Goal: Information Seeking & Learning: Learn about a topic

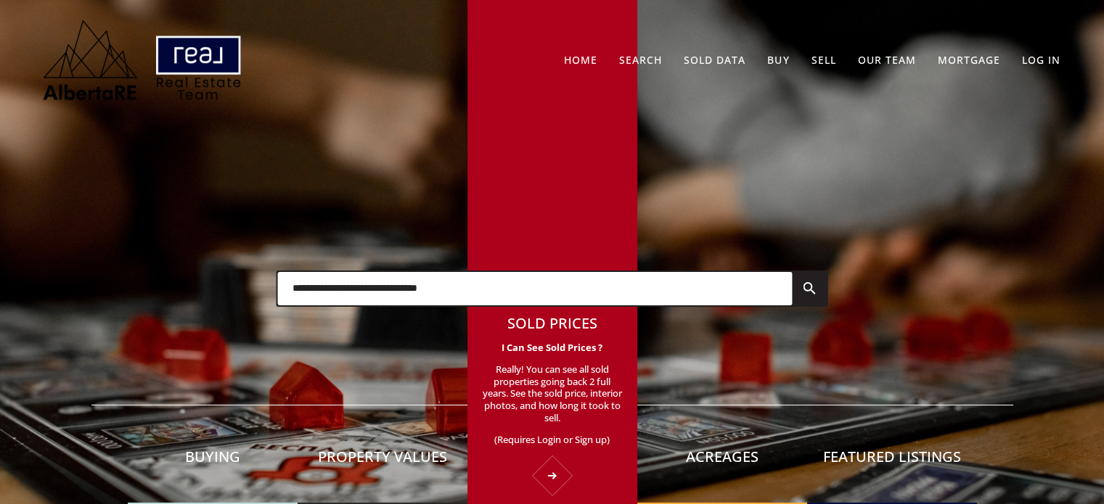
click at [559, 445] on p "(Requires Login or Sign up)" at bounding box center [552, 440] width 141 height 12
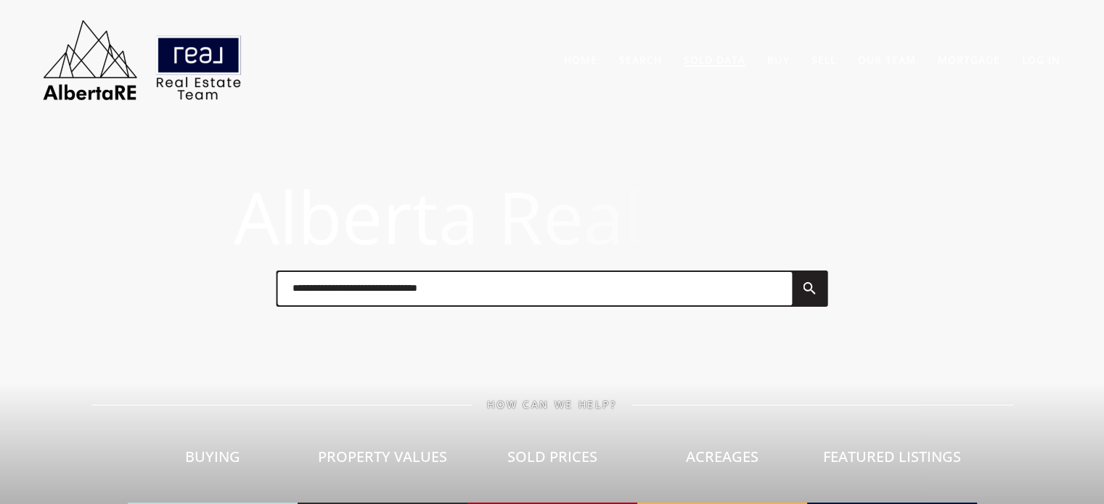
click at [717, 53] on link "Sold Data" at bounding box center [715, 60] width 62 height 14
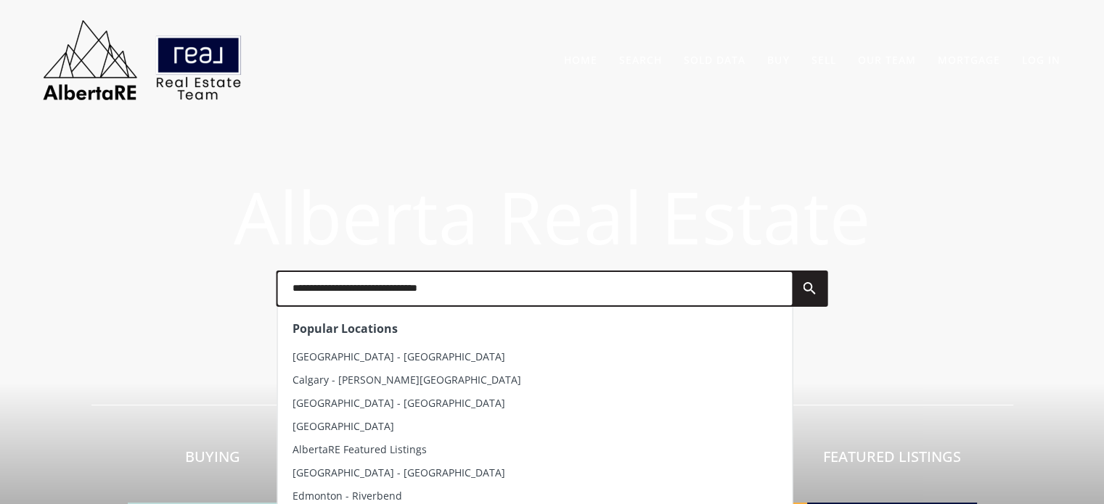
click at [409, 278] on input "text" at bounding box center [534, 288] width 514 height 33
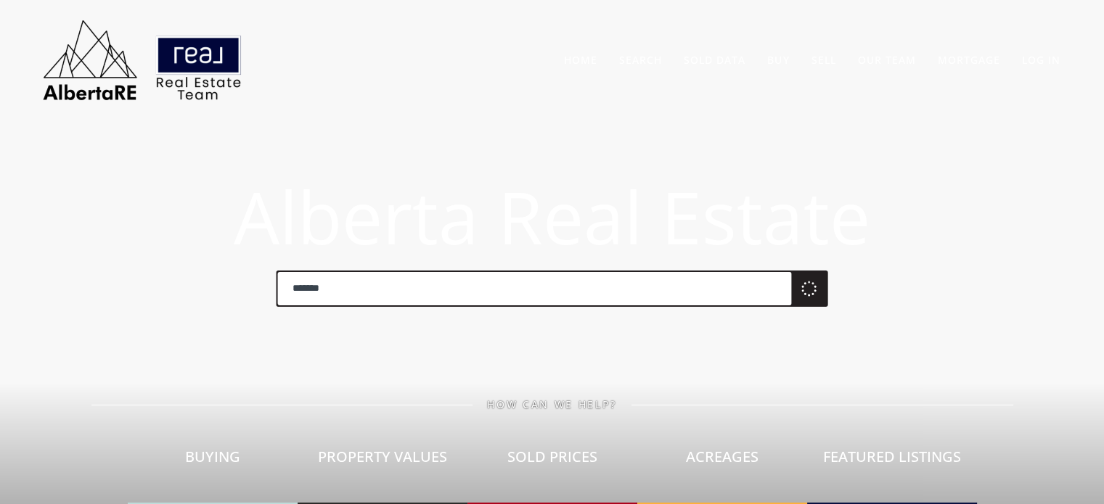
type input "*******"
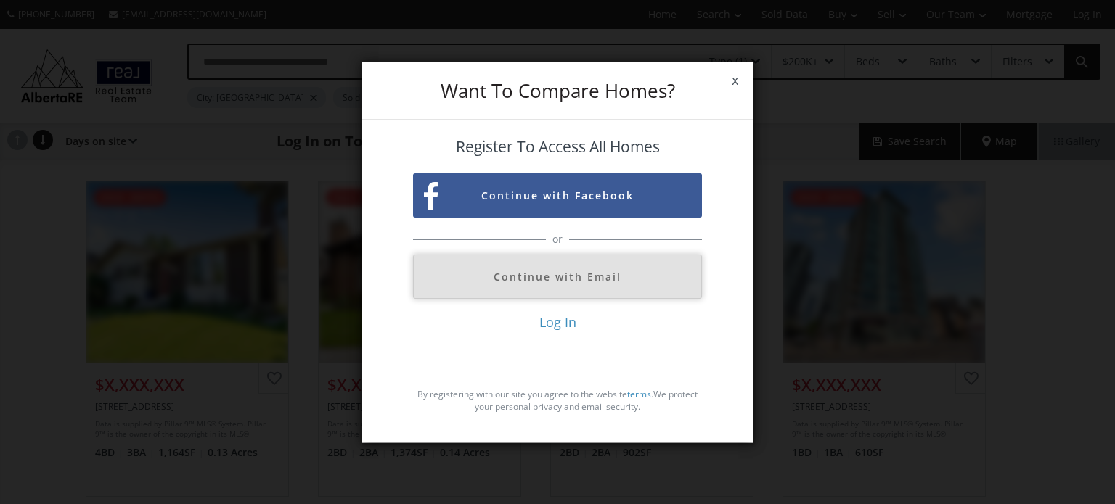
click at [522, 284] on button "Continue with Email" at bounding box center [557, 277] width 289 height 44
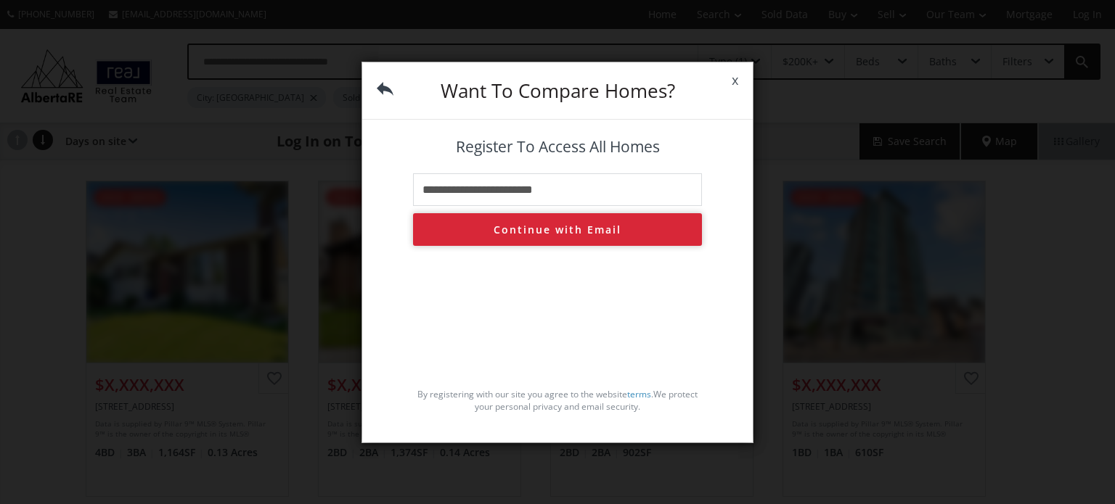
type input "**********"
click at [537, 226] on button "Continue with Email" at bounding box center [557, 229] width 289 height 33
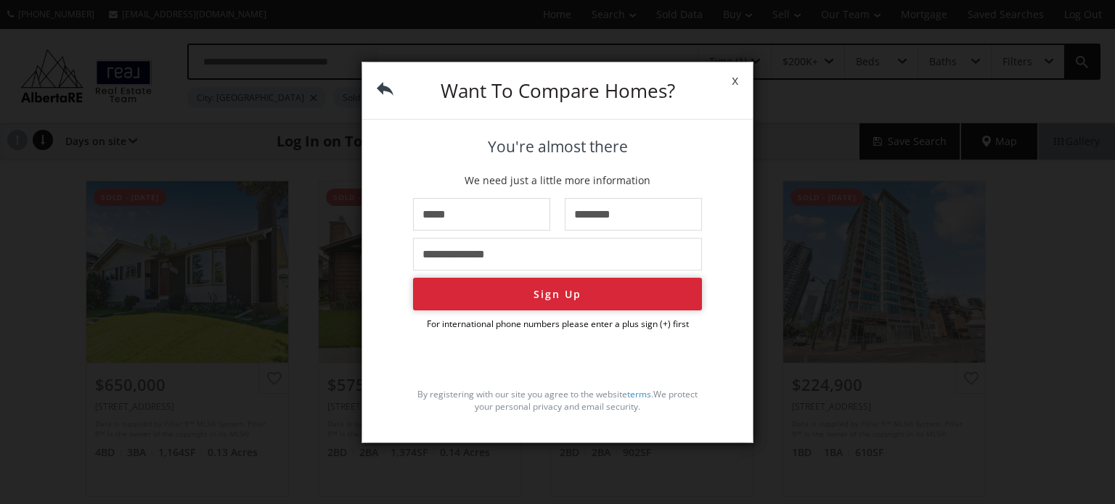
click at [560, 305] on button "Sign Up" at bounding box center [557, 294] width 289 height 33
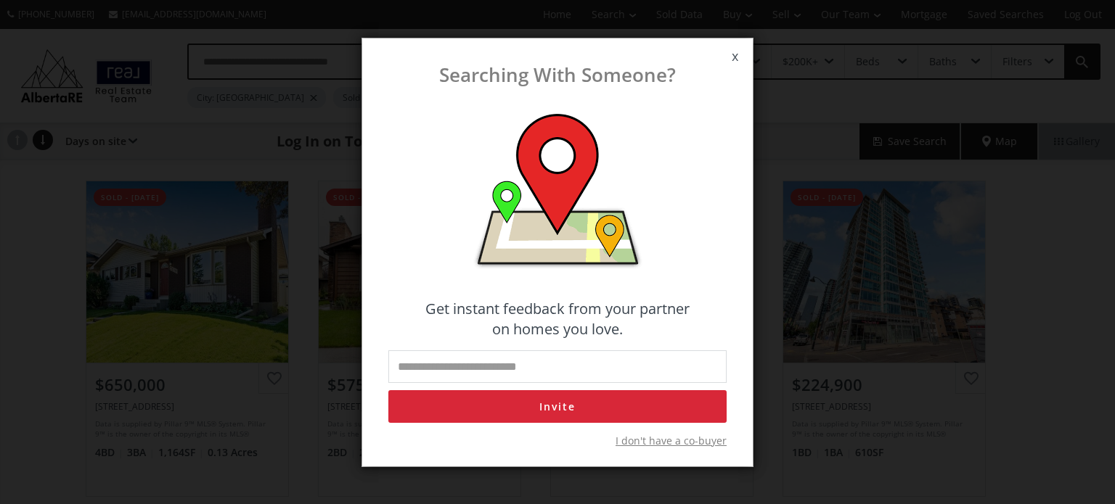
click at [689, 440] on span "I don't have a co-buyer" at bounding box center [670, 441] width 111 height 15
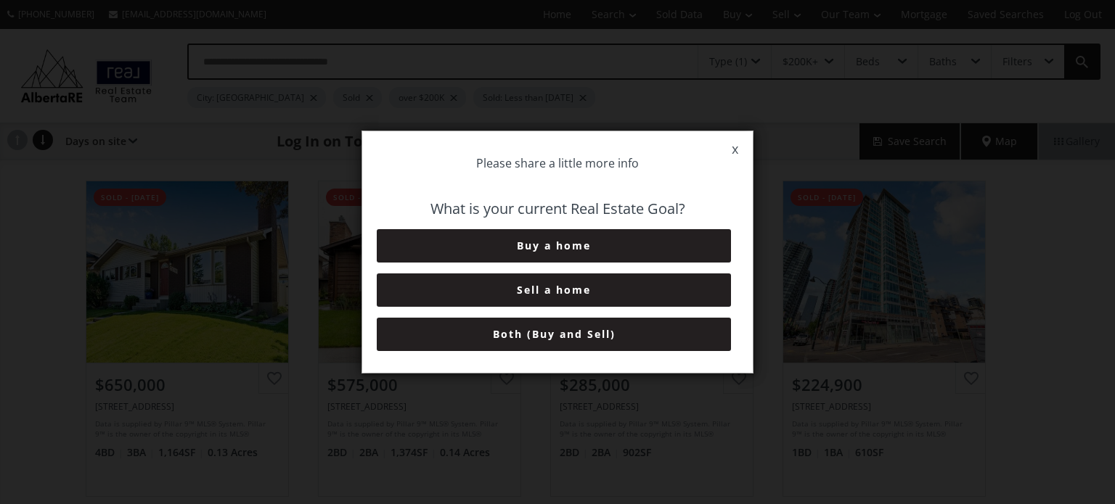
click at [728, 153] on span "x" at bounding box center [735, 149] width 36 height 41
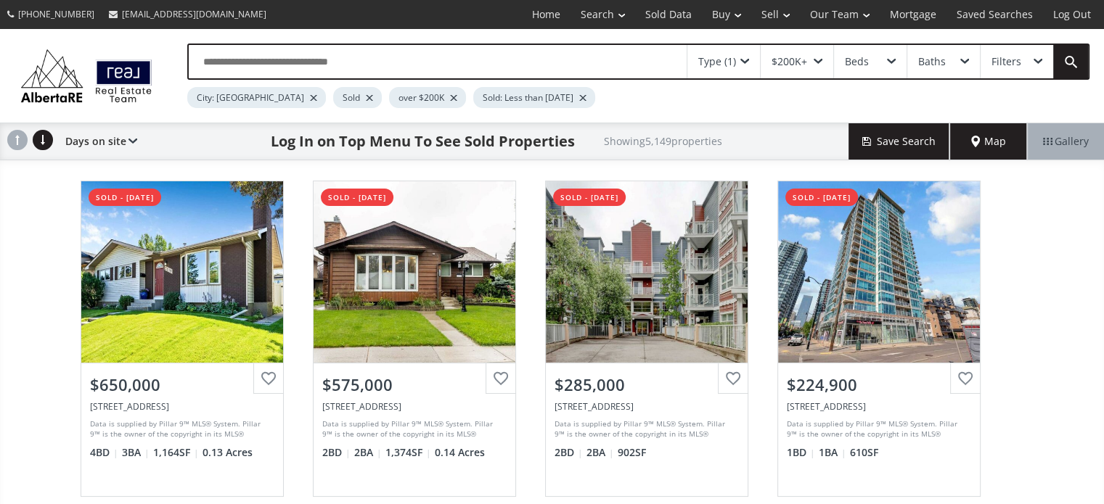
click at [990, 134] on span "Map" at bounding box center [988, 141] width 35 height 15
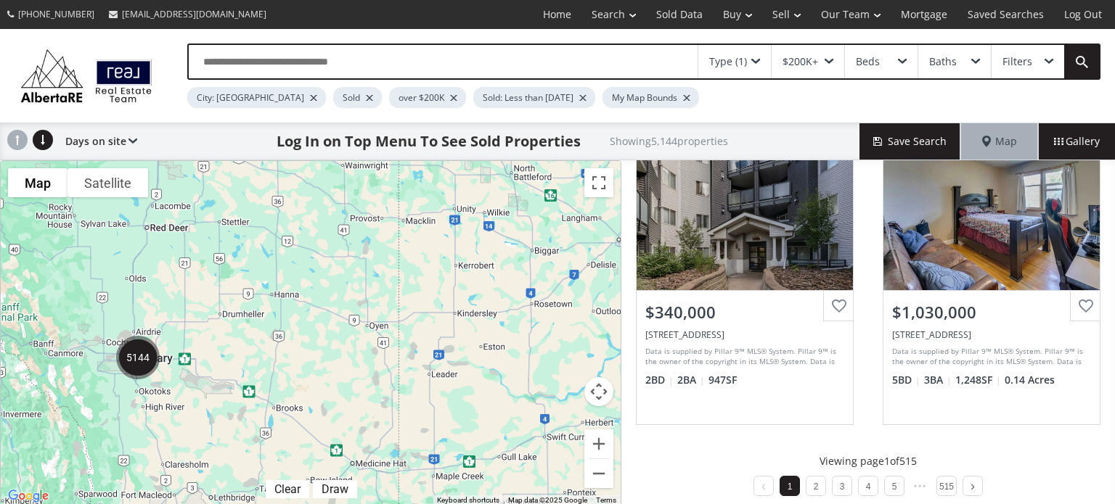
scroll to position [1451, 0]
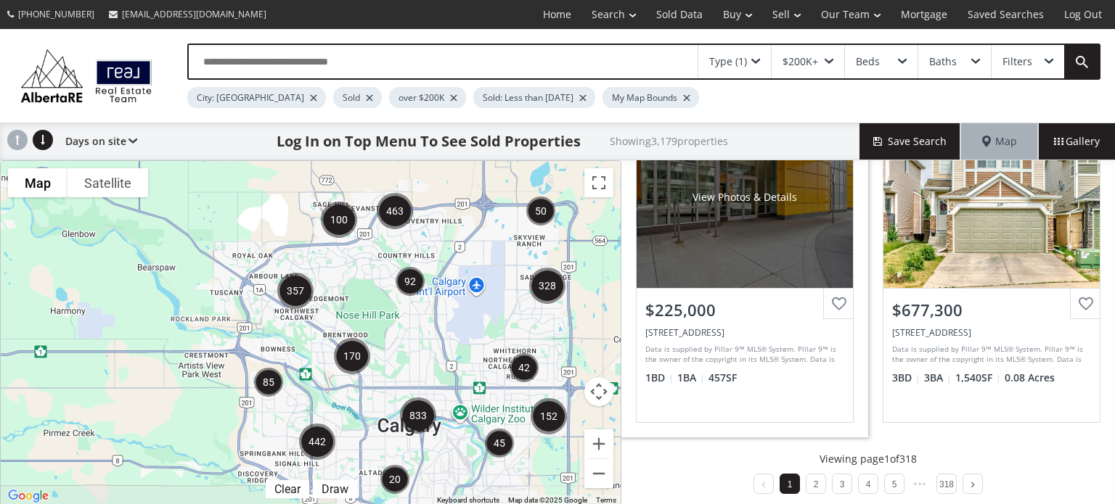
drag, startPoint x: 387, startPoint y: 266, endPoint x: 636, endPoint y: 264, distance: 248.2
click at [636, 264] on div "To navigate the map with touch gestures double-tap and hold your finger on the …" at bounding box center [557, 333] width 1115 height 346
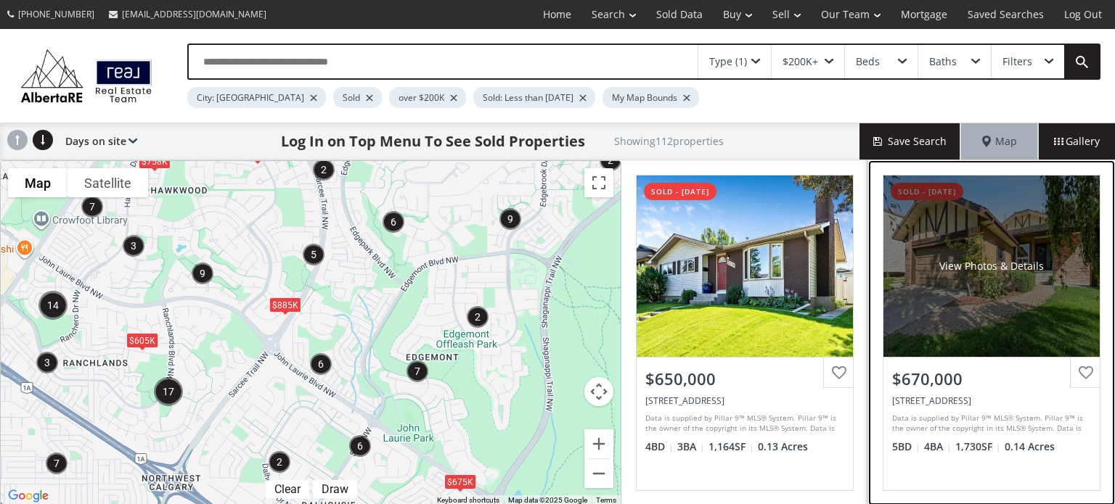
click at [989, 294] on div "View Photos & Details" at bounding box center [991, 266] width 216 height 181
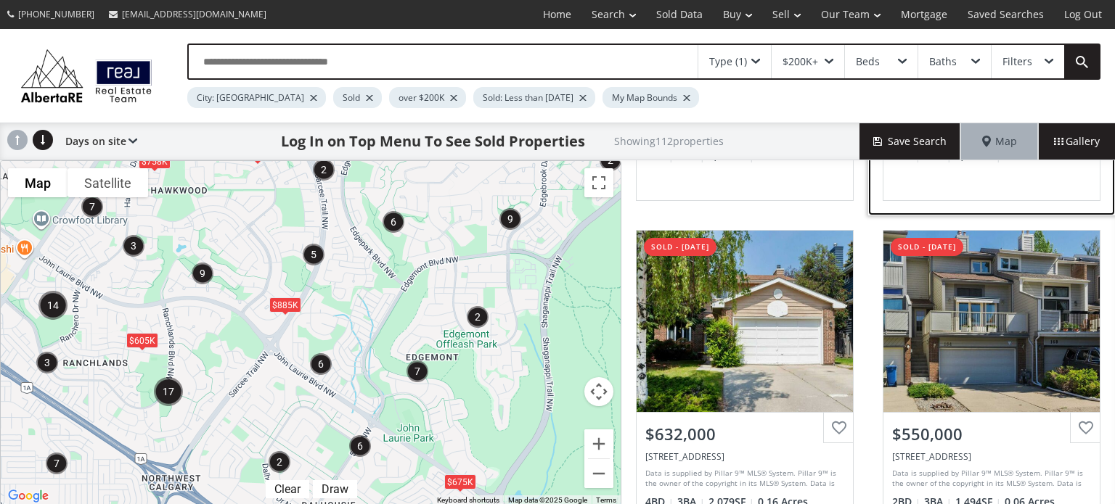
scroll to position [363, 0]
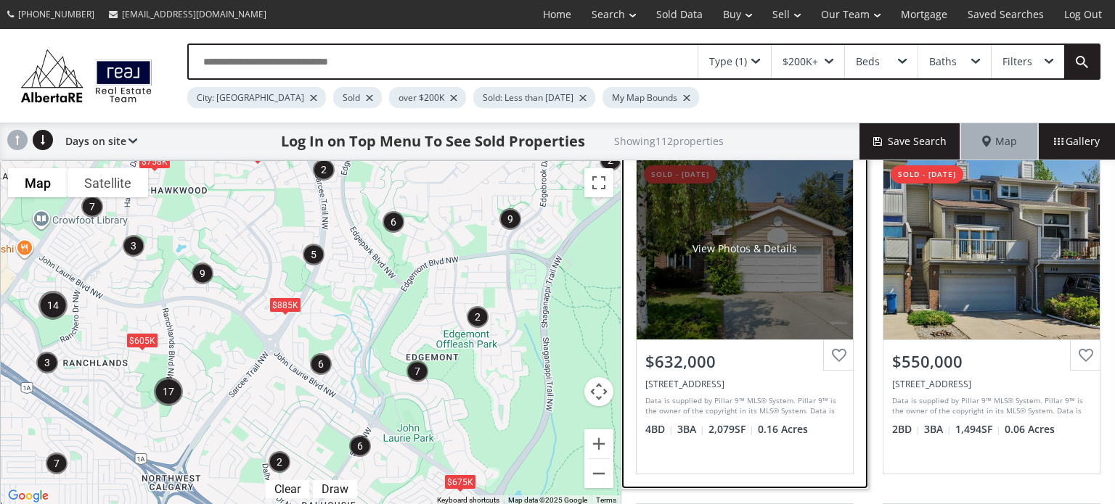
click at [763, 269] on div "View Photos & Details" at bounding box center [744, 248] width 216 height 181
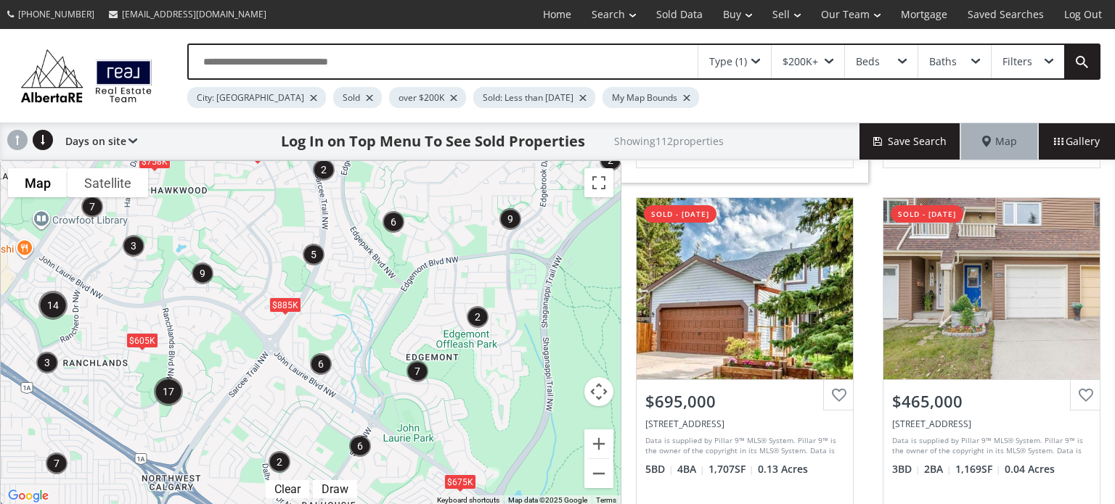
scroll to position [1016, 0]
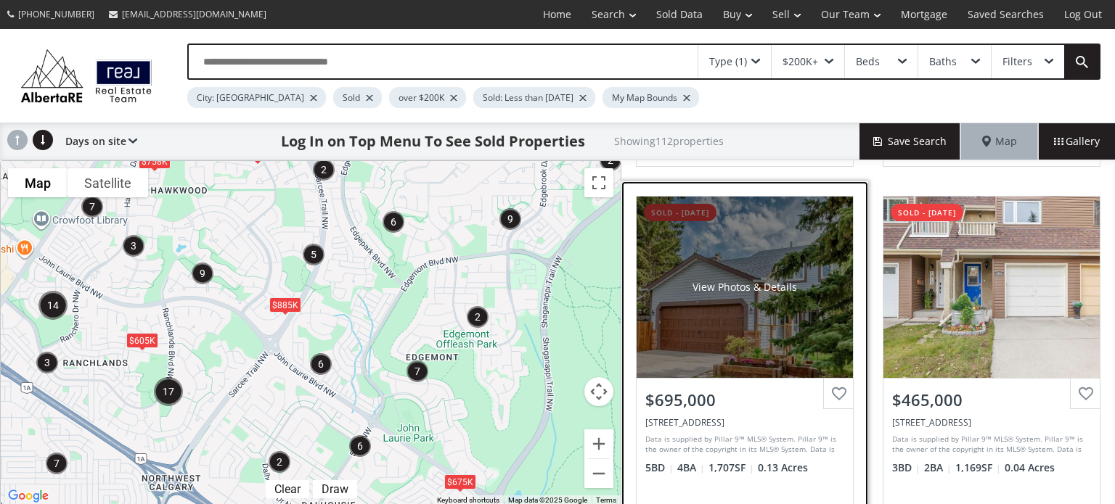
click at [798, 319] on div "View Photos & Details" at bounding box center [744, 287] width 216 height 181
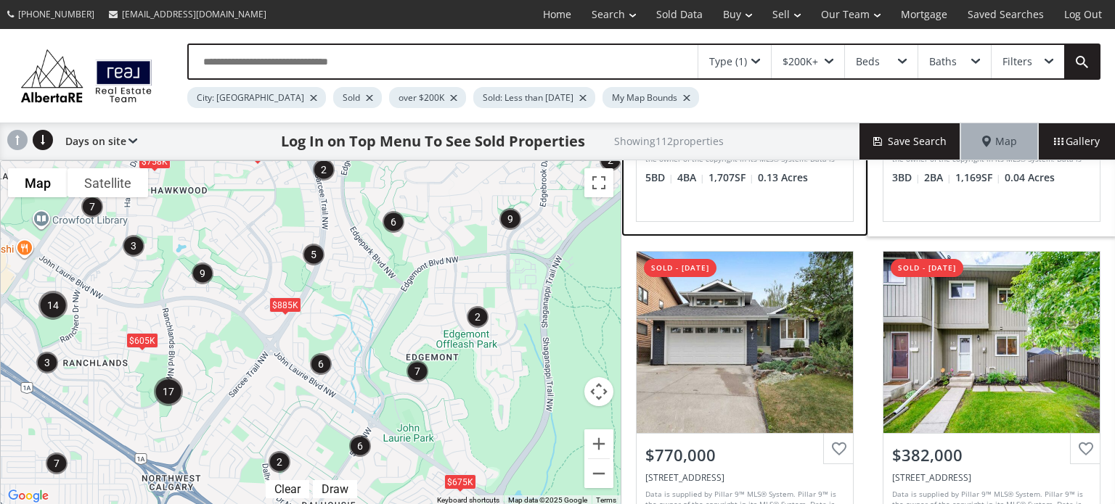
scroll to position [1458, 0]
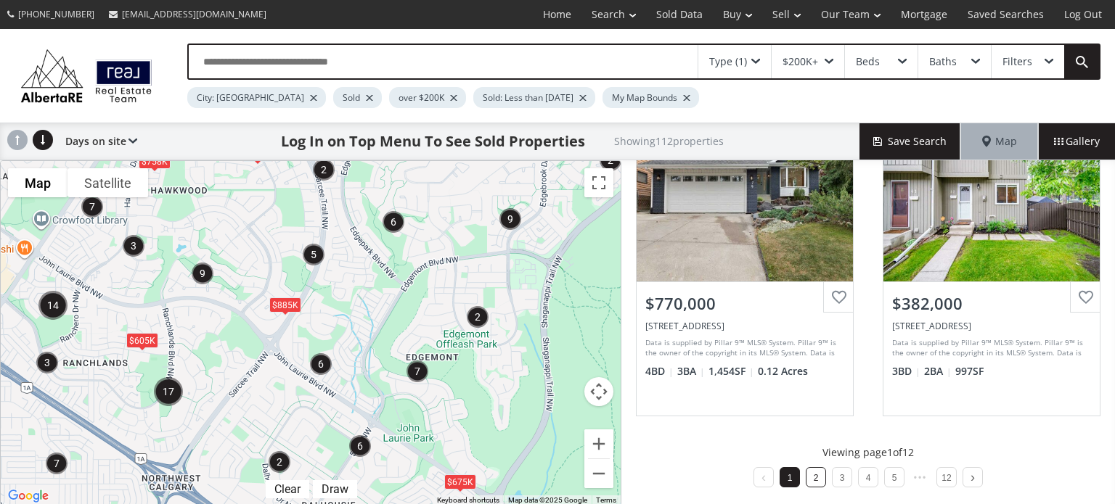
click at [813, 473] on link "2" at bounding box center [815, 478] width 5 height 10
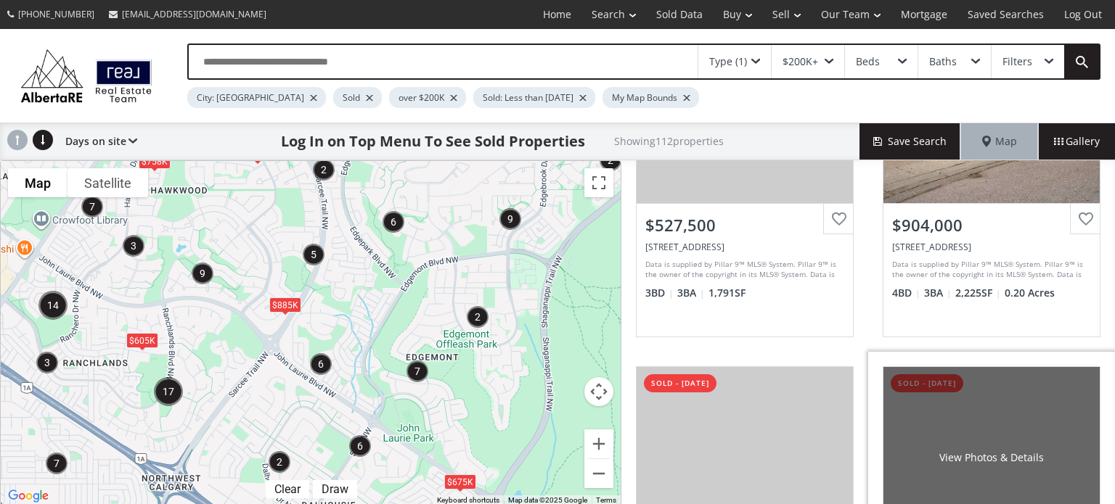
scroll to position [363, 0]
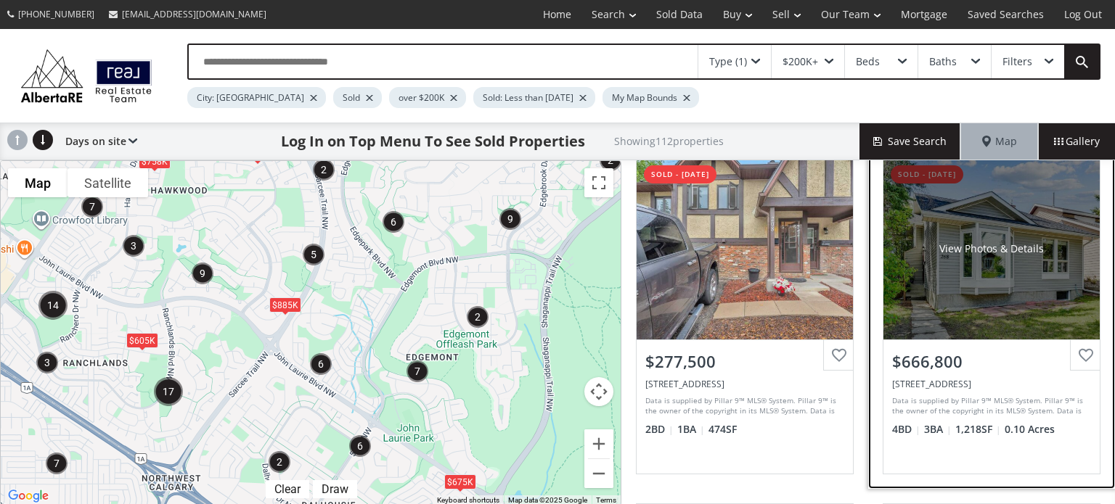
click at [971, 235] on div "View Photos & Details" at bounding box center [991, 248] width 216 height 181
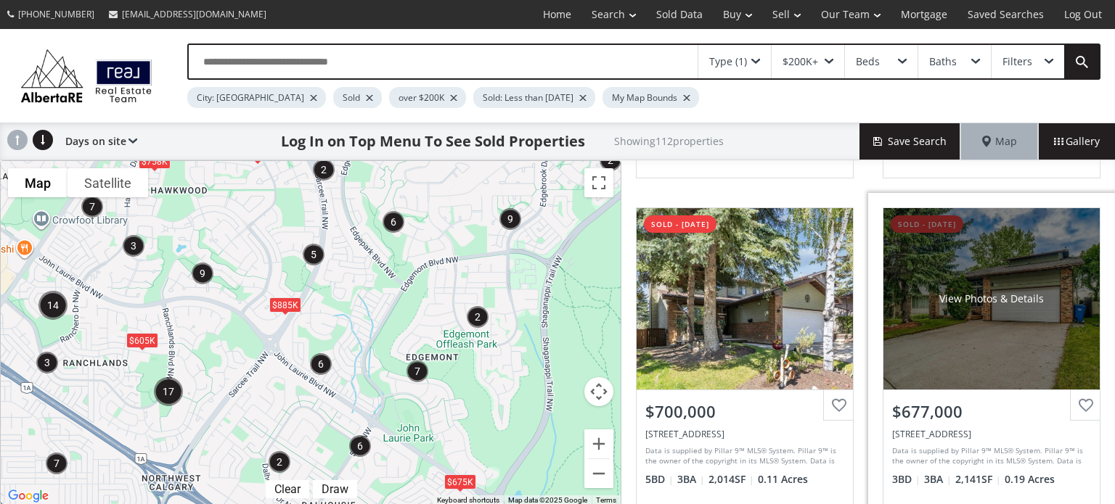
scroll to position [1016, 0]
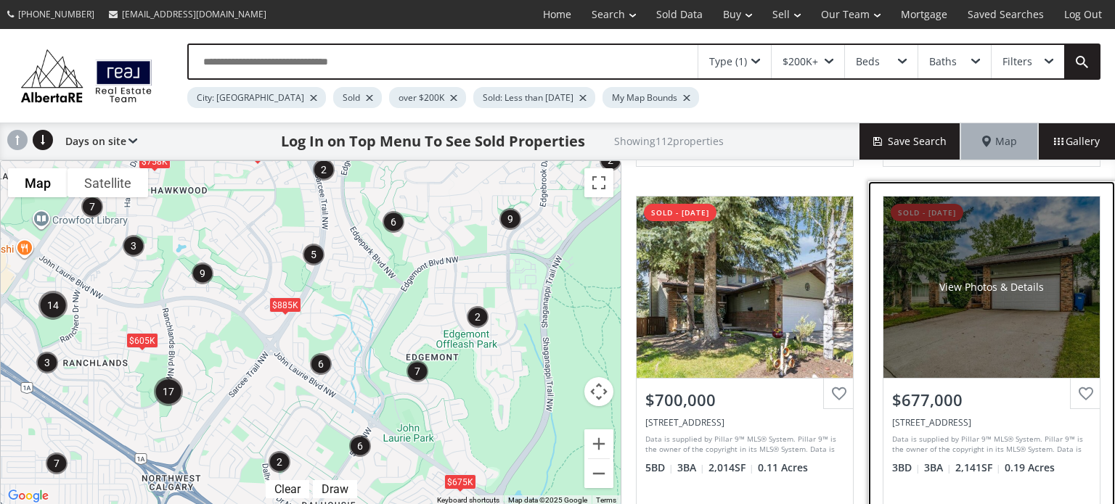
click at [1034, 307] on div "View Photos & Details" at bounding box center [991, 287] width 216 height 181
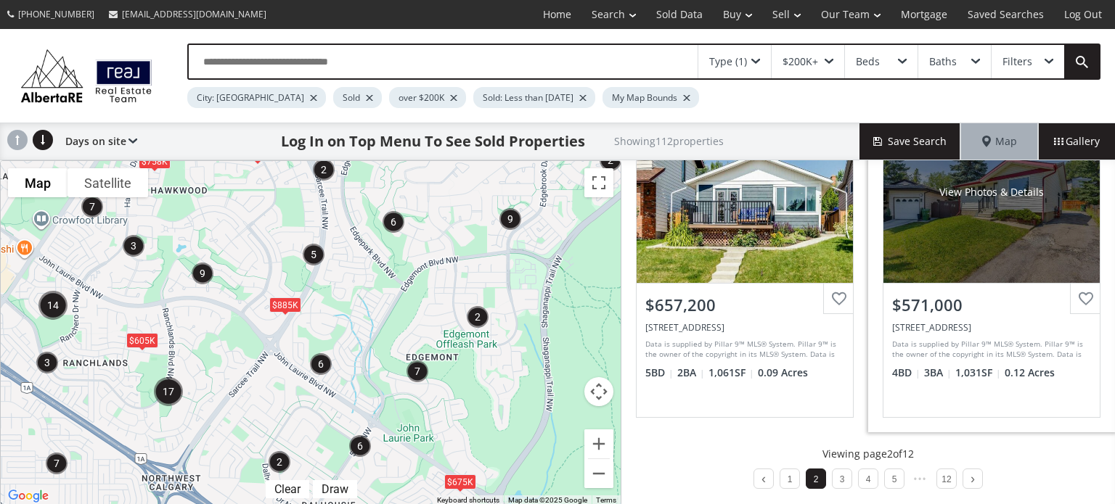
scroll to position [1458, 0]
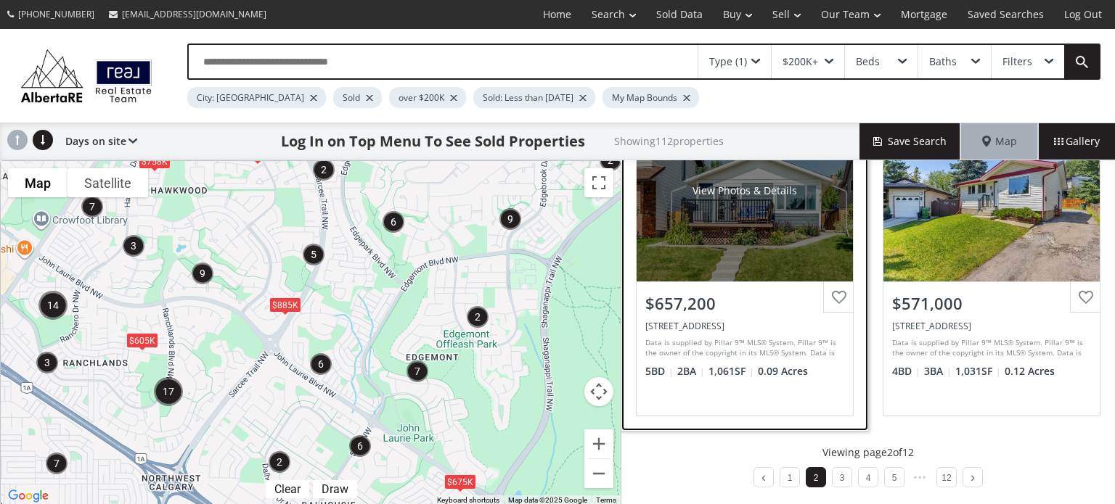
click at [797, 234] on div "View Photos & Details" at bounding box center [744, 190] width 216 height 181
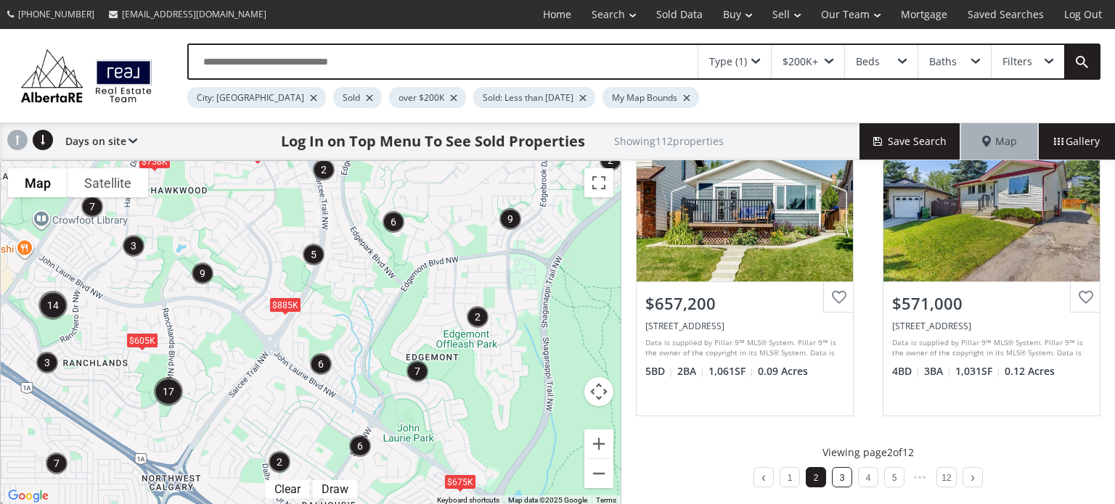
click at [839, 470] on li "3" at bounding box center [842, 477] width 20 height 20
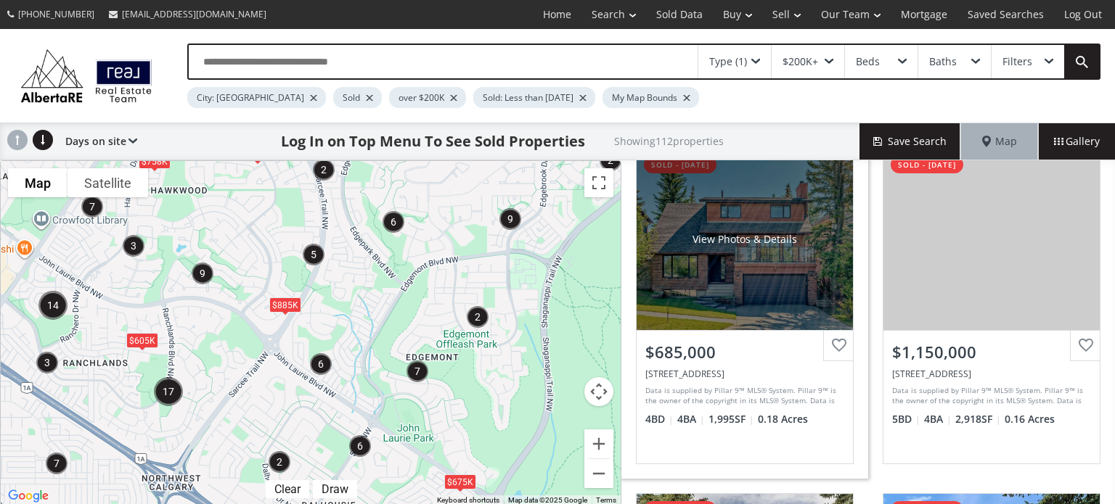
scroll to position [726, 0]
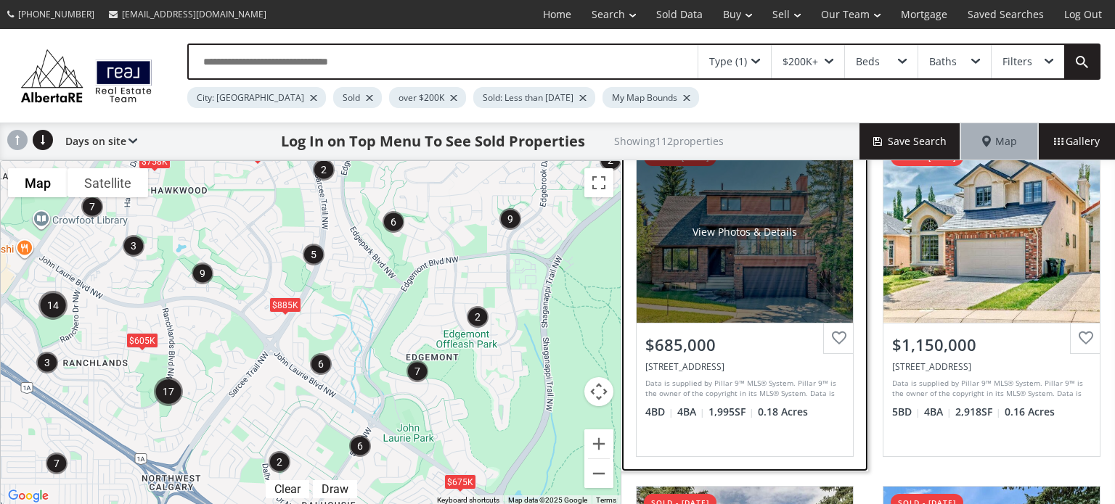
click at [761, 263] on div "View Photos & Details" at bounding box center [744, 231] width 216 height 181
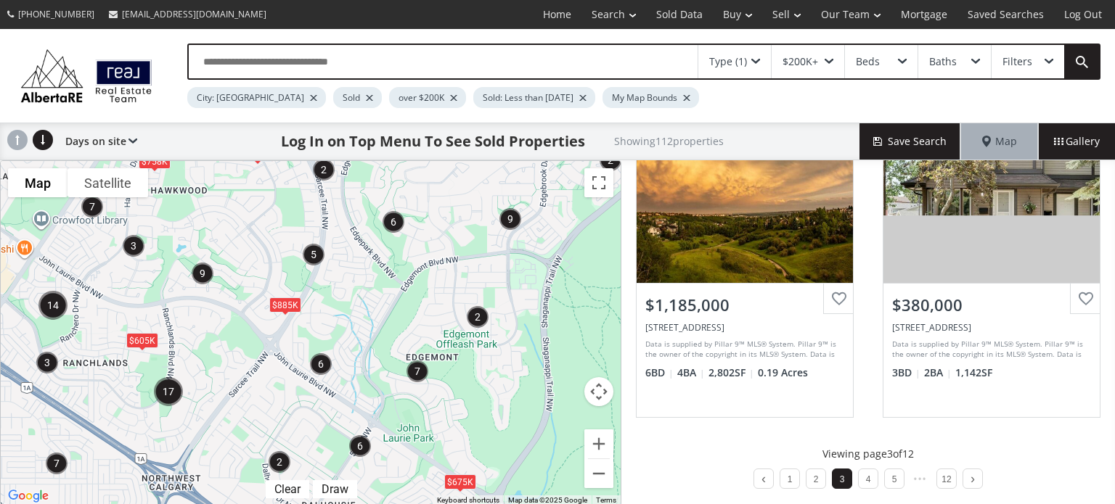
scroll to position [1458, 0]
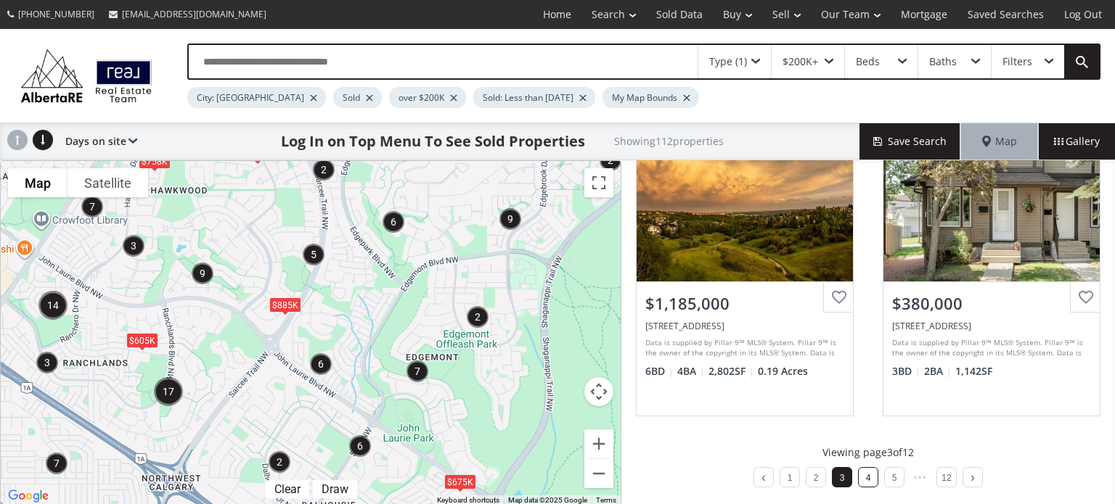
click at [858, 477] on li "4" at bounding box center [868, 477] width 20 height 20
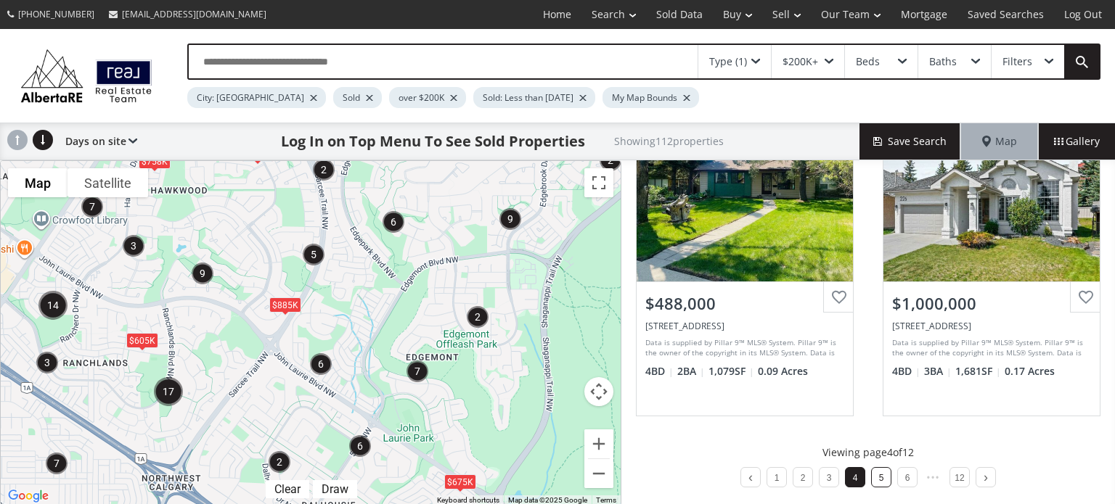
click at [879, 473] on link "5" at bounding box center [881, 478] width 5 height 10
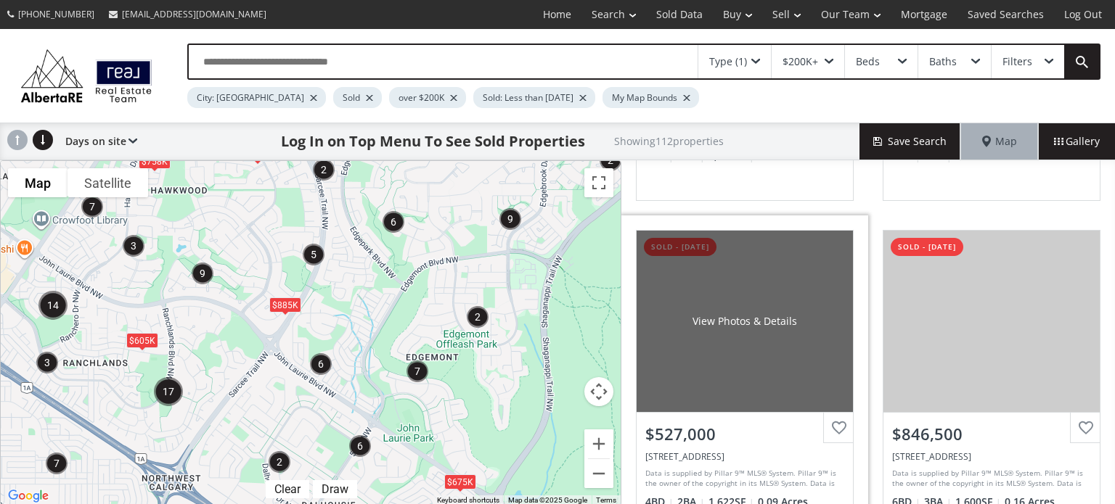
scroll to position [363, 0]
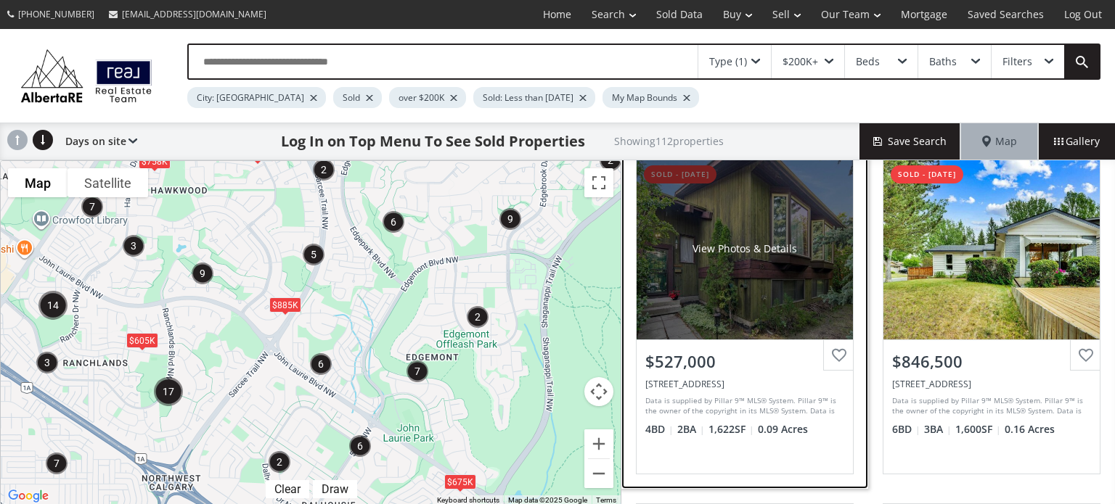
click at [789, 303] on div "View Photos & Details" at bounding box center [744, 248] width 216 height 181
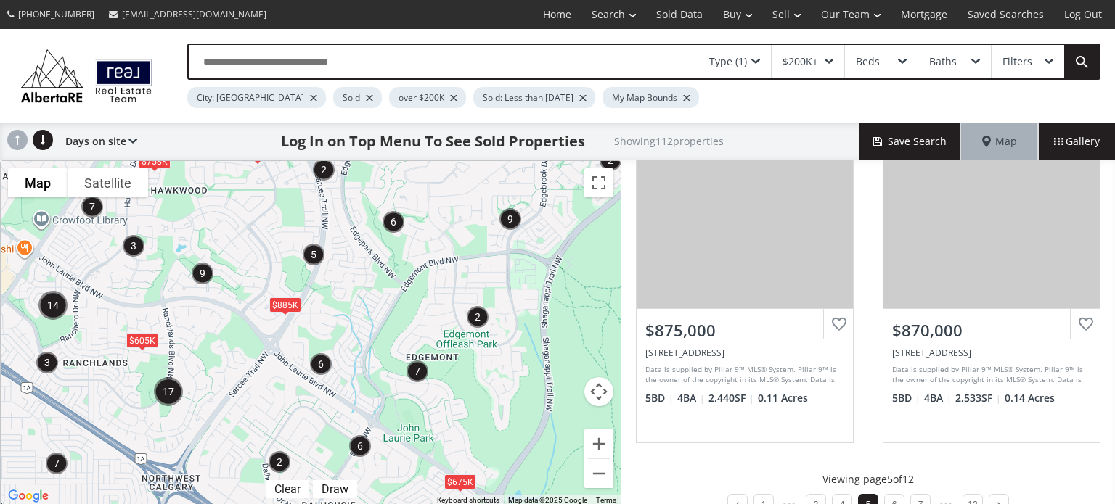
scroll to position [1458, 0]
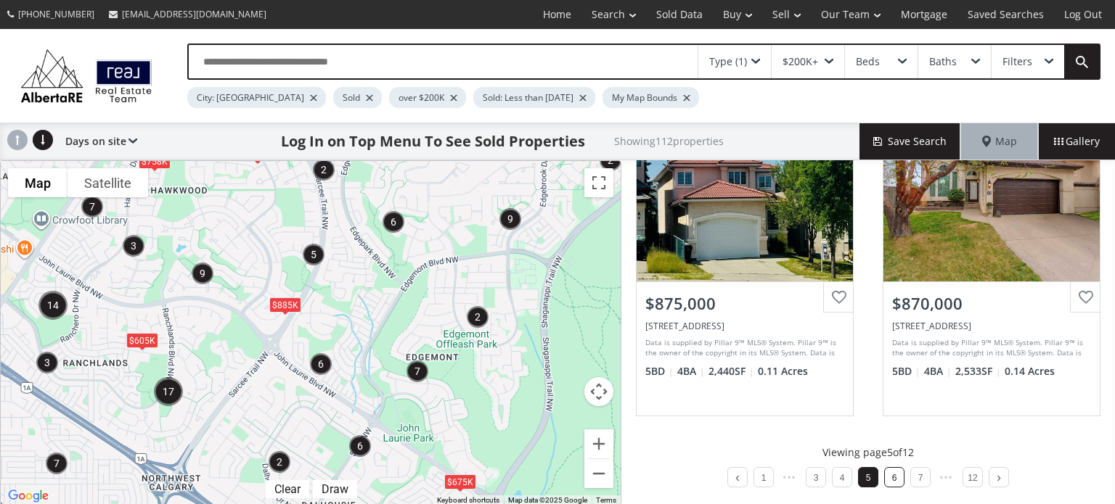
click at [892, 470] on li "6" at bounding box center [894, 477] width 20 height 20
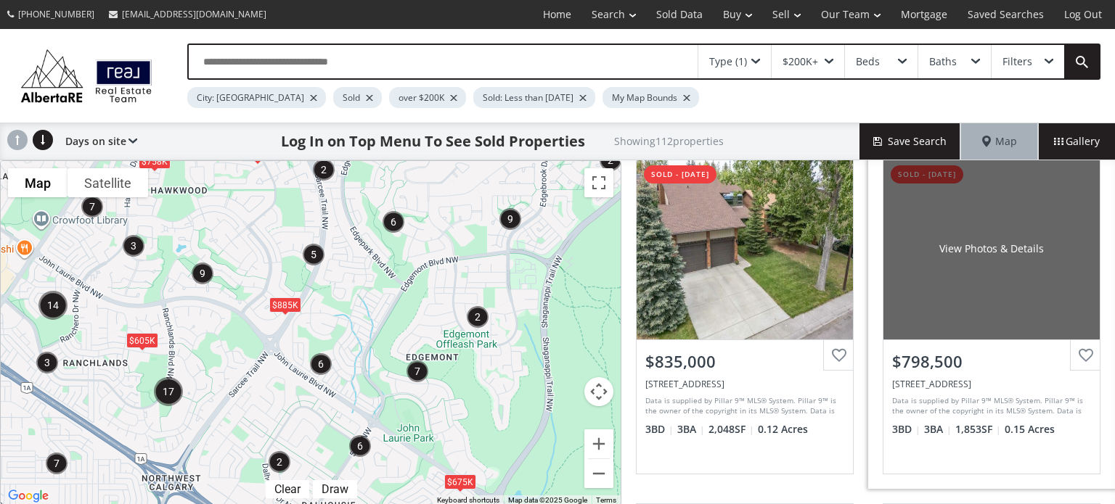
scroll to position [0, 0]
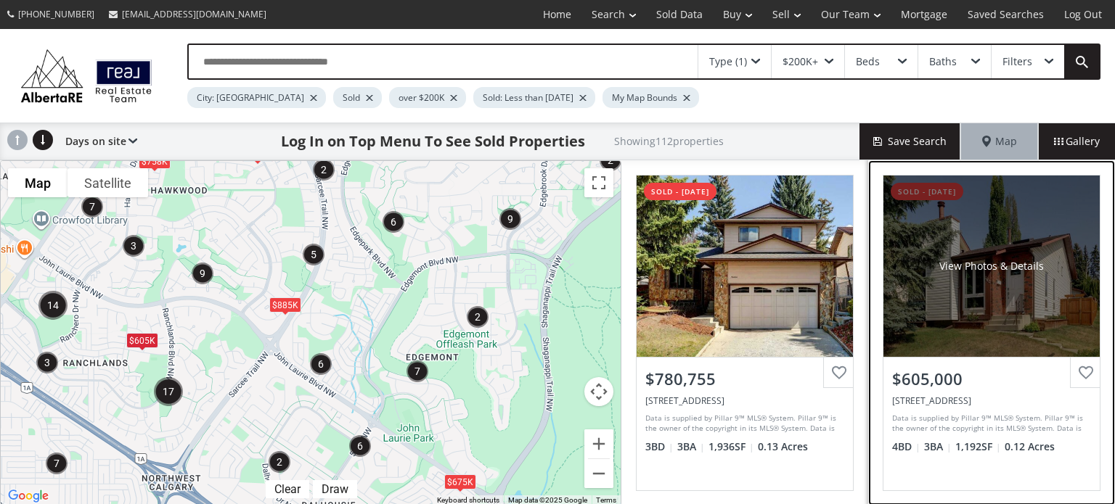
click at [976, 320] on div "View Photos & Details" at bounding box center [991, 266] width 216 height 181
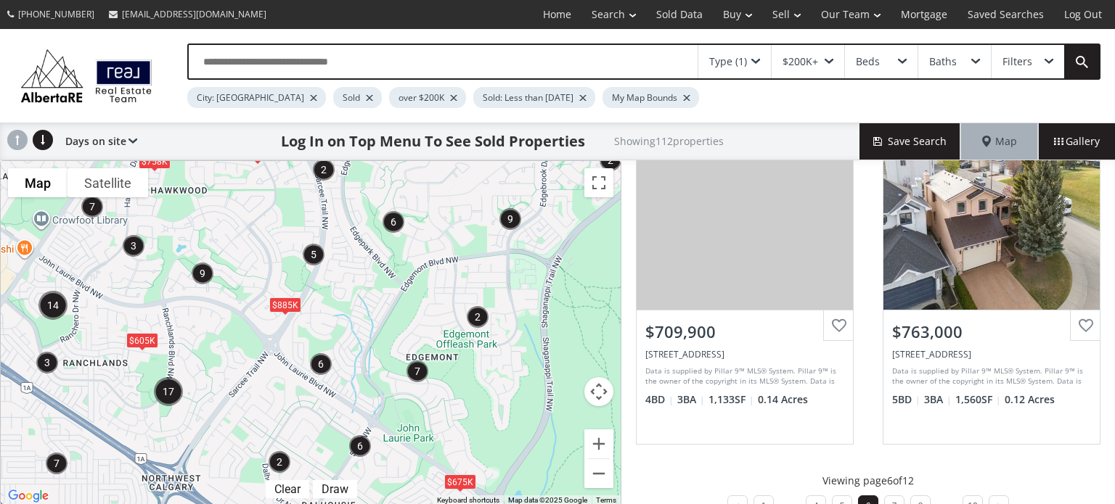
scroll to position [1458, 0]
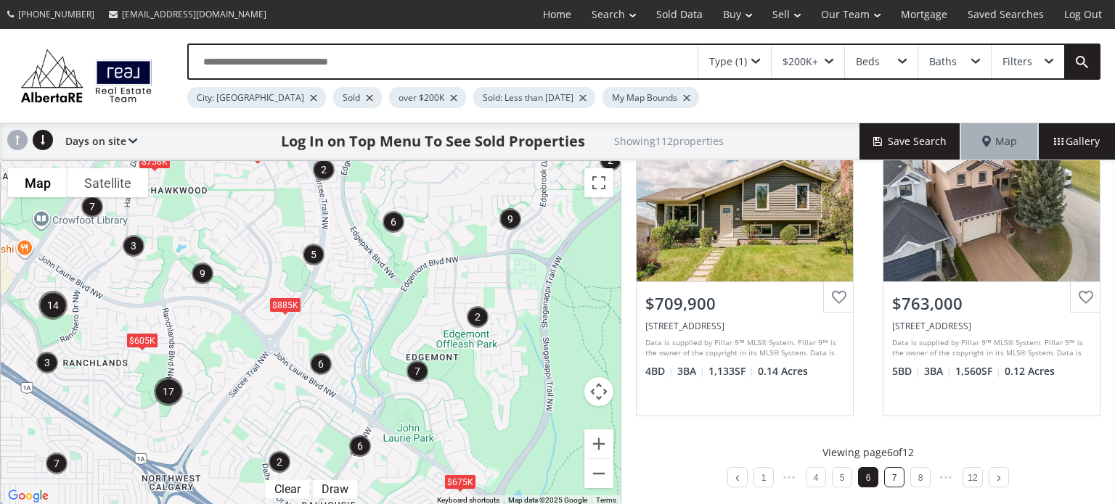
click at [884, 473] on li "7" at bounding box center [894, 477] width 20 height 20
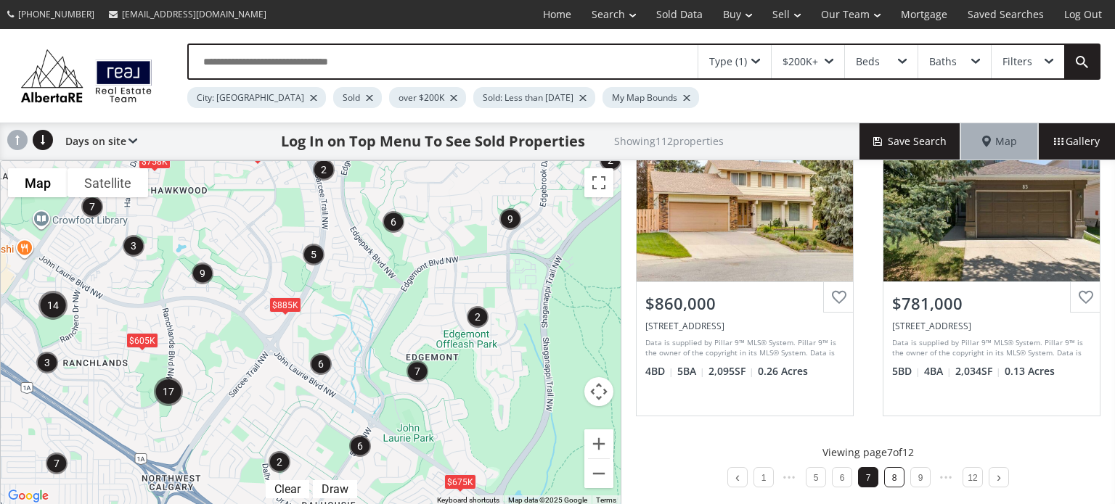
click at [894, 477] on li "8" at bounding box center [894, 477] width 20 height 20
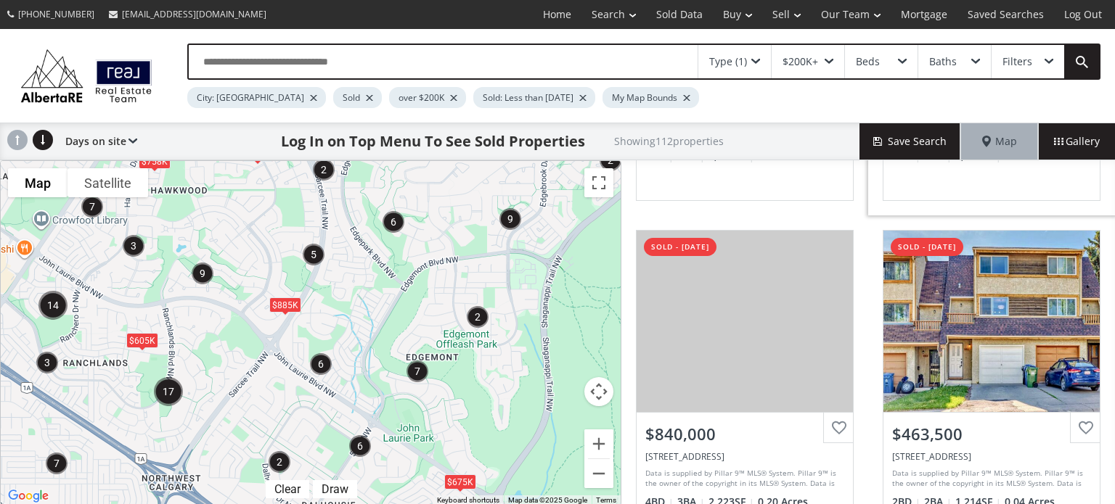
scroll to position [363, 0]
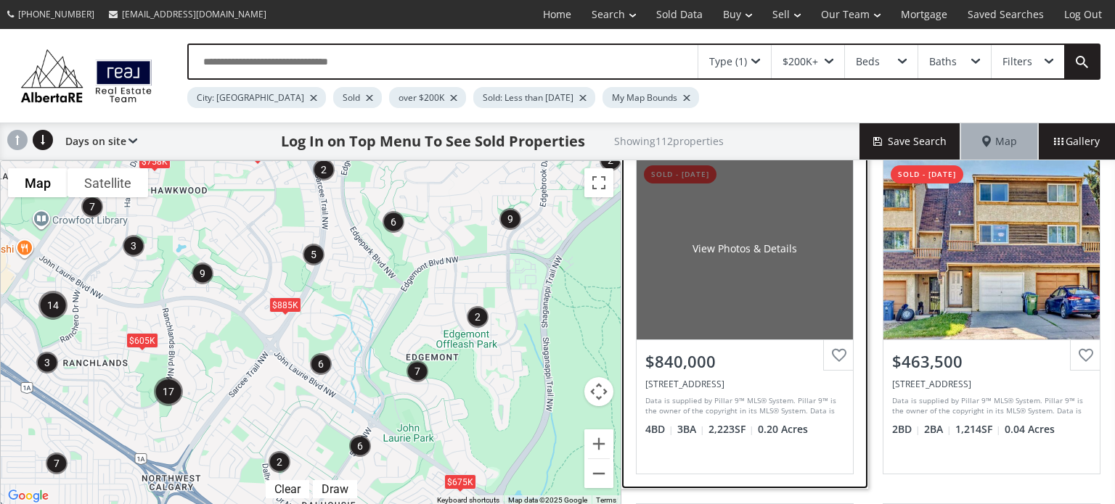
click at [785, 344] on div "$840,000" at bounding box center [744, 358] width 216 height 37
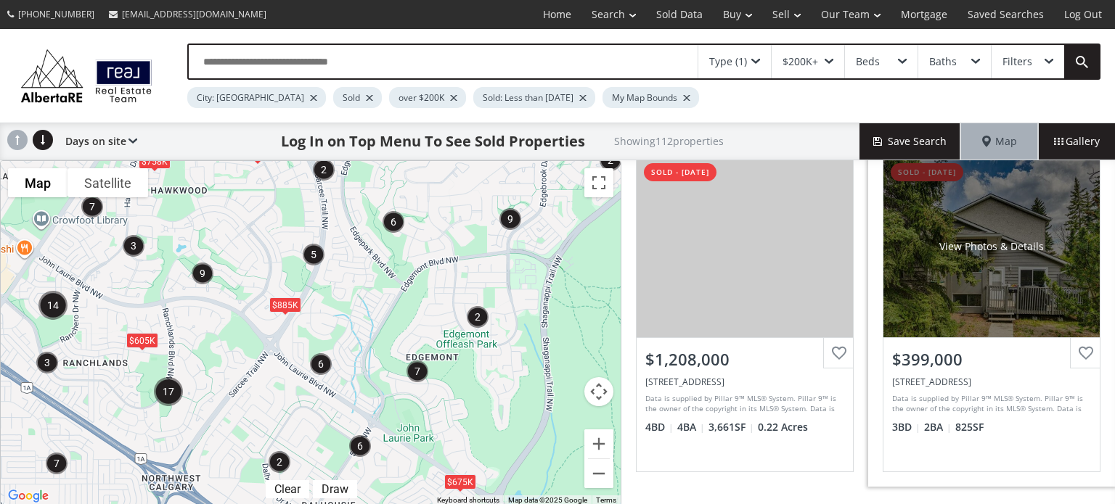
scroll to position [1458, 0]
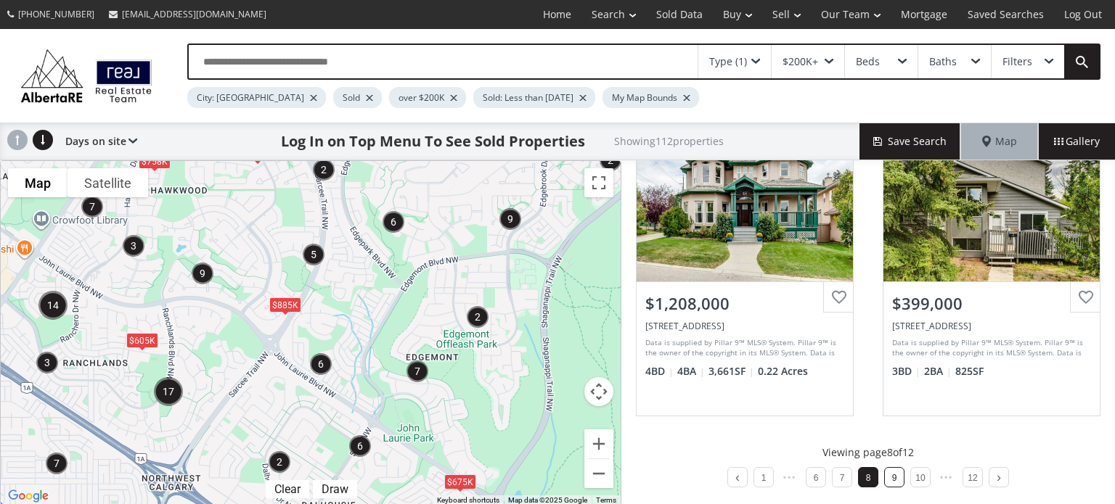
click at [884, 472] on li "9" at bounding box center [894, 477] width 20 height 20
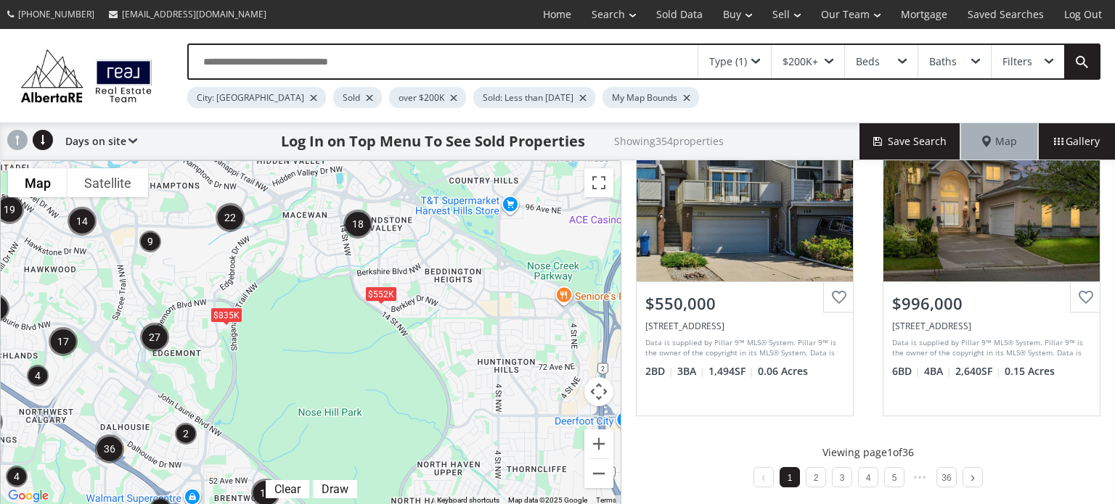
drag, startPoint x: 524, startPoint y: 403, endPoint x: 304, endPoint y: 448, distance: 224.4
click at [304, 448] on div "To navigate, press the arrow keys. $552K $535K $835K" at bounding box center [311, 333] width 620 height 345
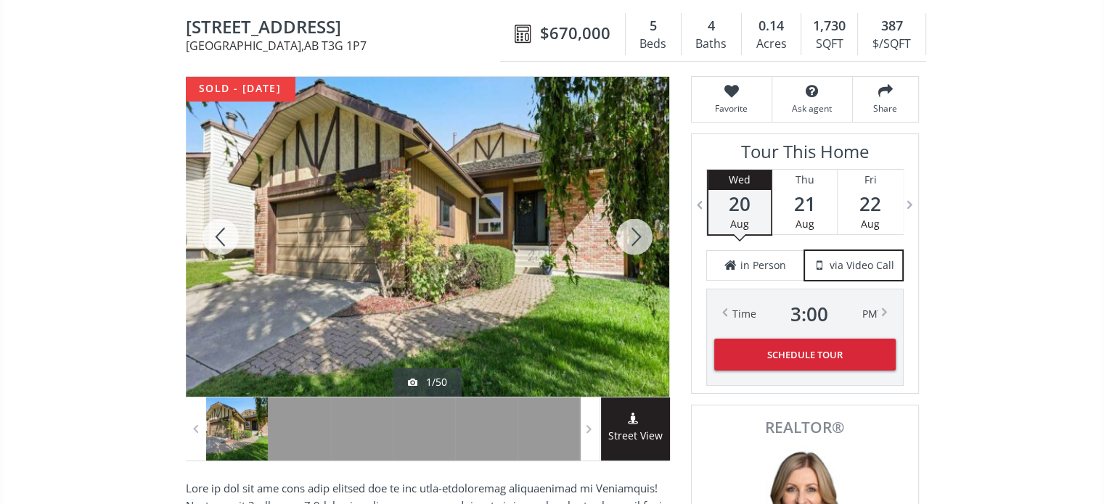
scroll to position [145, 0]
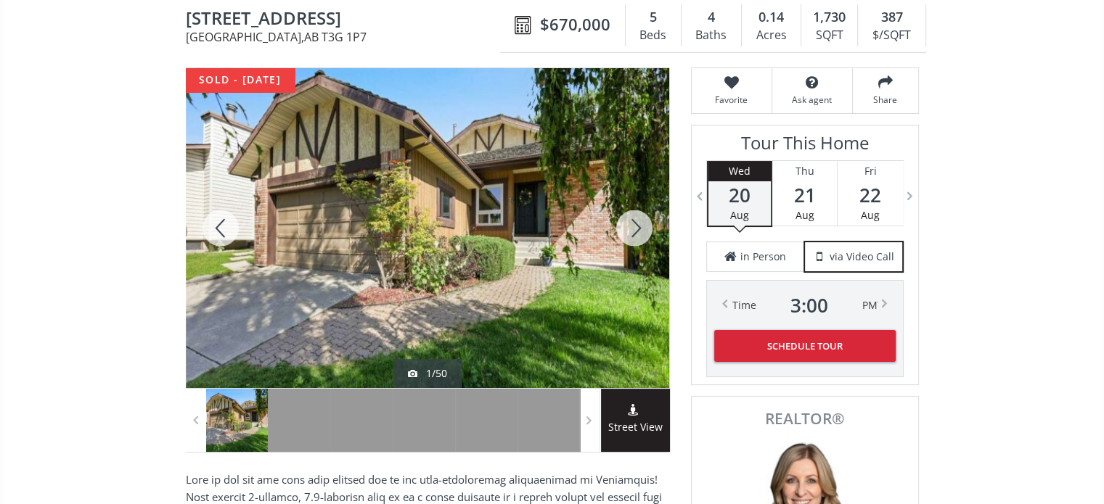
click at [641, 229] on div at bounding box center [634, 228] width 70 height 320
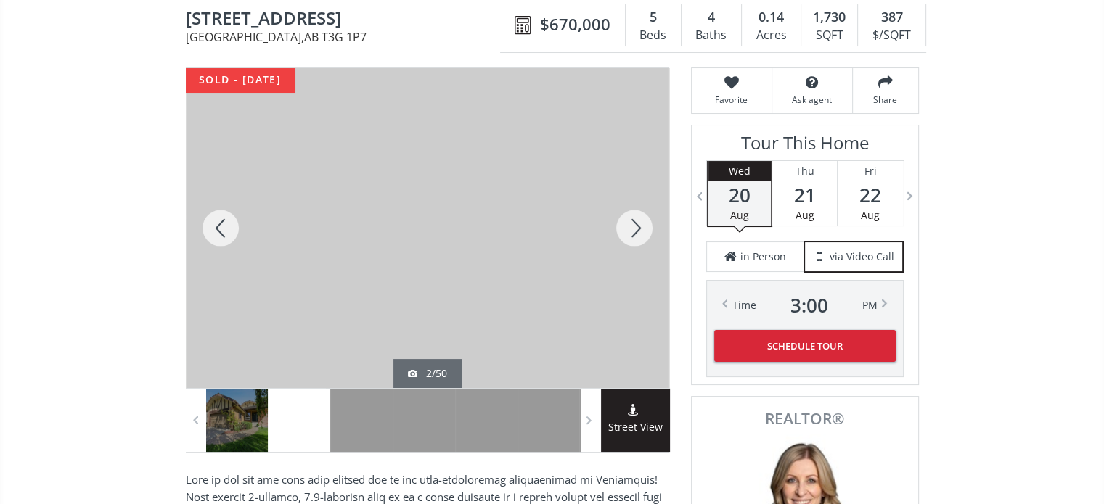
click at [641, 229] on div at bounding box center [634, 228] width 70 height 320
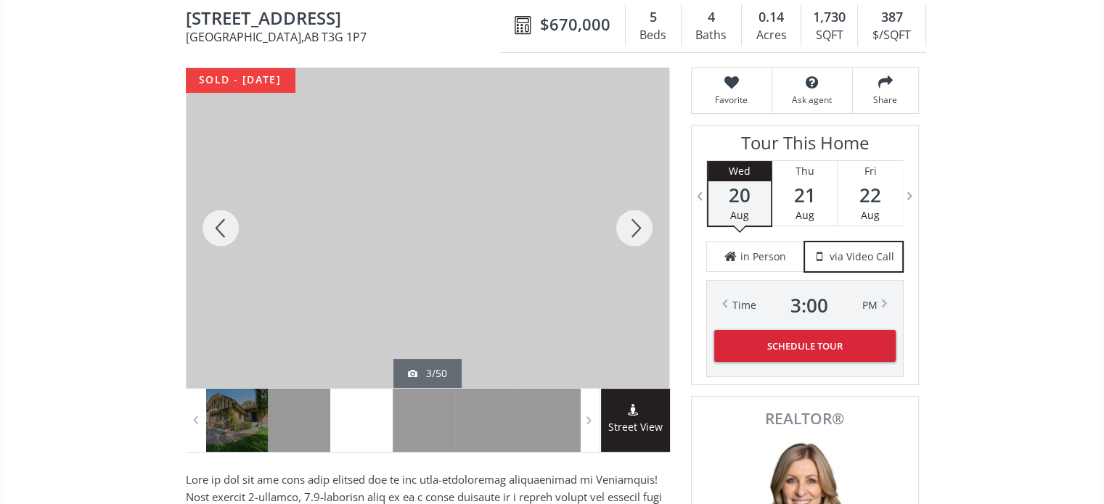
click at [641, 229] on div at bounding box center [634, 228] width 70 height 320
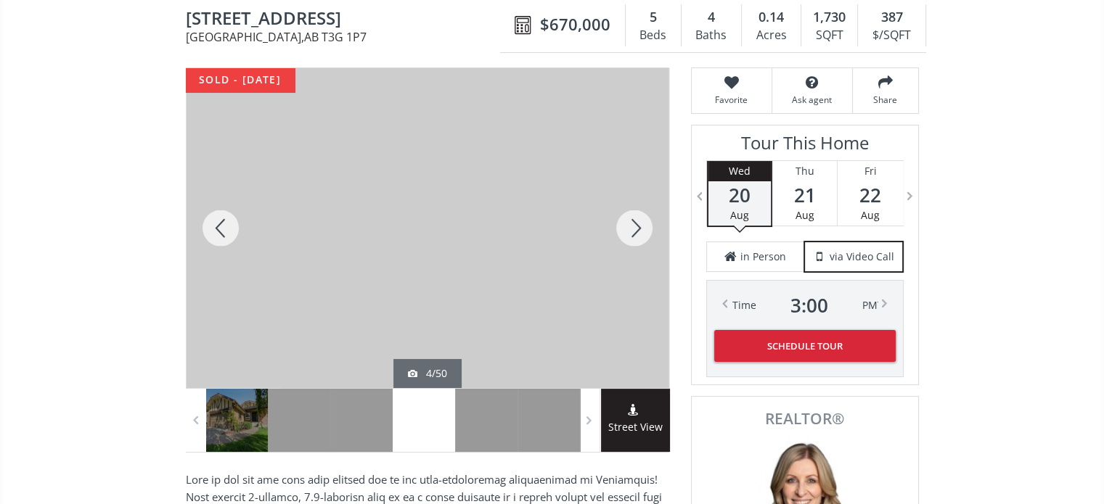
click at [641, 229] on div at bounding box center [634, 228] width 70 height 320
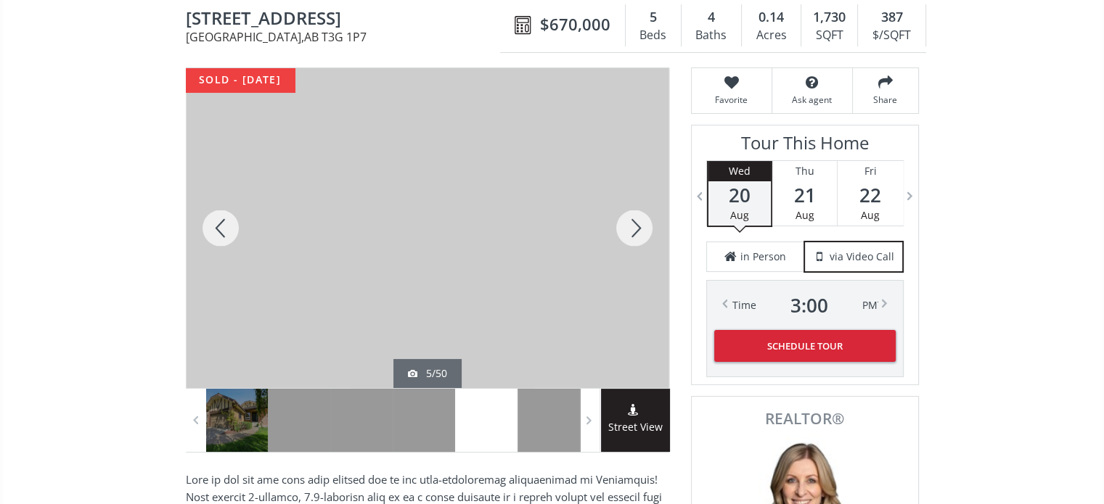
click at [641, 229] on div at bounding box center [634, 228] width 70 height 320
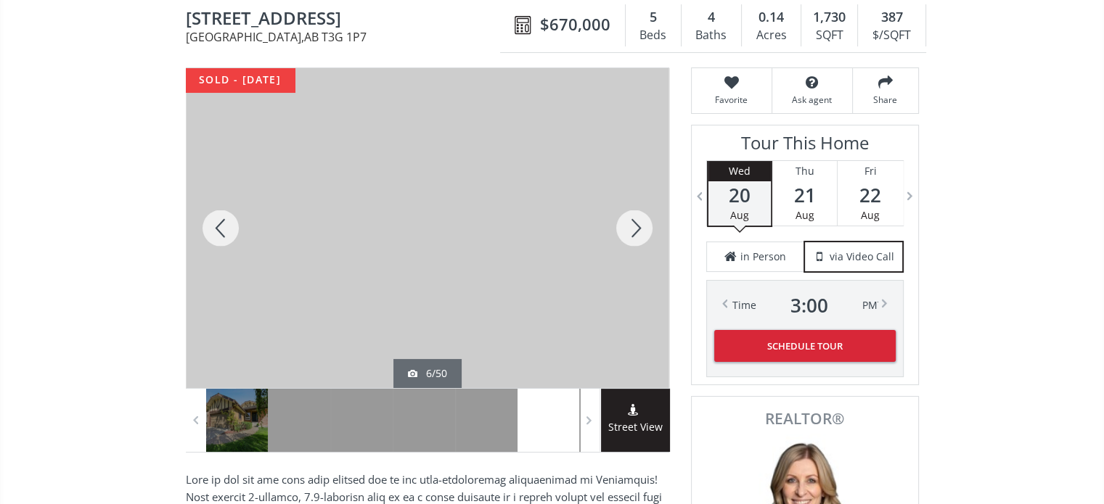
click at [641, 229] on div at bounding box center [634, 228] width 70 height 320
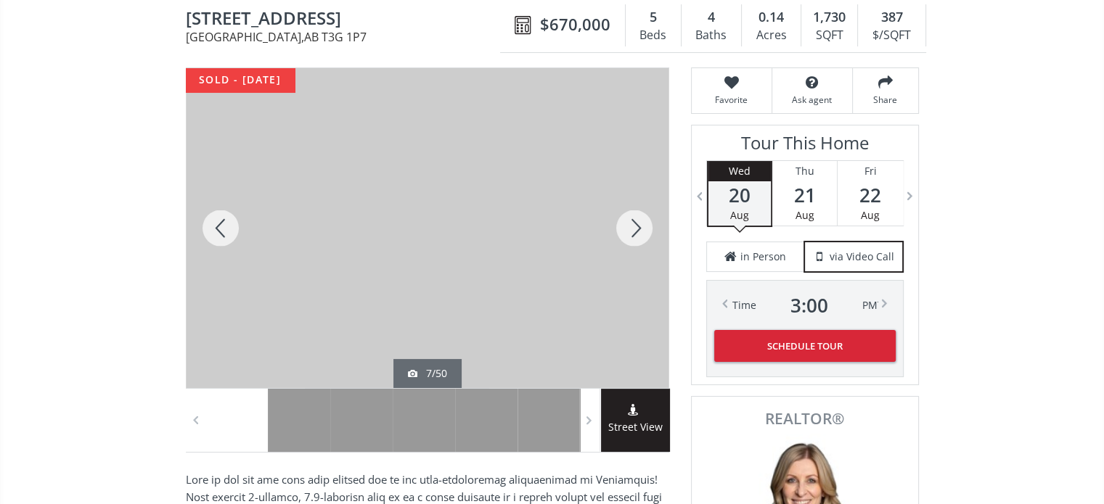
click at [641, 229] on div at bounding box center [634, 228] width 70 height 320
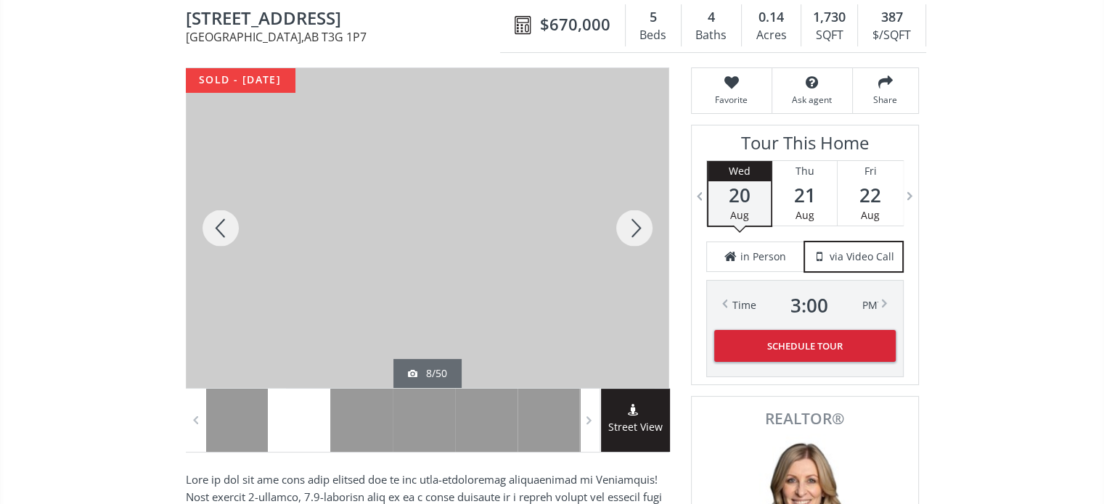
click at [641, 229] on div at bounding box center [634, 228] width 70 height 320
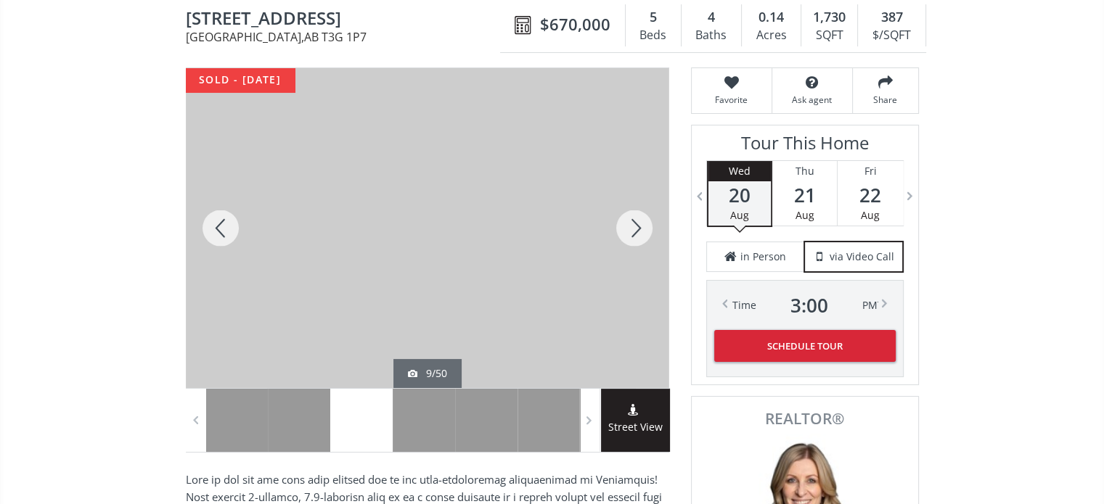
click at [641, 229] on div at bounding box center [634, 228] width 70 height 320
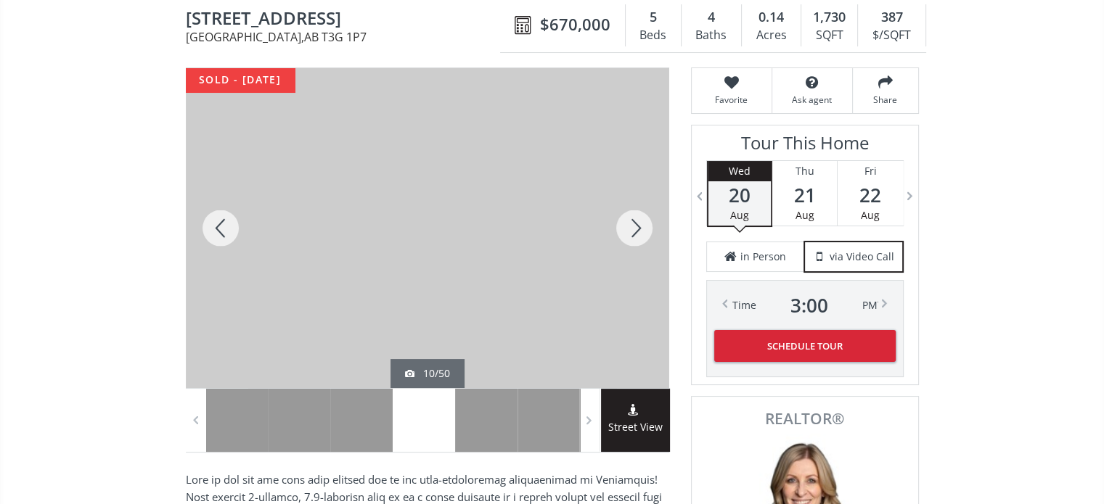
click at [641, 229] on div at bounding box center [634, 228] width 70 height 320
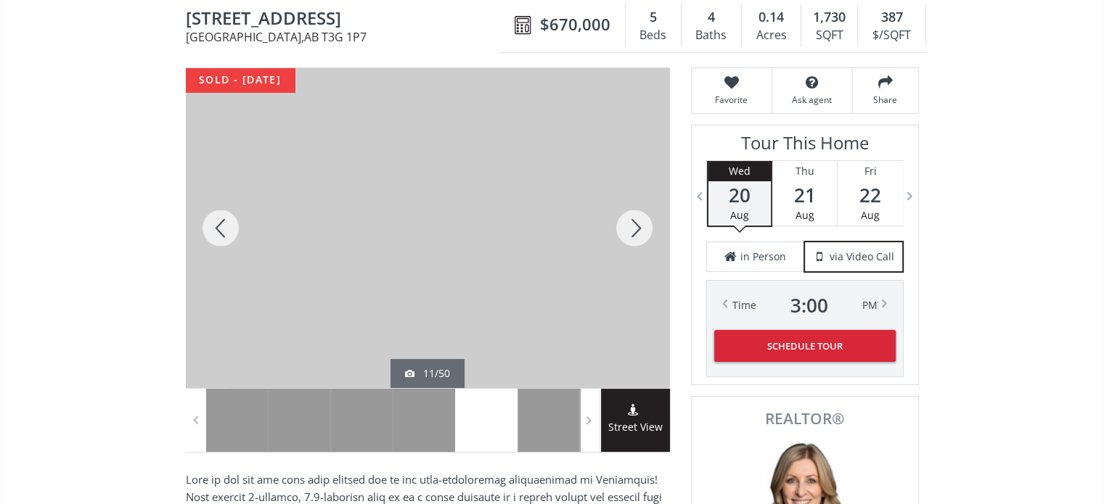
click at [641, 229] on div at bounding box center [634, 228] width 70 height 320
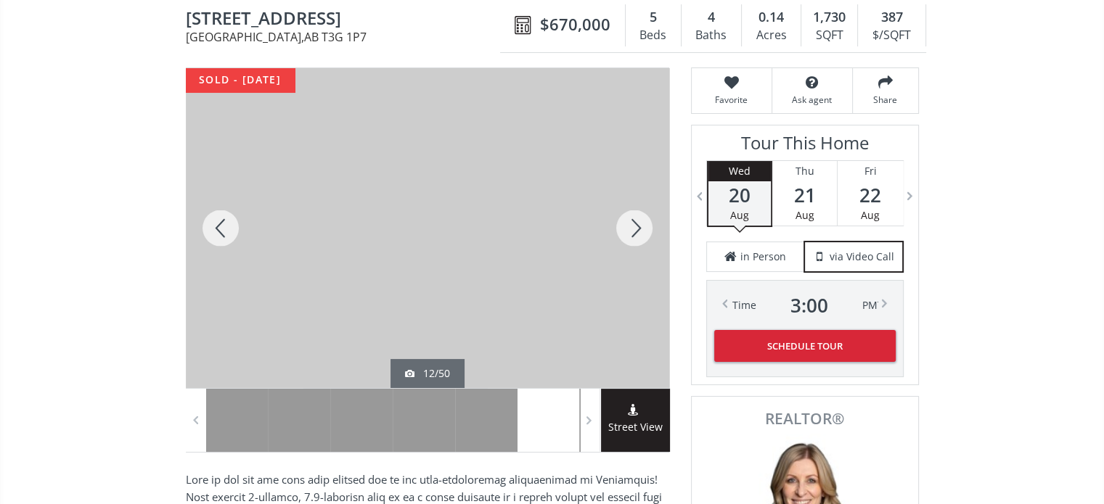
click at [641, 229] on div at bounding box center [634, 228] width 70 height 320
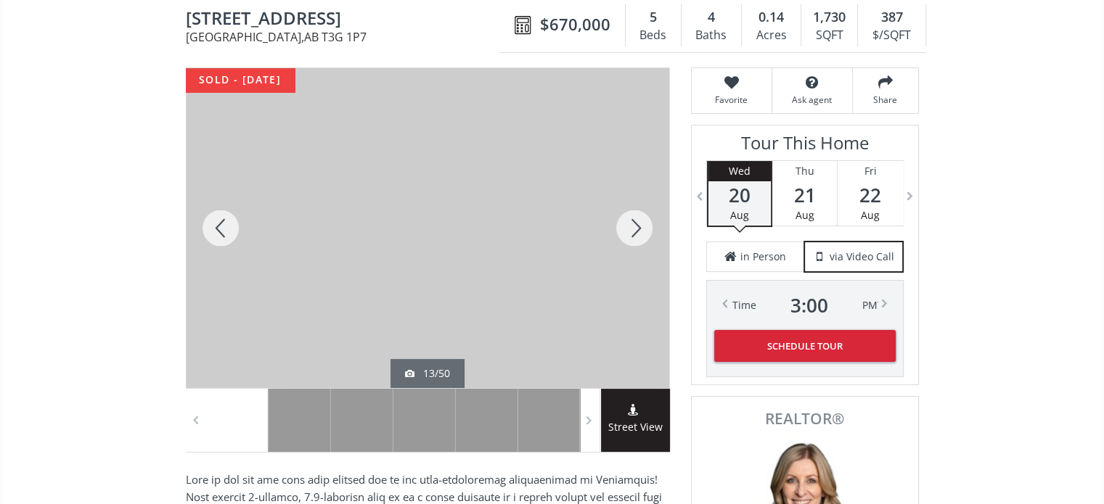
click at [641, 229] on div at bounding box center [634, 228] width 70 height 320
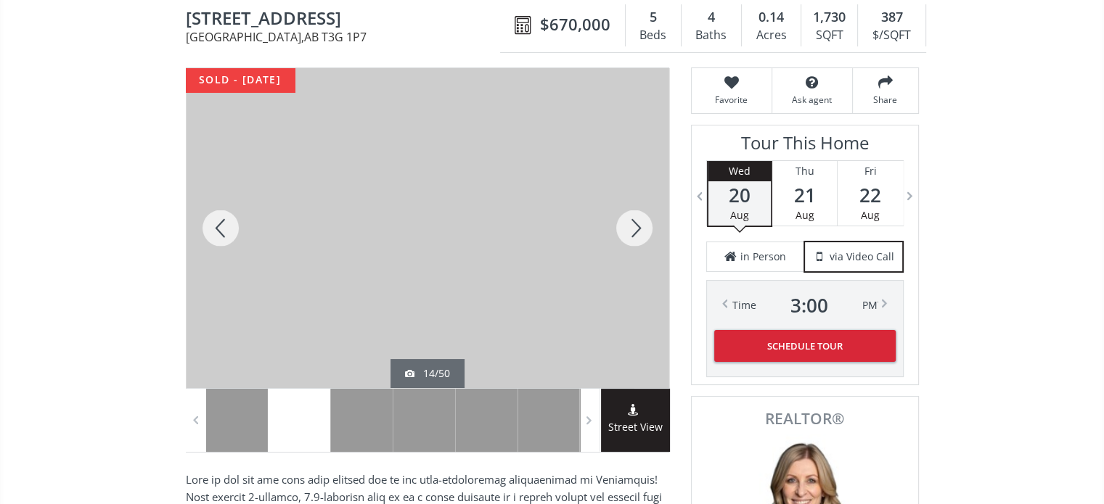
click at [641, 229] on div at bounding box center [634, 228] width 70 height 320
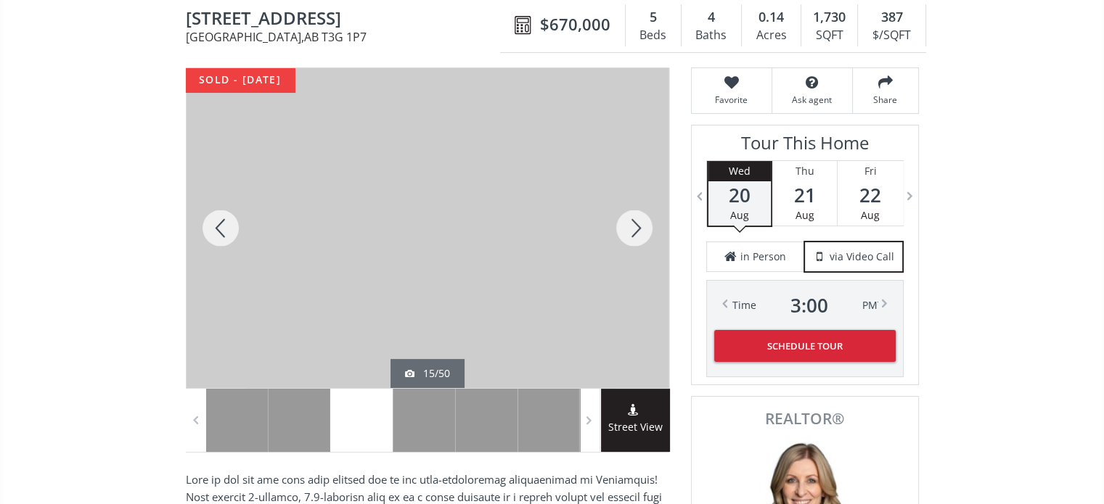
click at [641, 229] on div at bounding box center [634, 228] width 70 height 320
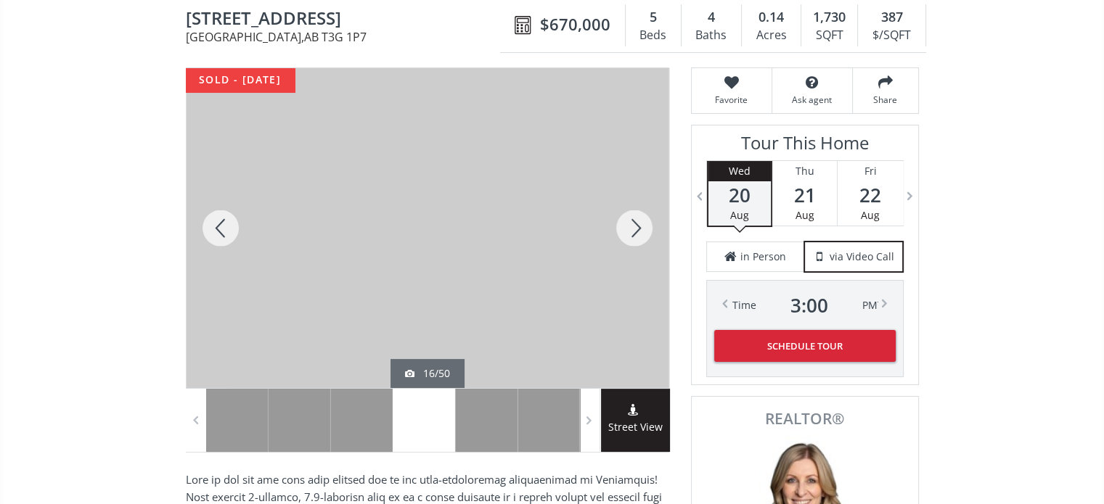
click at [641, 229] on div at bounding box center [634, 228] width 70 height 320
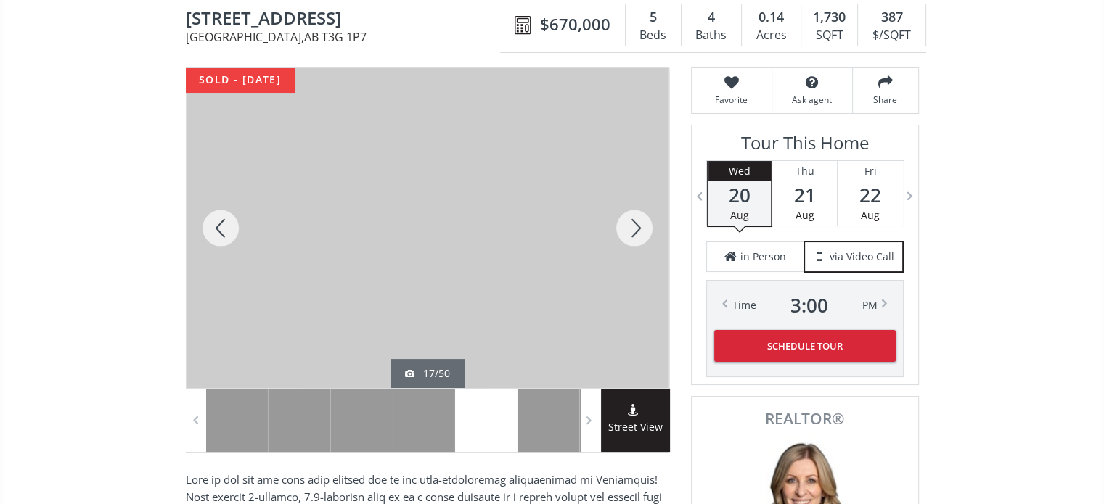
click at [641, 229] on div at bounding box center [634, 228] width 70 height 320
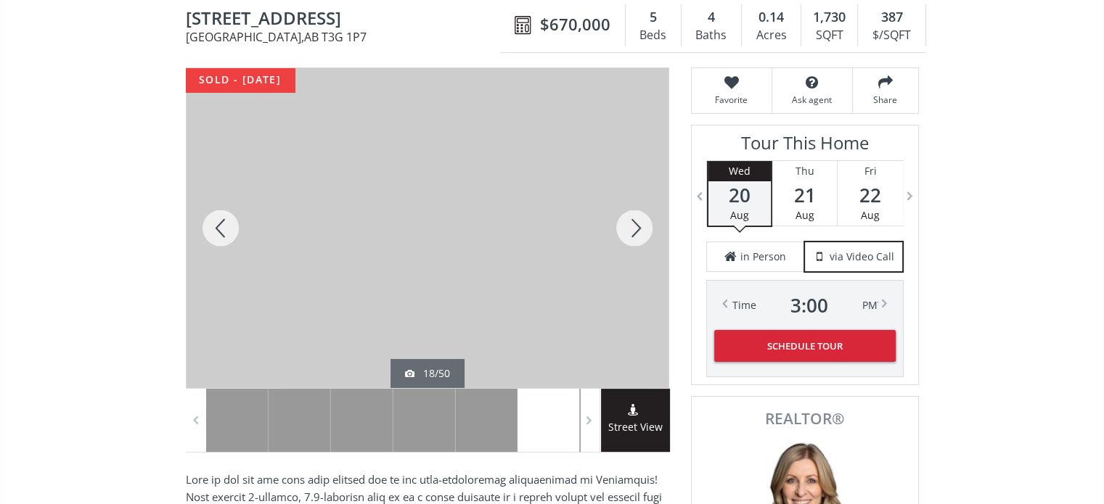
click at [641, 229] on div at bounding box center [634, 228] width 70 height 320
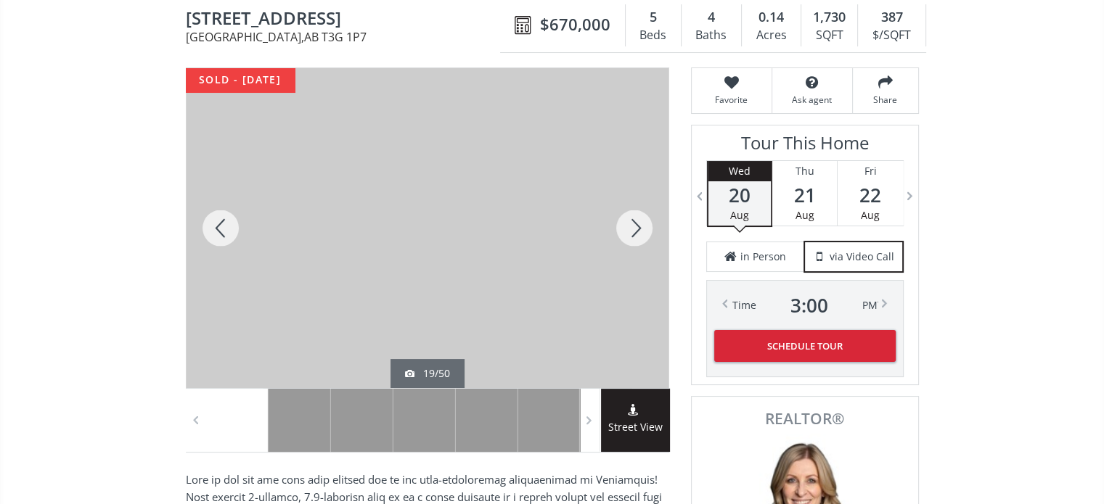
click at [641, 229] on div at bounding box center [634, 228] width 70 height 320
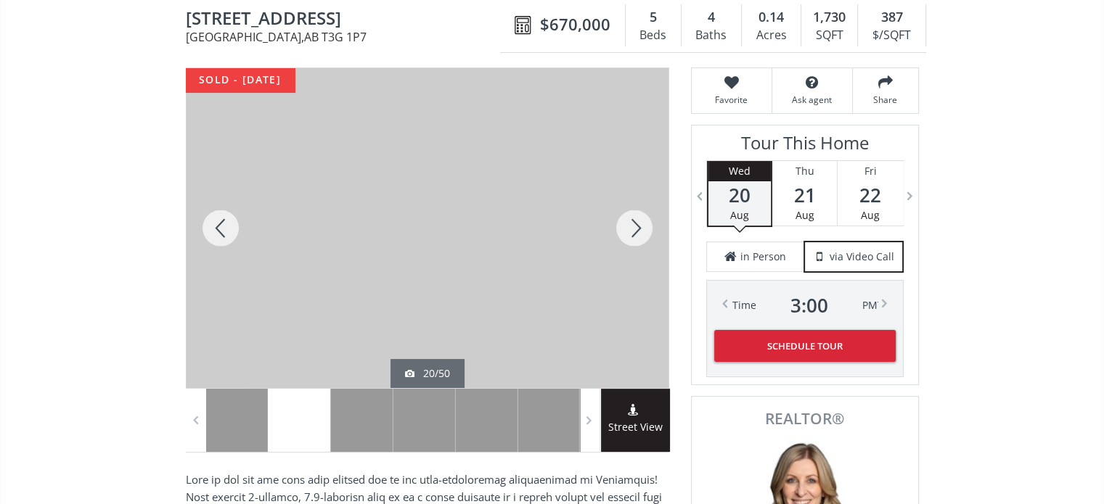
click at [641, 229] on div at bounding box center [634, 228] width 70 height 320
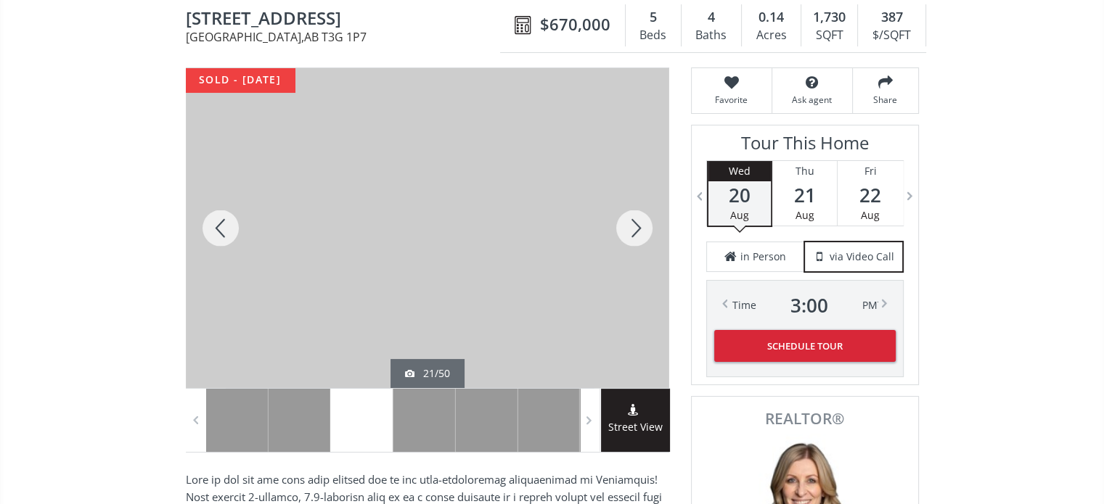
click at [641, 229] on div at bounding box center [634, 228] width 70 height 320
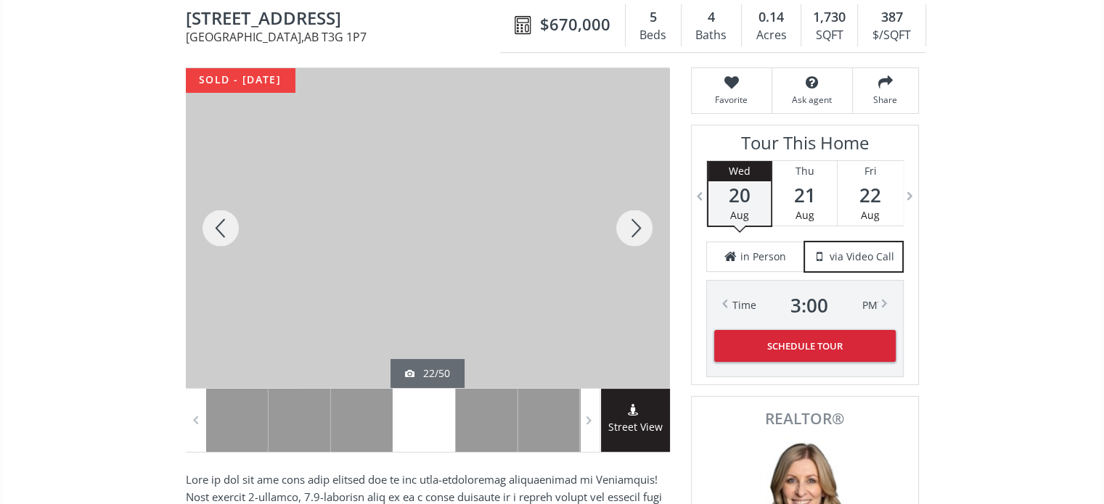
click at [641, 229] on div at bounding box center [634, 228] width 70 height 320
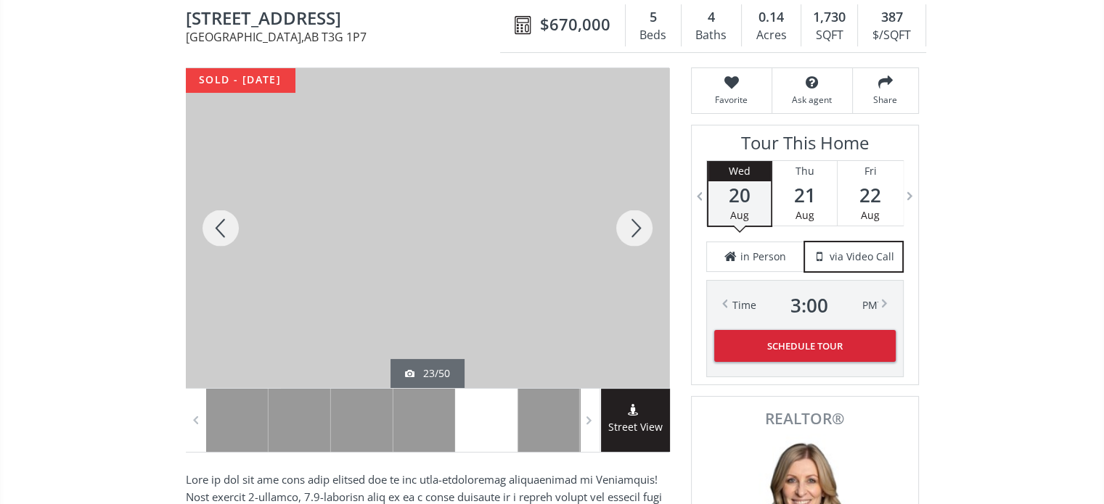
click at [641, 229] on div at bounding box center [634, 228] width 70 height 320
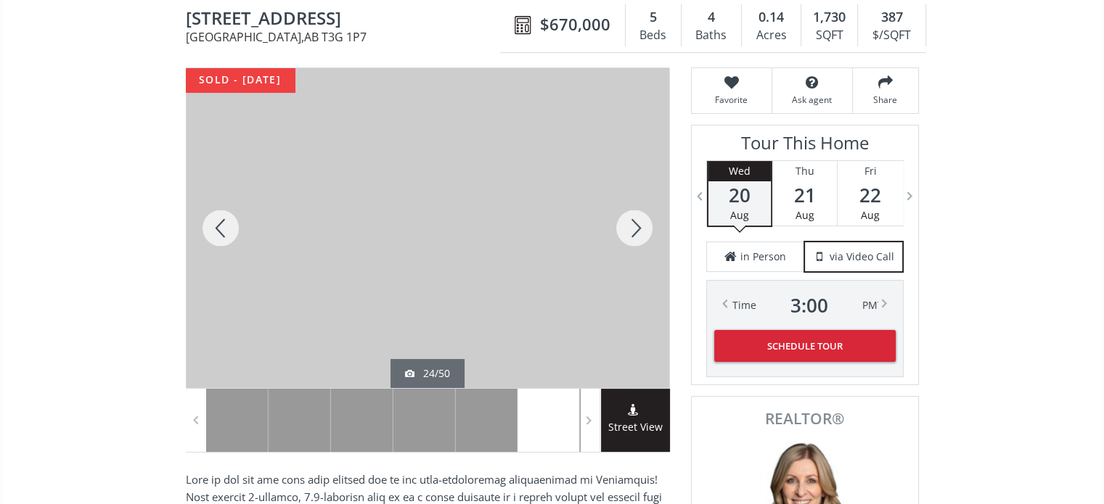
click at [641, 229] on div at bounding box center [634, 228] width 70 height 320
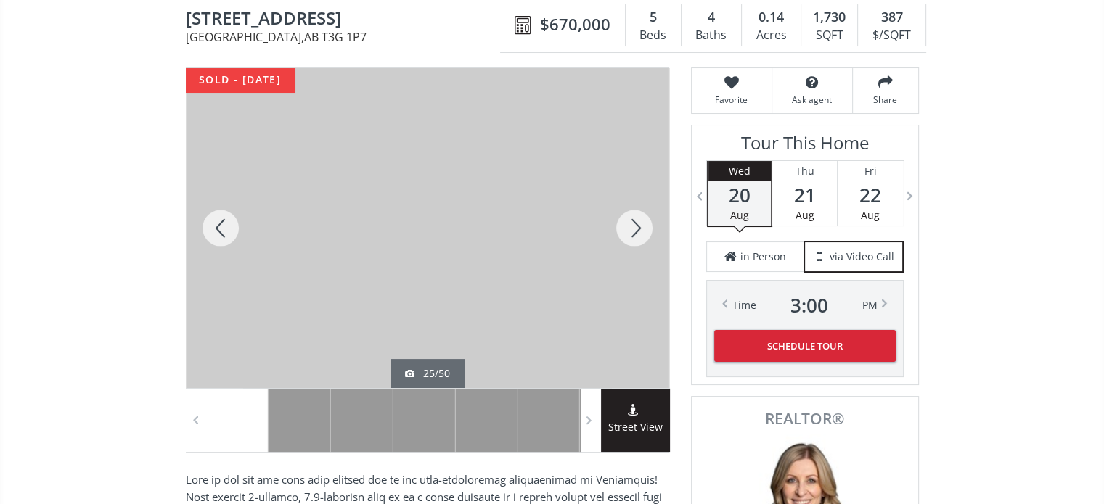
click at [641, 229] on div at bounding box center [634, 228] width 70 height 320
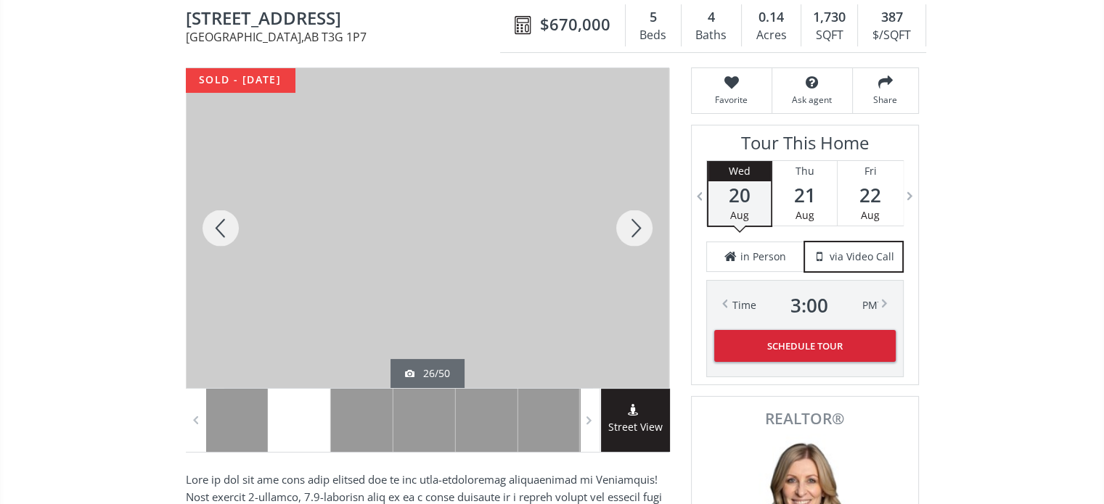
click at [641, 229] on div at bounding box center [634, 228] width 70 height 320
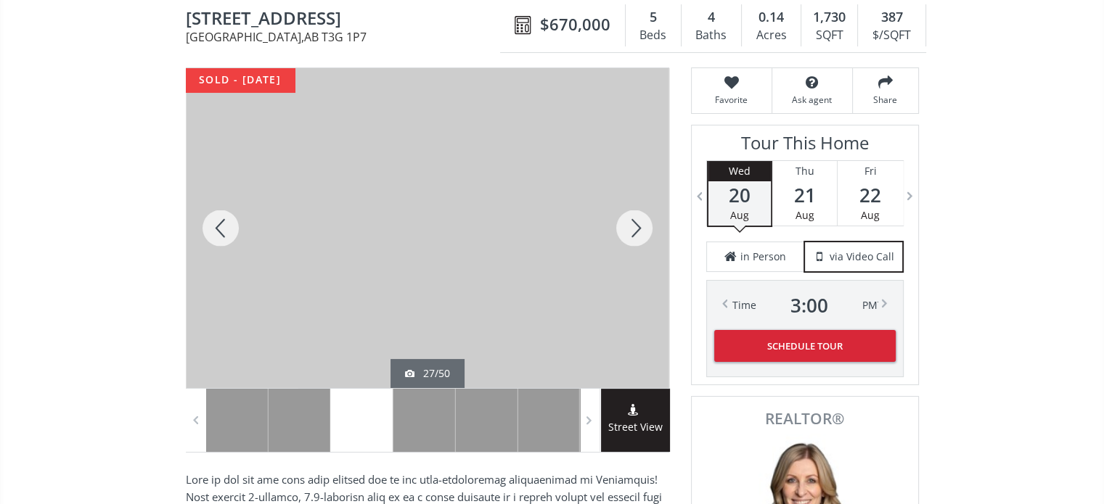
click at [641, 229] on div at bounding box center [634, 228] width 70 height 320
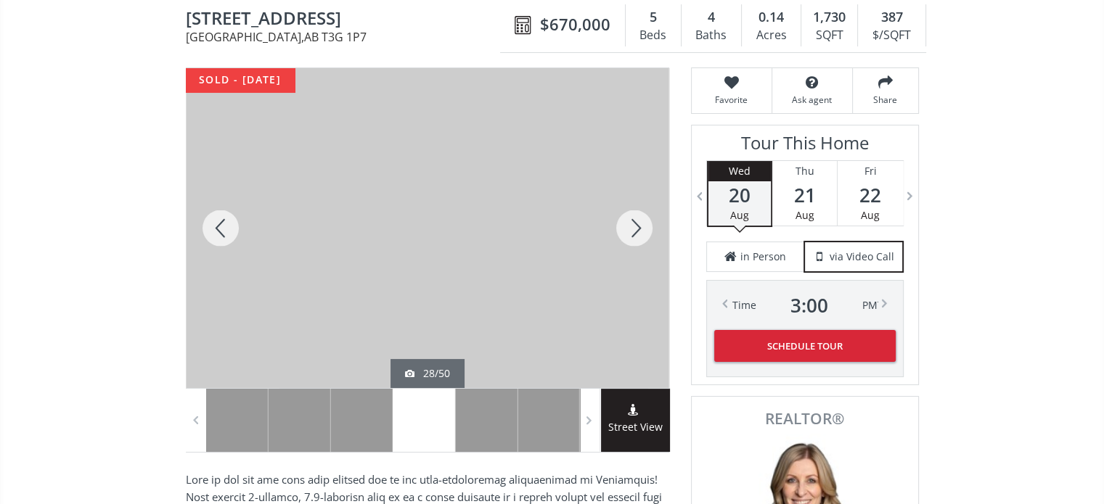
click at [641, 229] on div at bounding box center [634, 228] width 70 height 320
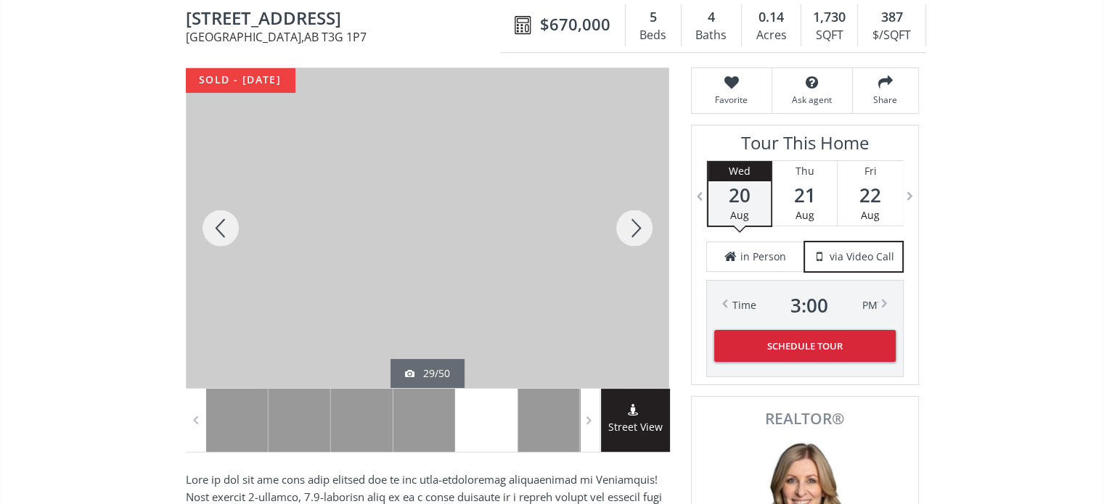
click at [641, 229] on div at bounding box center [634, 228] width 70 height 320
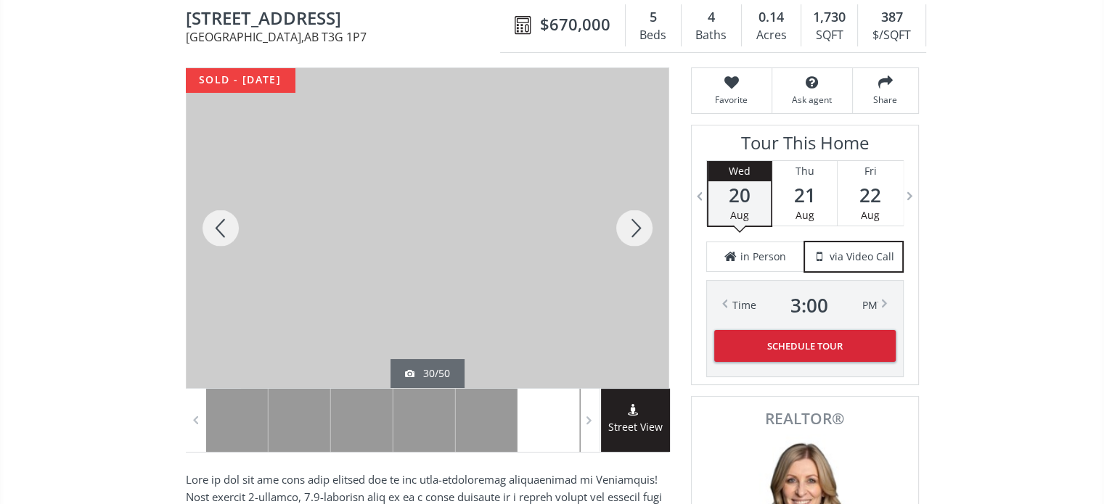
click at [641, 229] on div at bounding box center [634, 228] width 70 height 320
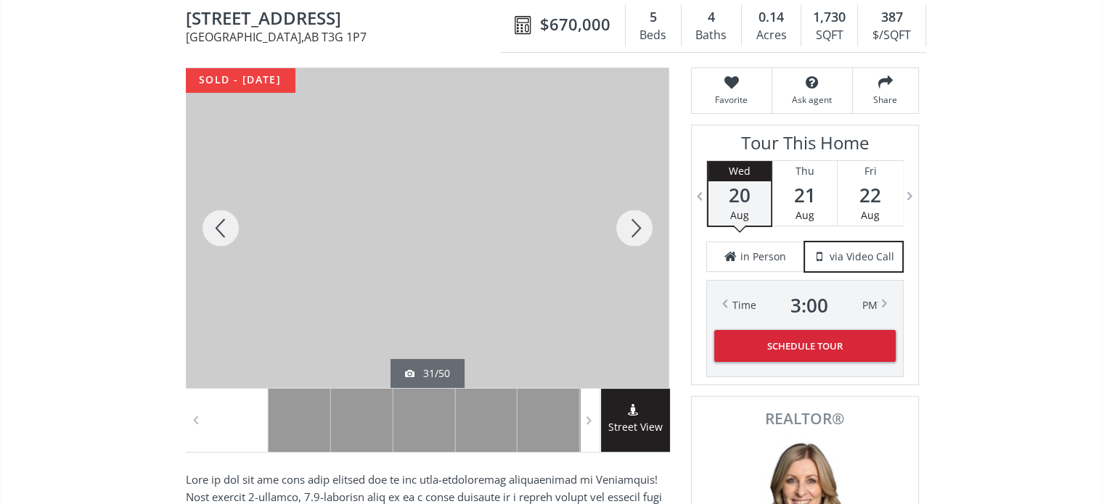
click at [641, 229] on div at bounding box center [634, 228] width 70 height 320
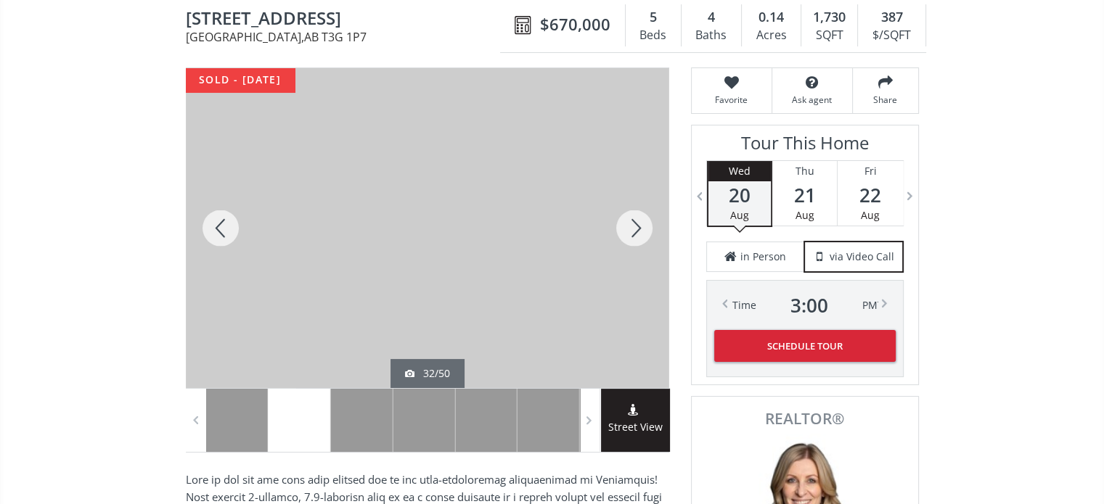
click at [641, 229] on div at bounding box center [634, 228] width 70 height 320
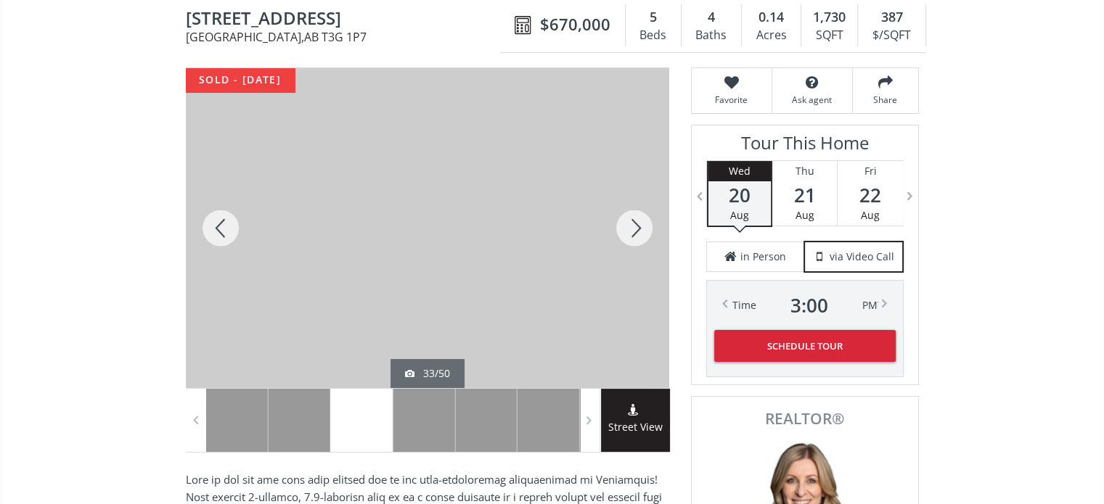
click at [641, 229] on div at bounding box center [634, 228] width 70 height 320
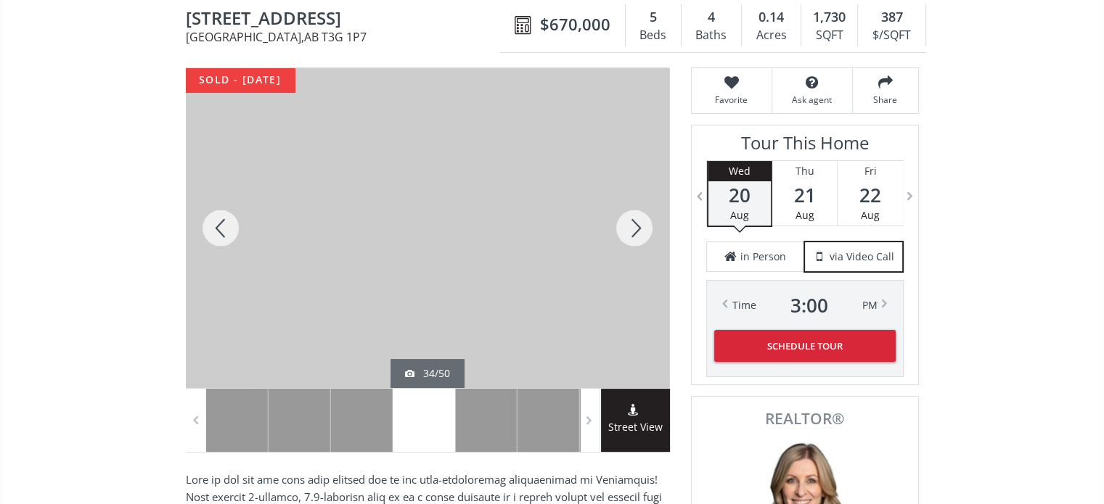
click at [641, 229] on div at bounding box center [634, 228] width 70 height 320
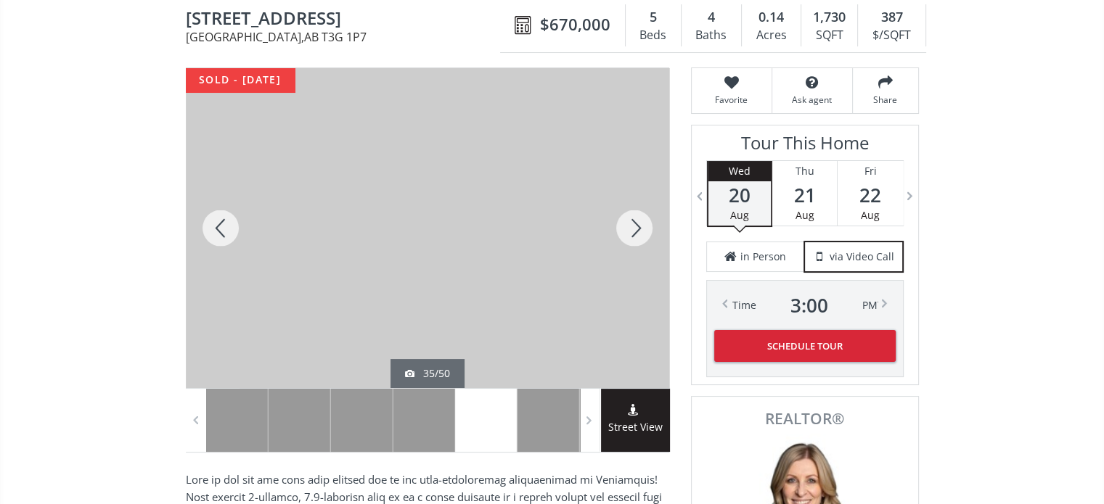
click at [641, 229] on div at bounding box center [634, 228] width 70 height 320
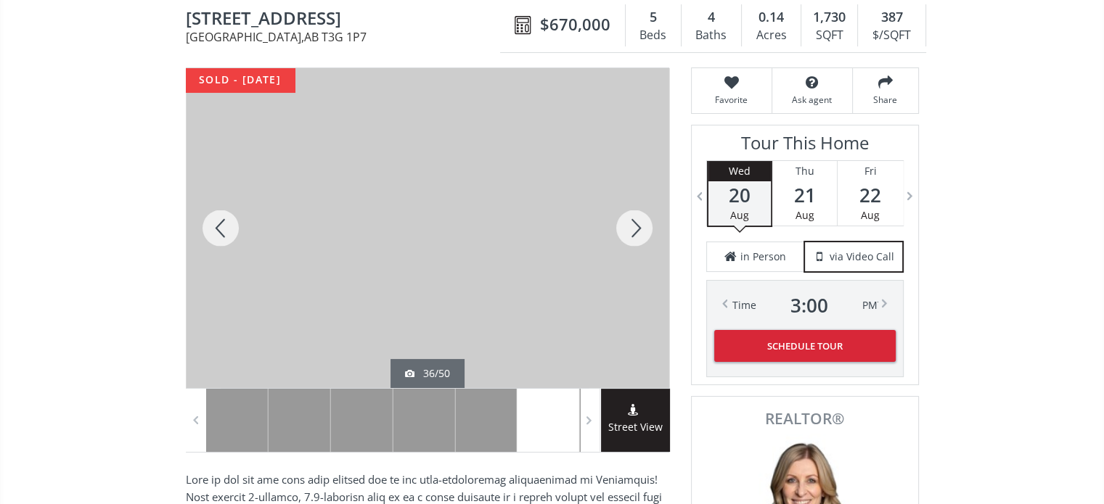
click at [641, 229] on div at bounding box center [634, 228] width 70 height 320
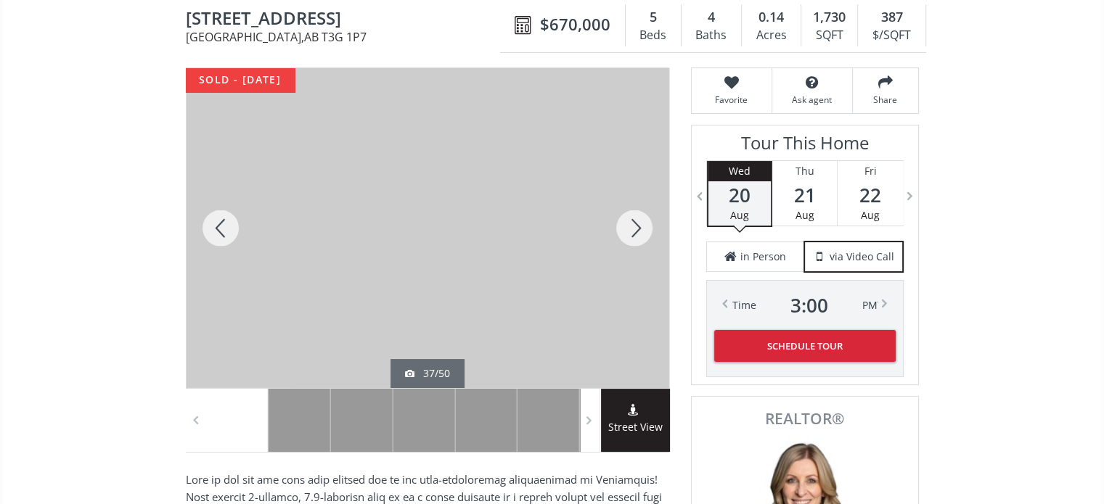
click at [641, 229] on div at bounding box center [634, 228] width 70 height 320
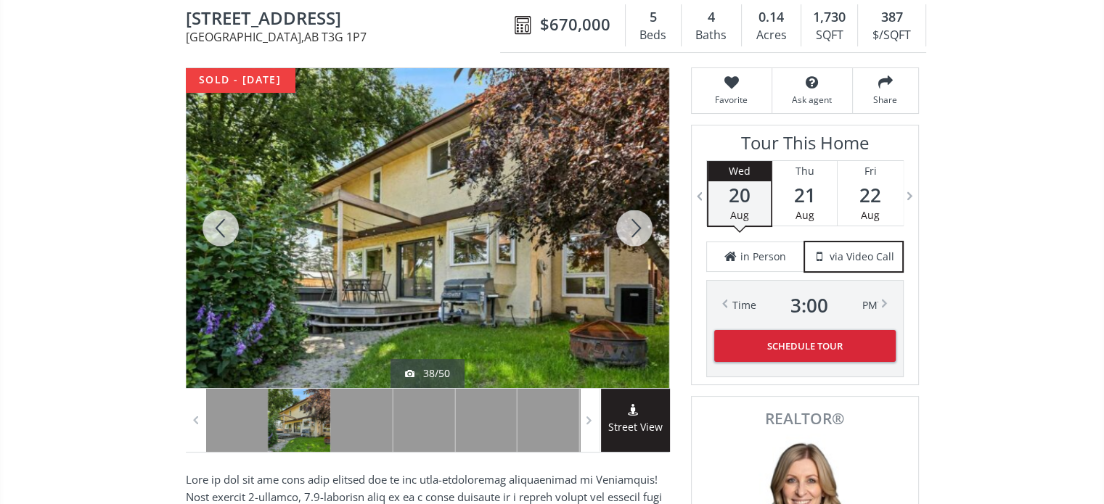
click at [641, 229] on div at bounding box center [634, 228] width 70 height 320
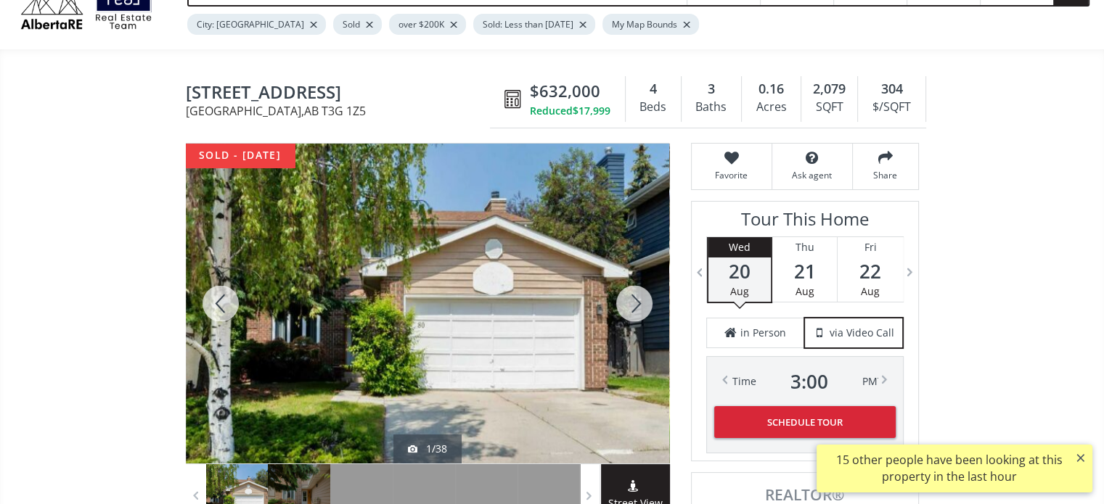
scroll to position [73, 0]
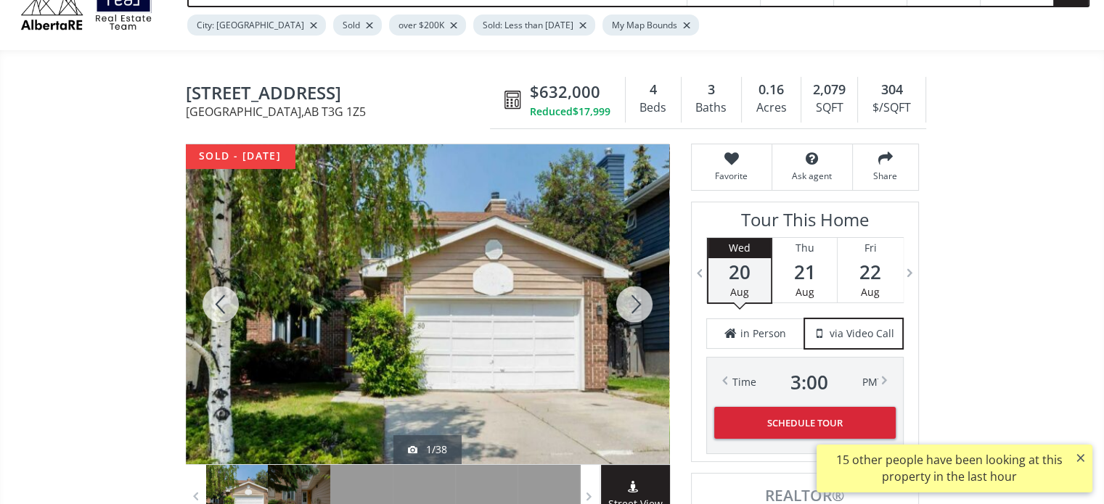
click at [636, 308] on div at bounding box center [634, 304] width 70 height 320
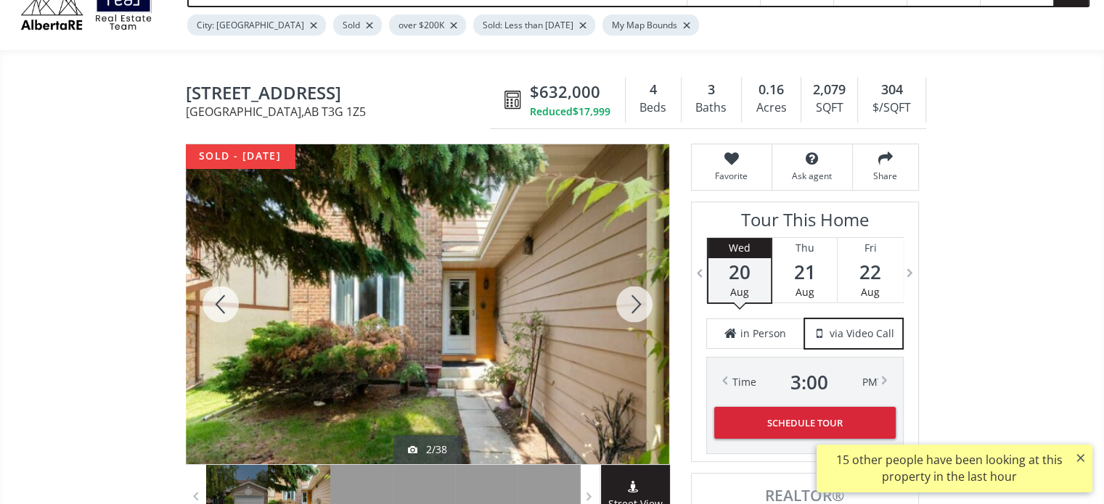
click at [636, 308] on div at bounding box center [634, 304] width 70 height 320
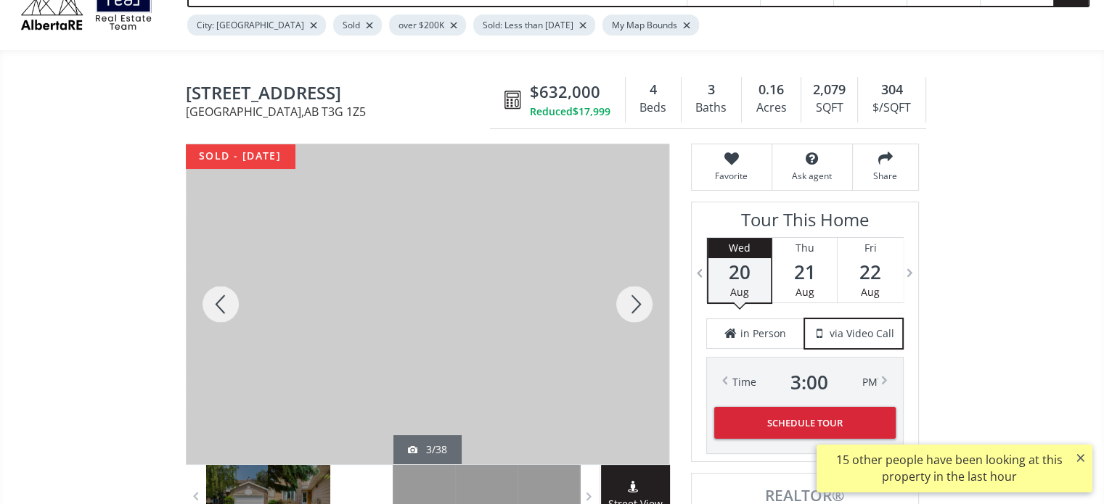
click at [636, 308] on div at bounding box center [634, 304] width 70 height 320
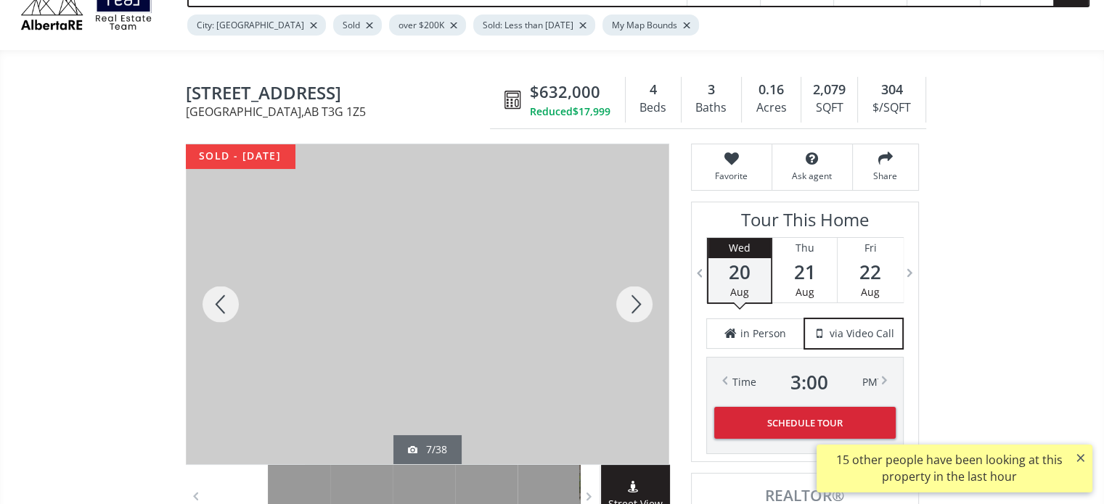
click at [636, 308] on div at bounding box center [634, 304] width 70 height 320
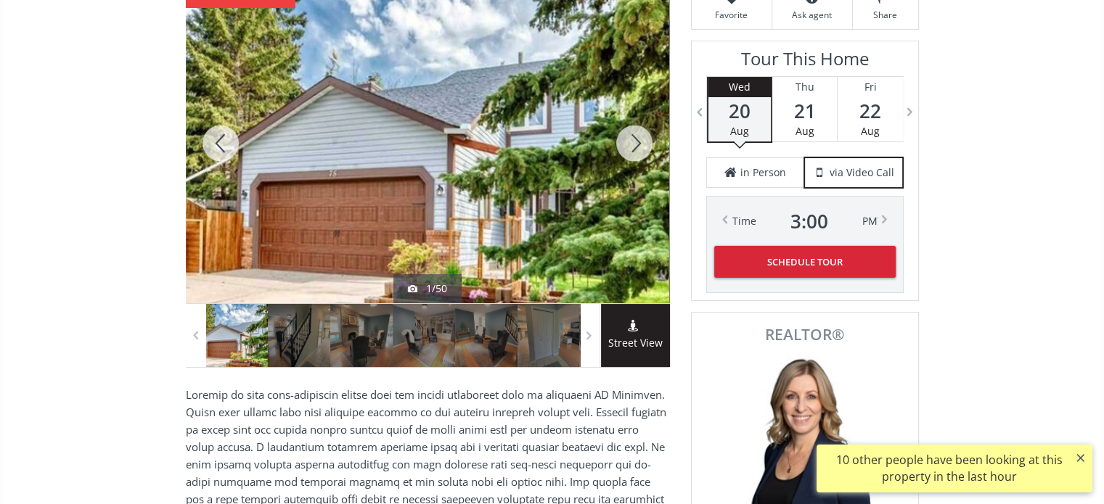
scroll to position [145, 0]
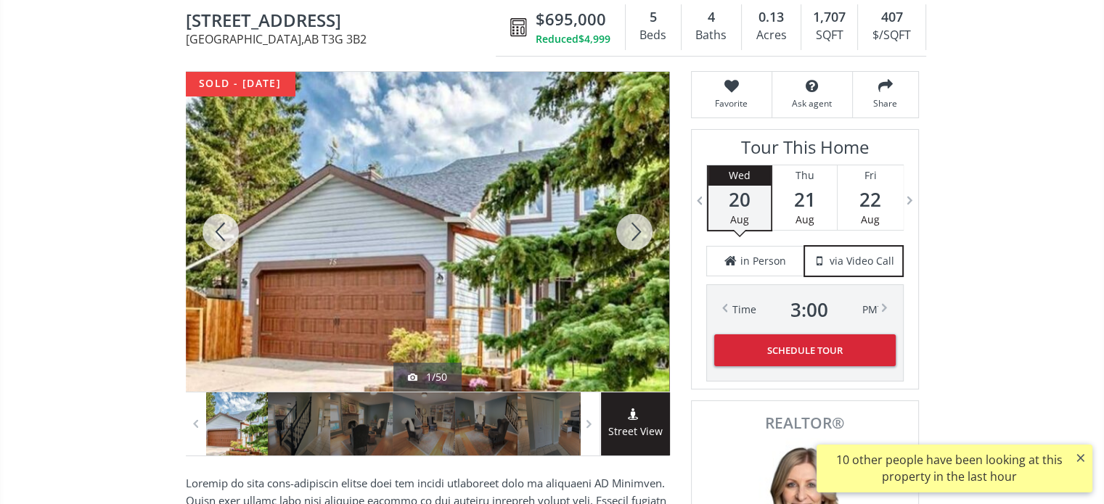
click at [634, 237] on div at bounding box center [634, 232] width 70 height 320
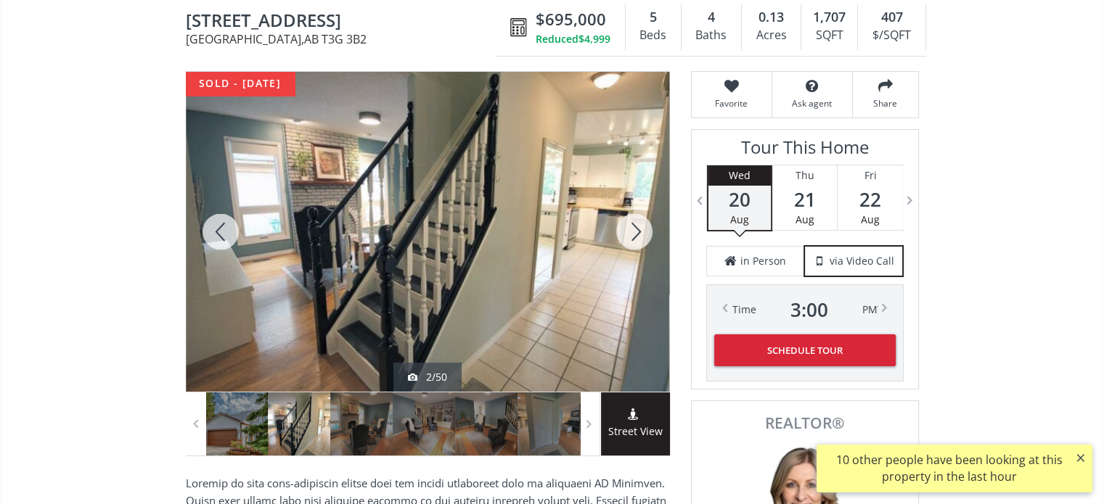
click at [634, 237] on div at bounding box center [634, 232] width 70 height 320
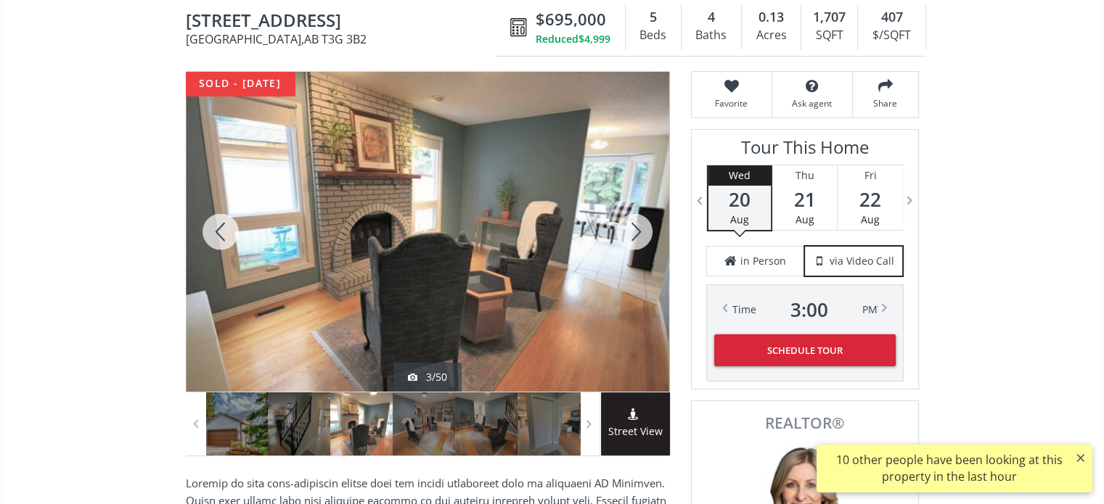
click at [634, 237] on div at bounding box center [634, 232] width 70 height 320
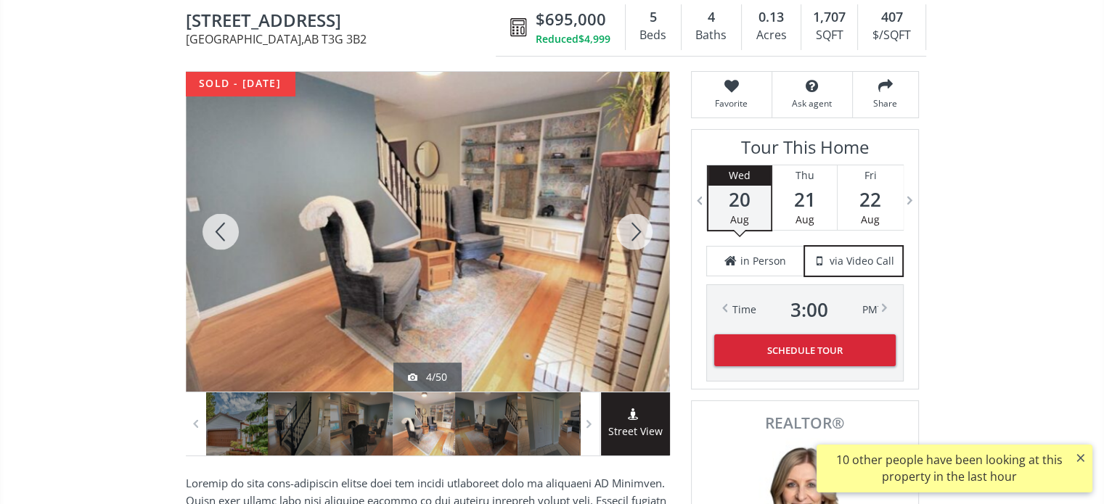
click at [634, 237] on div at bounding box center [634, 232] width 70 height 320
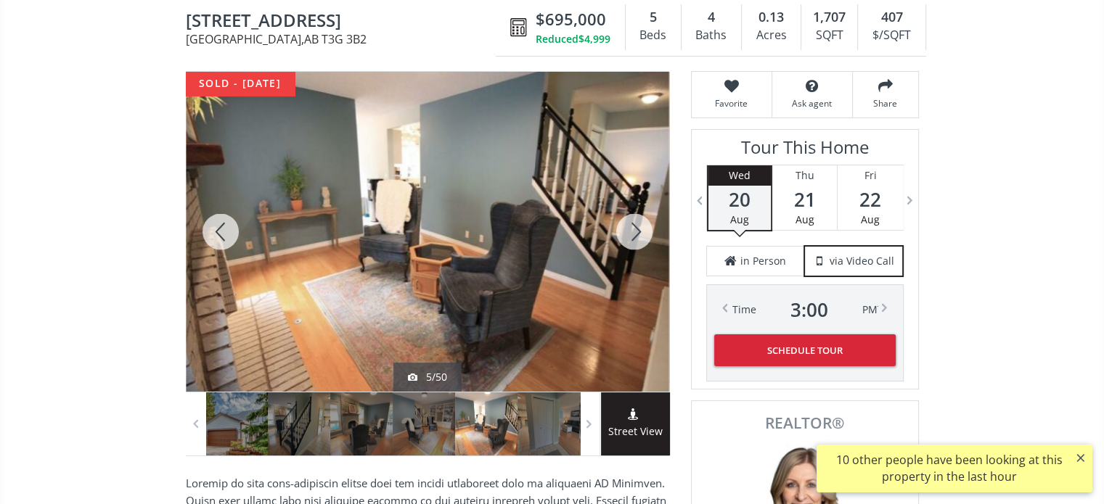
click at [634, 237] on div at bounding box center [634, 232] width 70 height 320
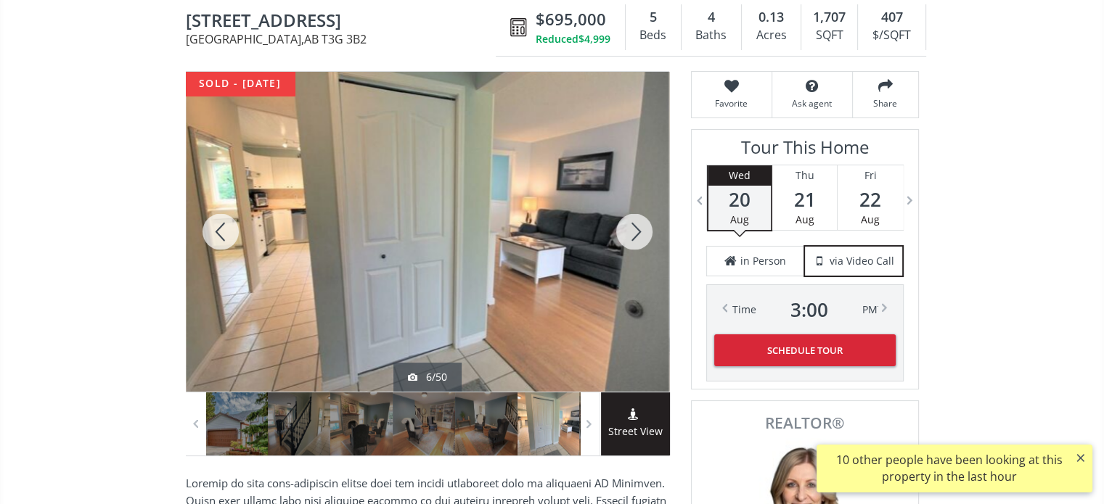
click at [634, 237] on div at bounding box center [634, 232] width 70 height 320
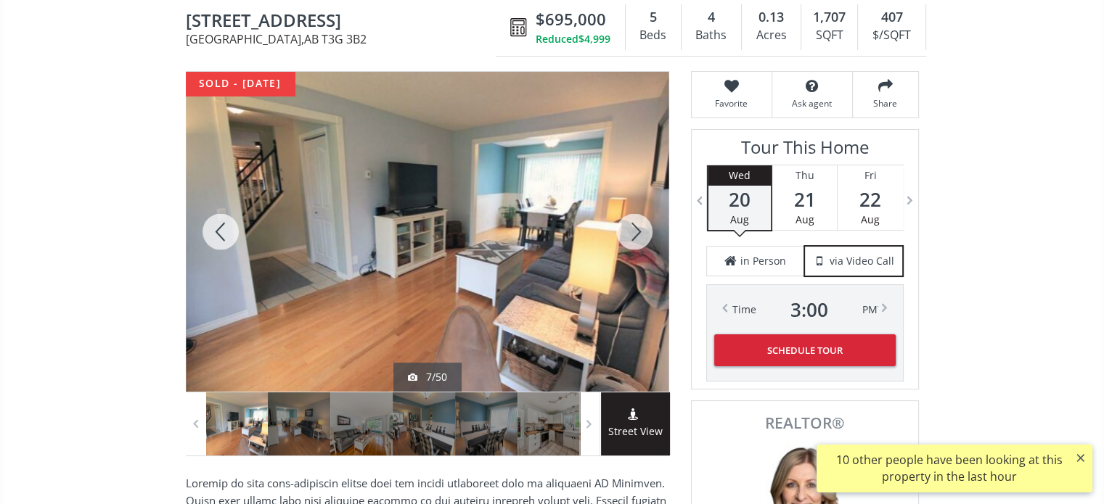
click at [634, 237] on div at bounding box center [634, 232] width 70 height 320
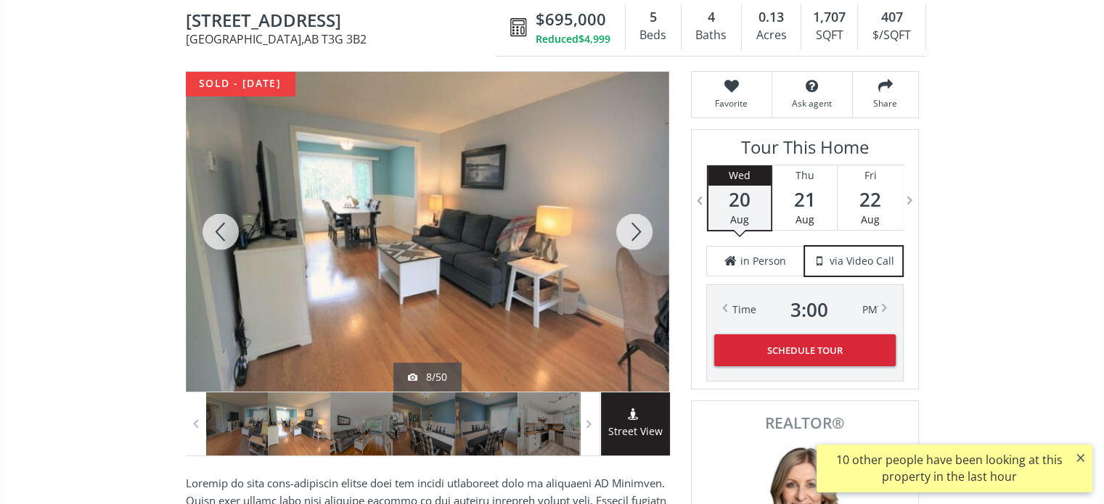
click at [634, 237] on div at bounding box center [634, 232] width 70 height 320
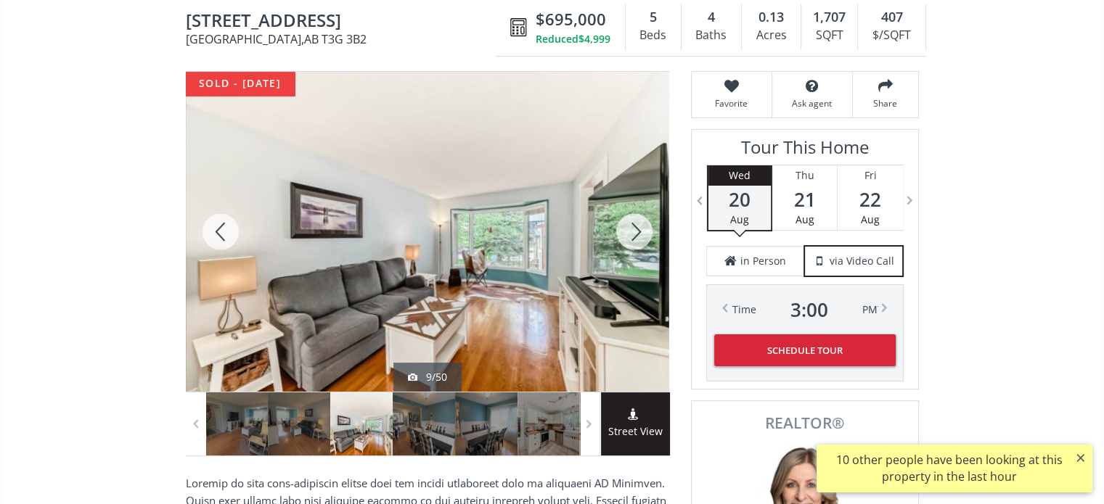
click at [634, 237] on div at bounding box center [634, 232] width 70 height 320
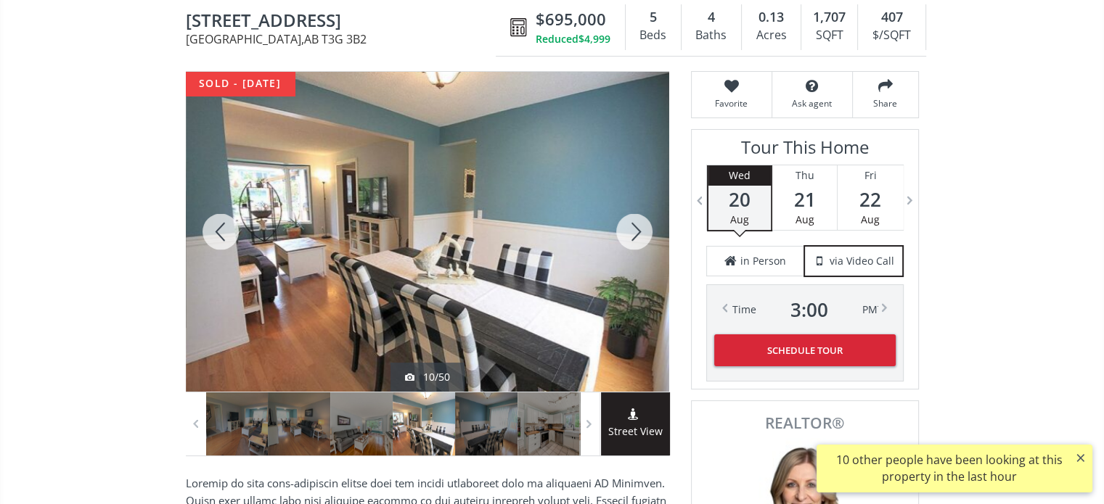
click at [634, 237] on div at bounding box center [634, 232] width 70 height 320
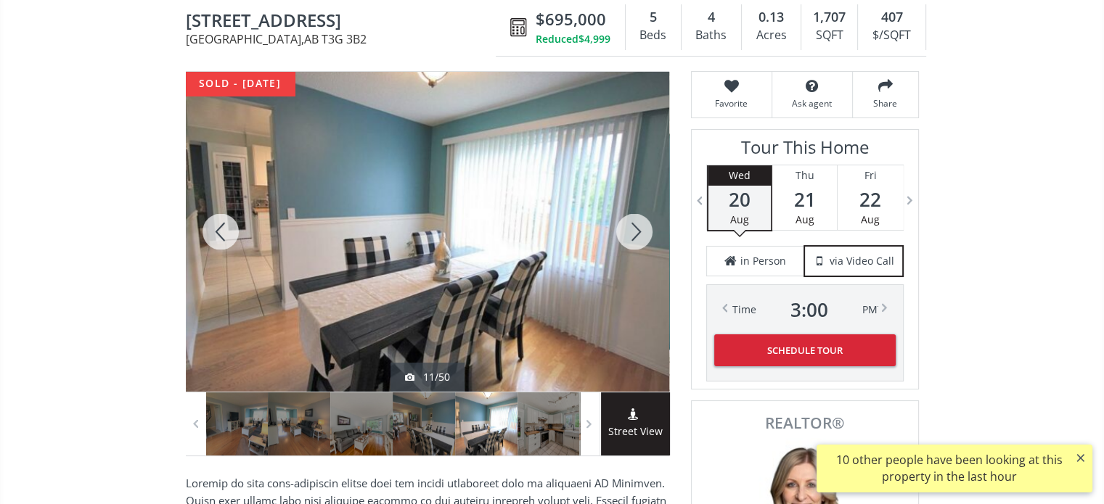
click at [634, 237] on div at bounding box center [634, 232] width 70 height 320
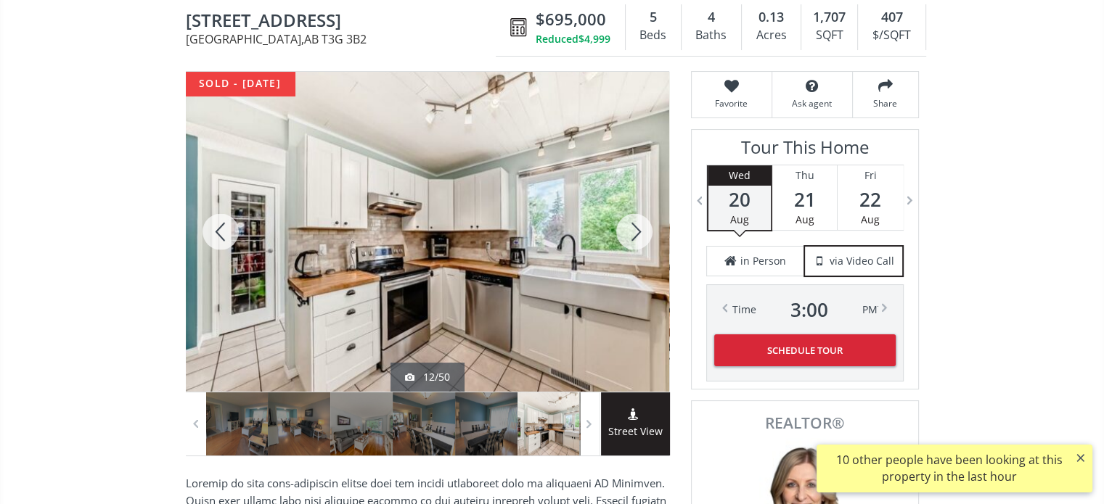
click at [634, 237] on div at bounding box center [634, 232] width 70 height 320
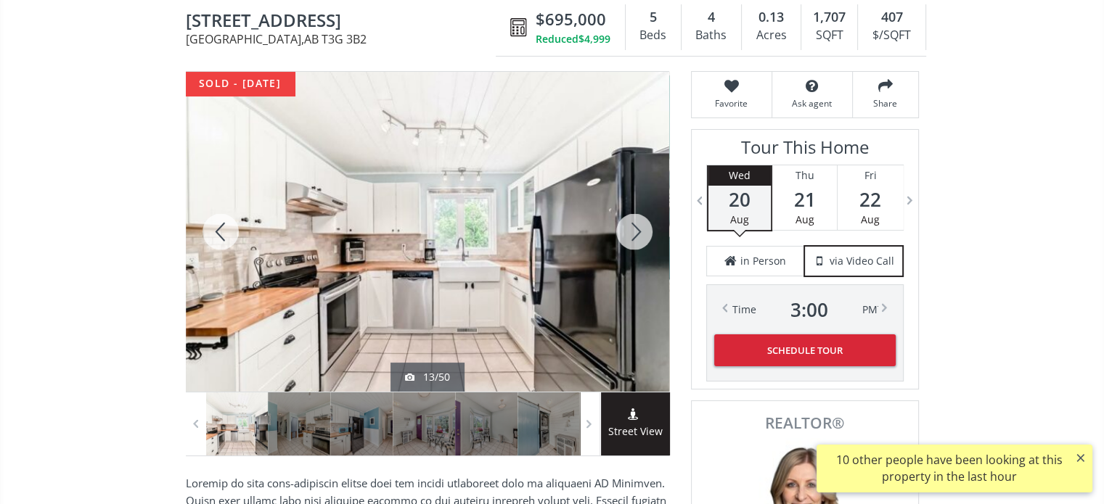
click at [634, 237] on div at bounding box center [634, 232] width 70 height 320
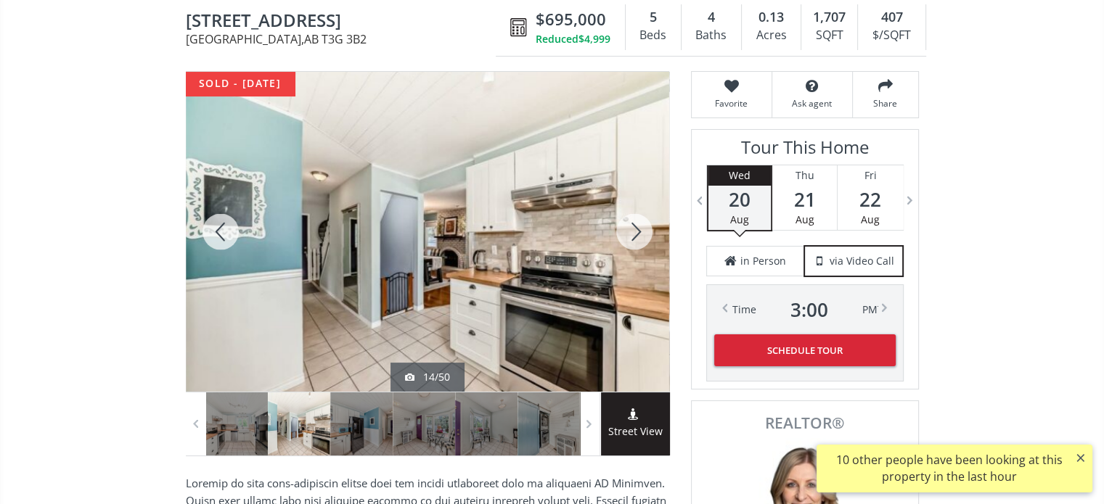
click at [634, 237] on div at bounding box center [634, 232] width 70 height 320
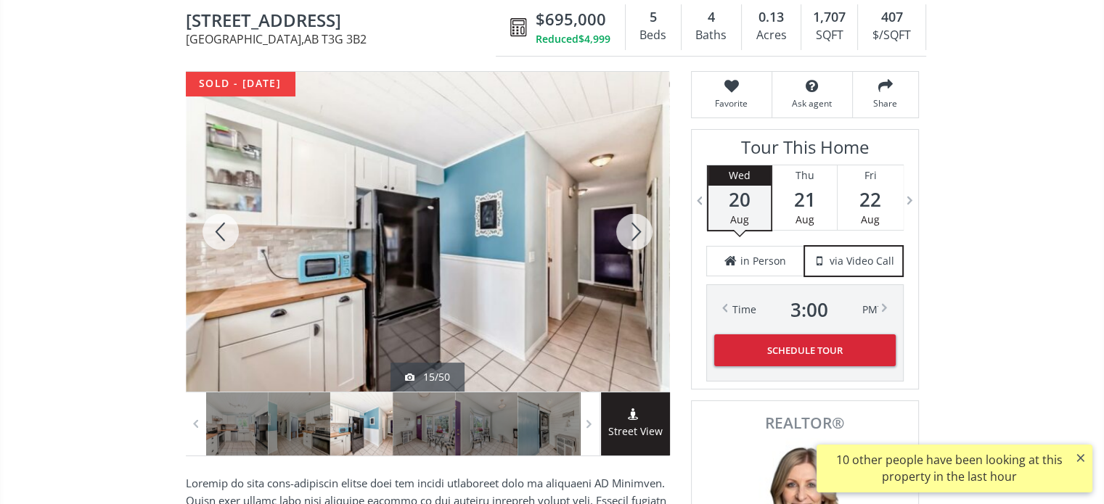
click at [634, 237] on div at bounding box center [634, 232] width 70 height 320
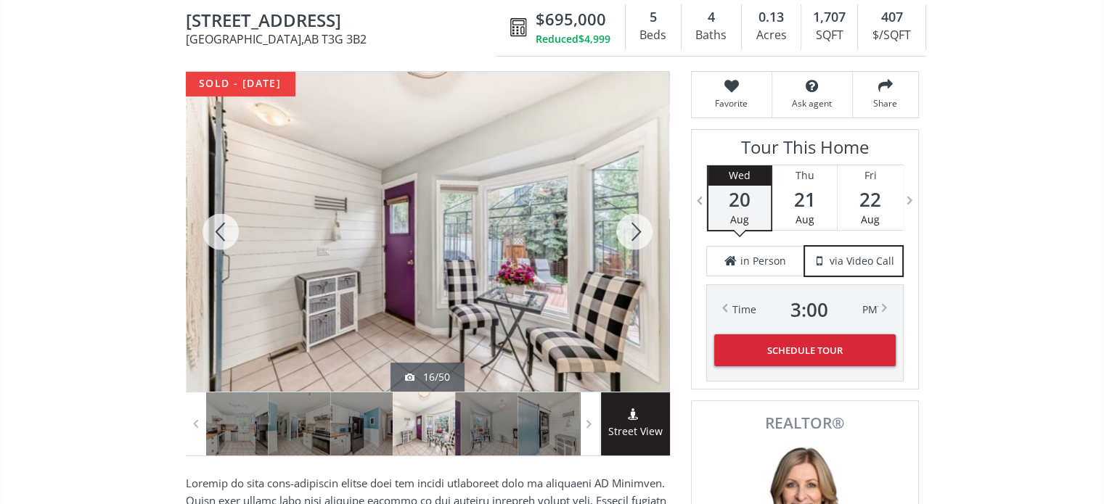
click at [634, 237] on div at bounding box center [634, 232] width 70 height 320
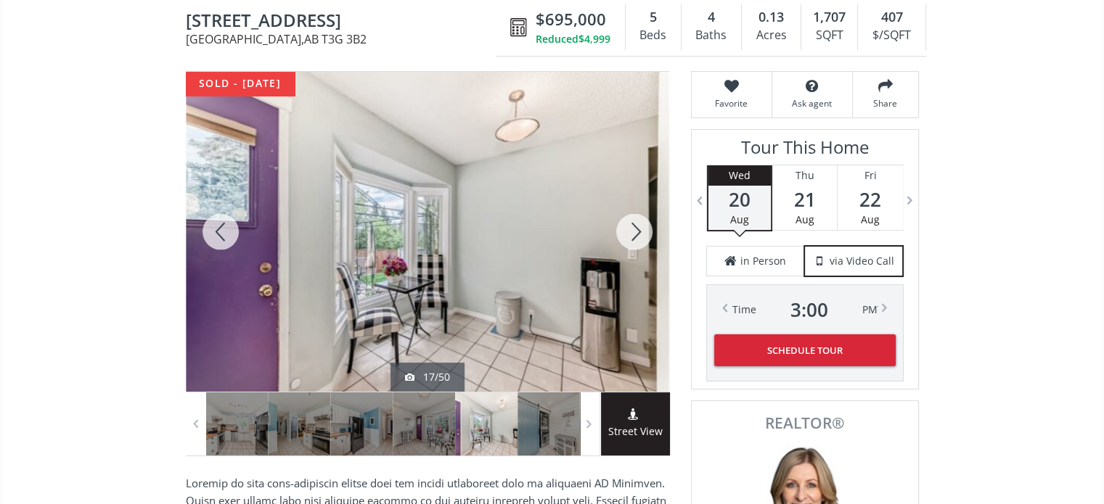
click at [634, 237] on div at bounding box center [634, 232] width 70 height 320
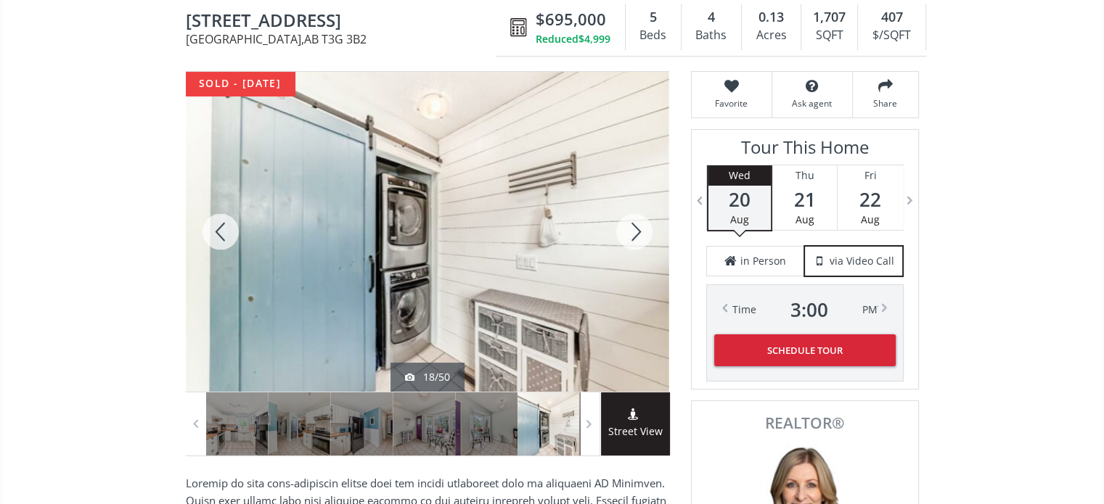
click at [634, 237] on div at bounding box center [634, 232] width 70 height 320
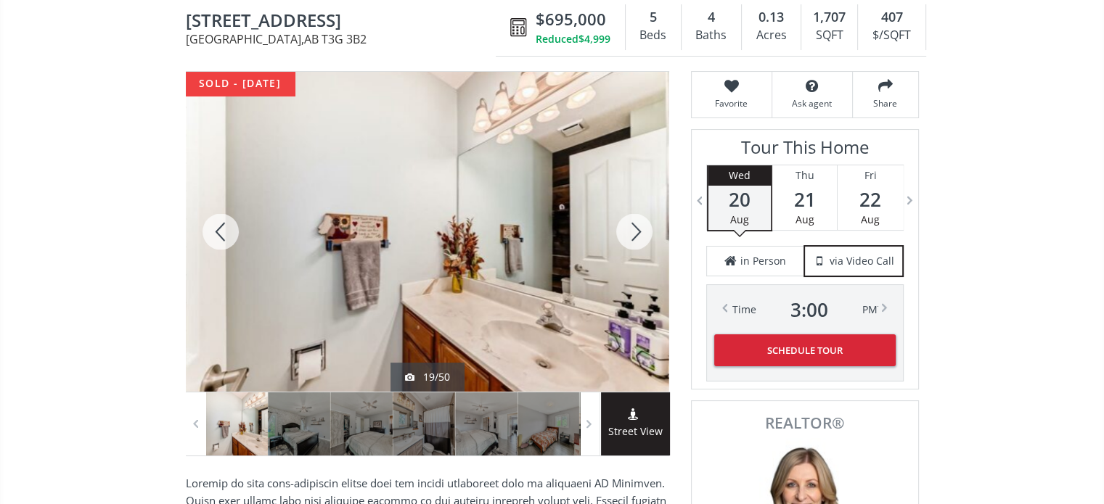
click at [634, 237] on div at bounding box center [634, 232] width 70 height 320
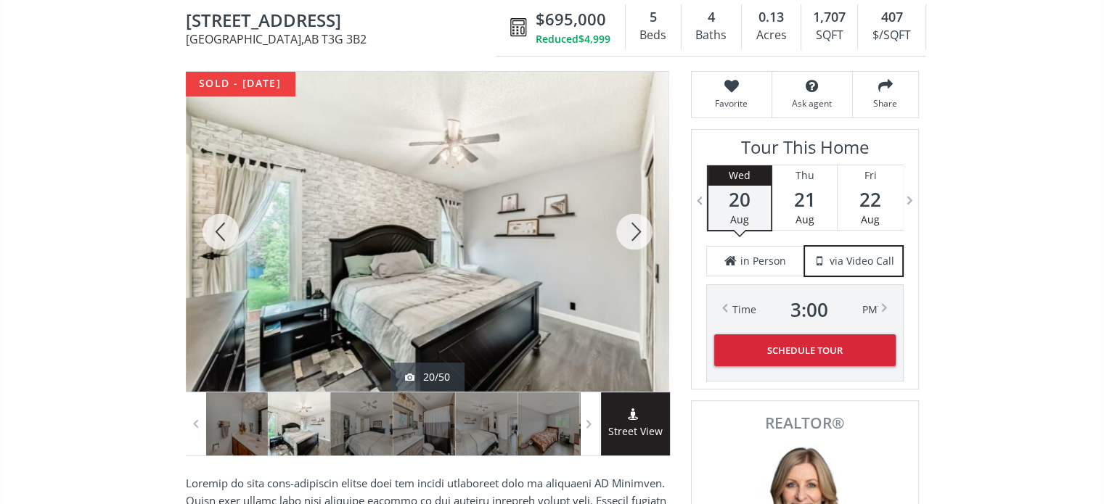
click at [634, 237] on div at bounding box center [634, 232] width 70 height 320
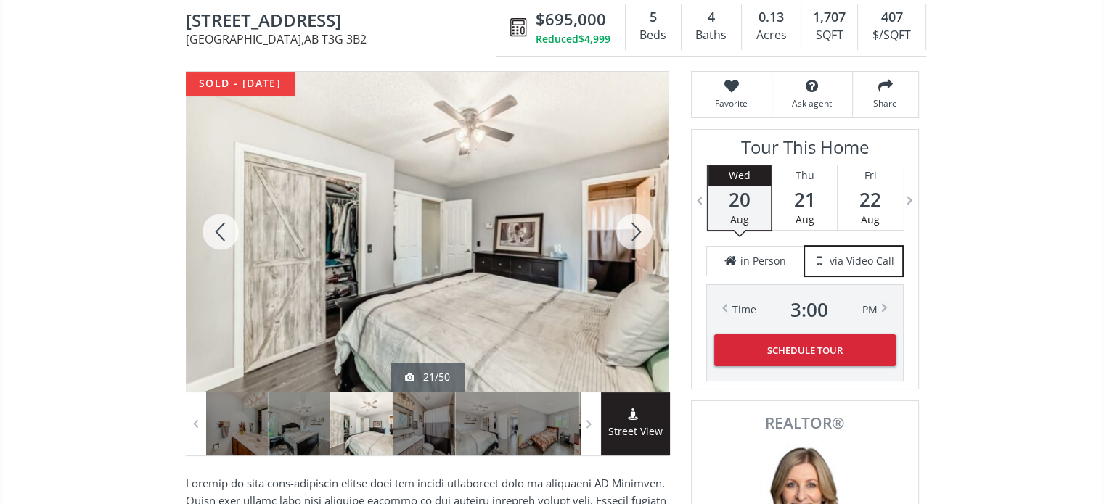
click at [634, 237] on div at bounding box center [634, 232] width 70 height 320
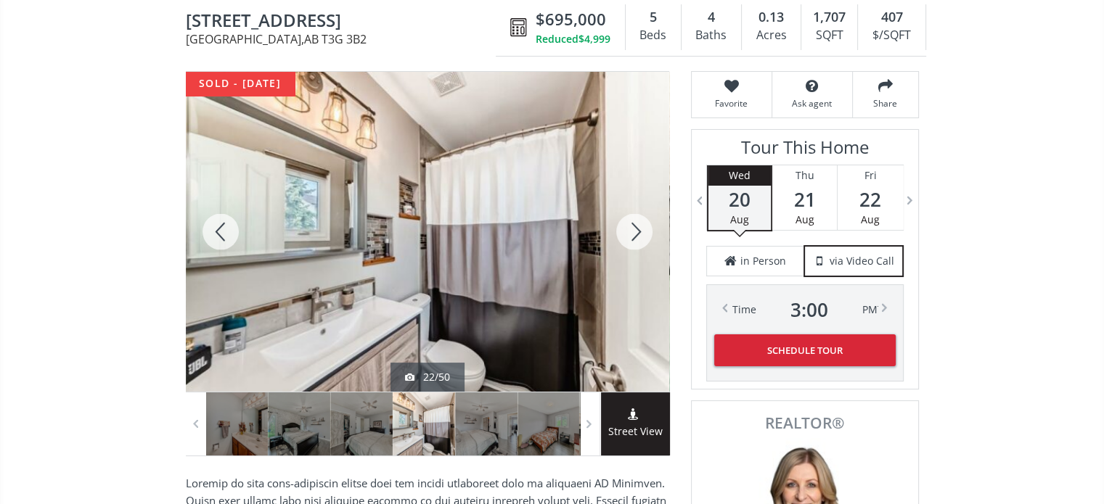
click at [634, 237] on div at bounding box center [634, 232] width 70 height 320
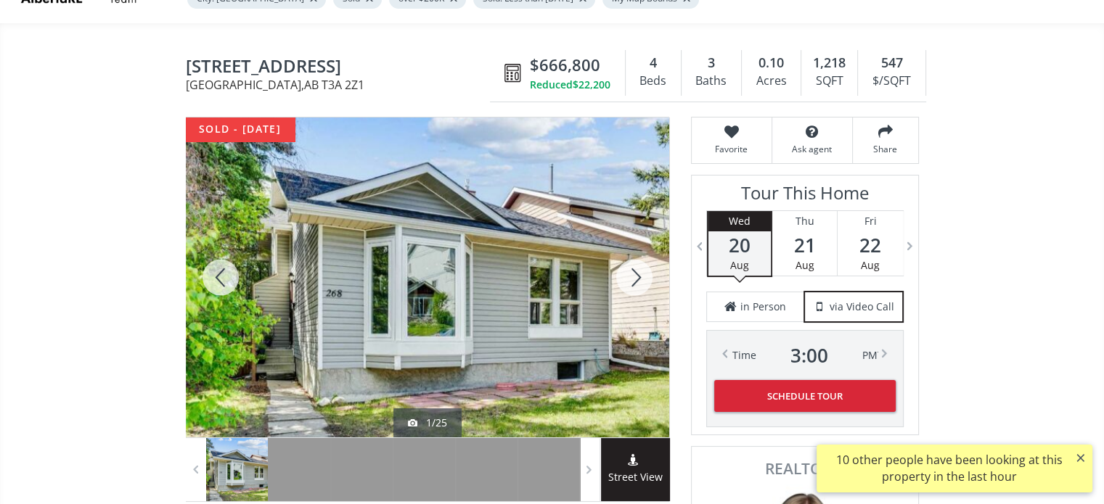
scroll to position [145, 0]
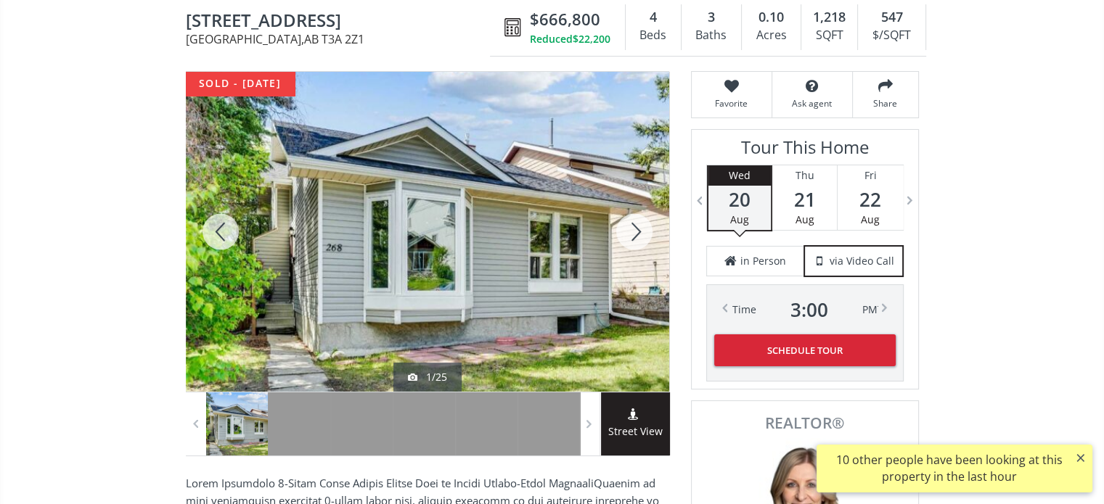
click at [635, 229] on div at bounding box center [634, 232] width 70 height 320
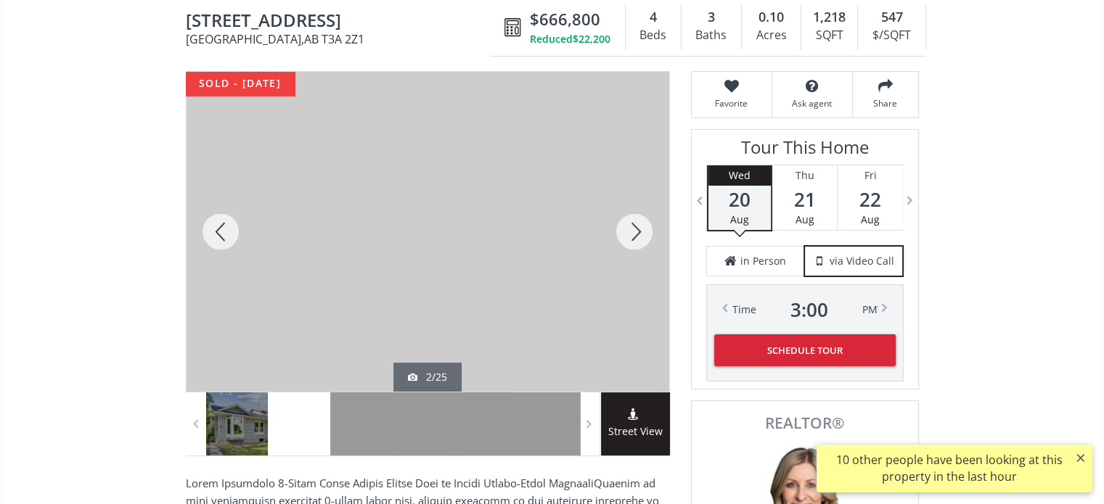
click at [635, 229] on div at bounding box center [634, 232] width 70 height 320
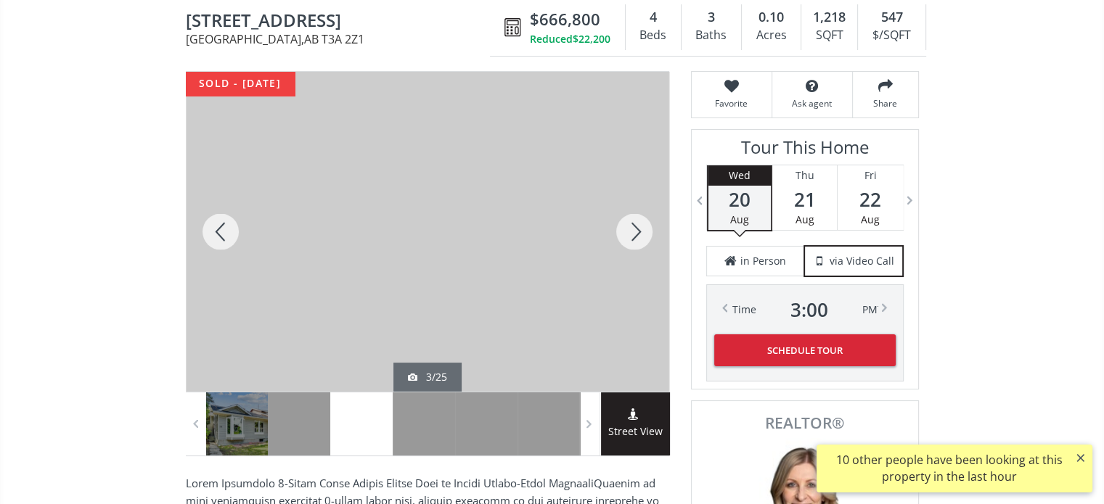
click at [635, 229] on div at bounding box center [634, 232] width 70 height 320
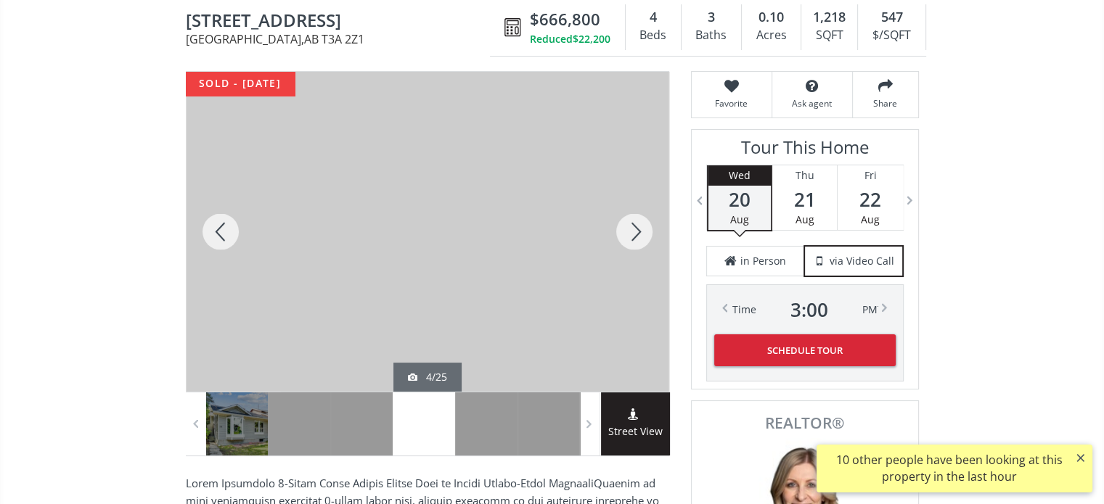
click at [635, 229] on div at bounding box center [634, 232] width 70 height 320
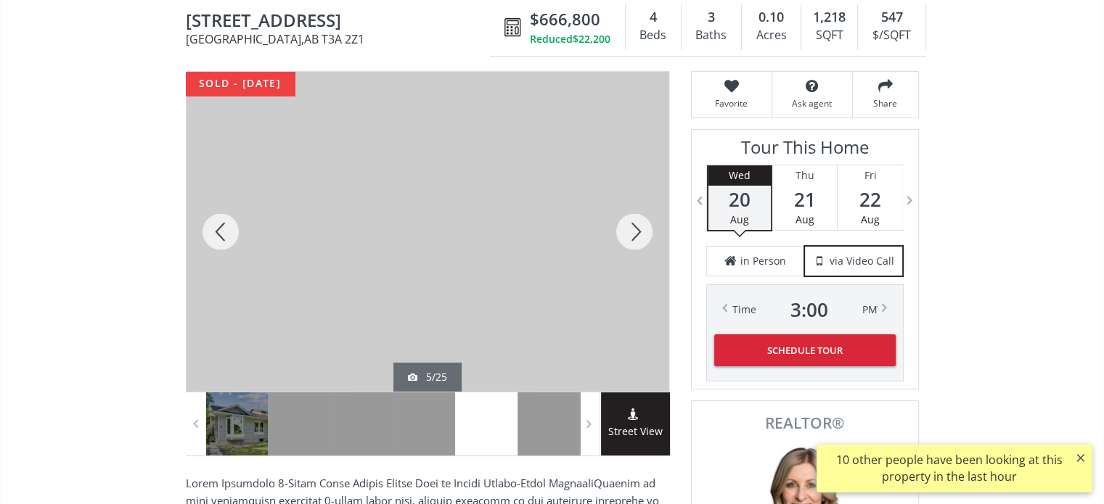
click at [635, 229] on div at bounding box center [634, 232] width 70 height 320
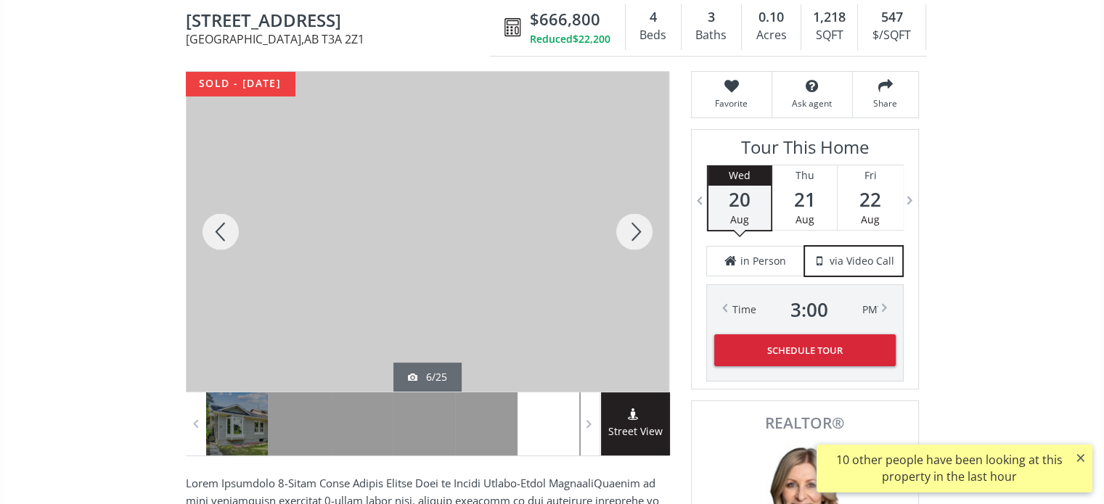
click at [635, 229] on div at bounding box center [634, 232] width 70 height 320
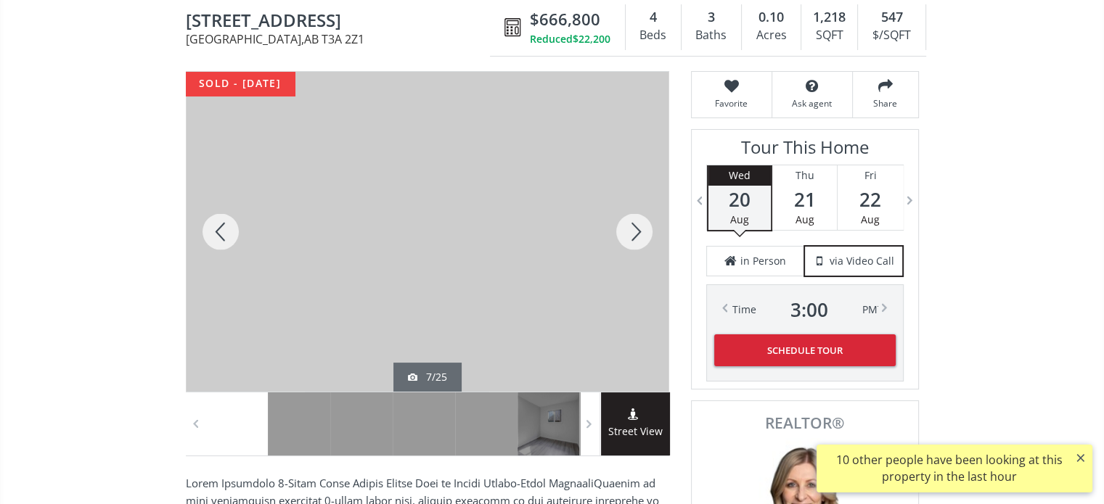
click at [635, 229] on div at bounding box center [634, 232] width 70 height 320
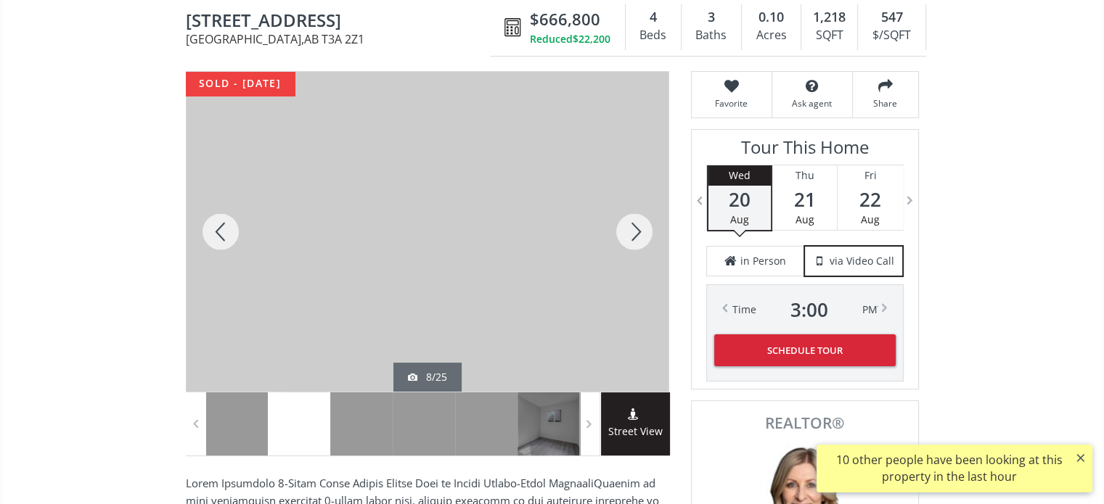
click at [635, 229] on div at bounding box center [634, 232] width 70 height 320
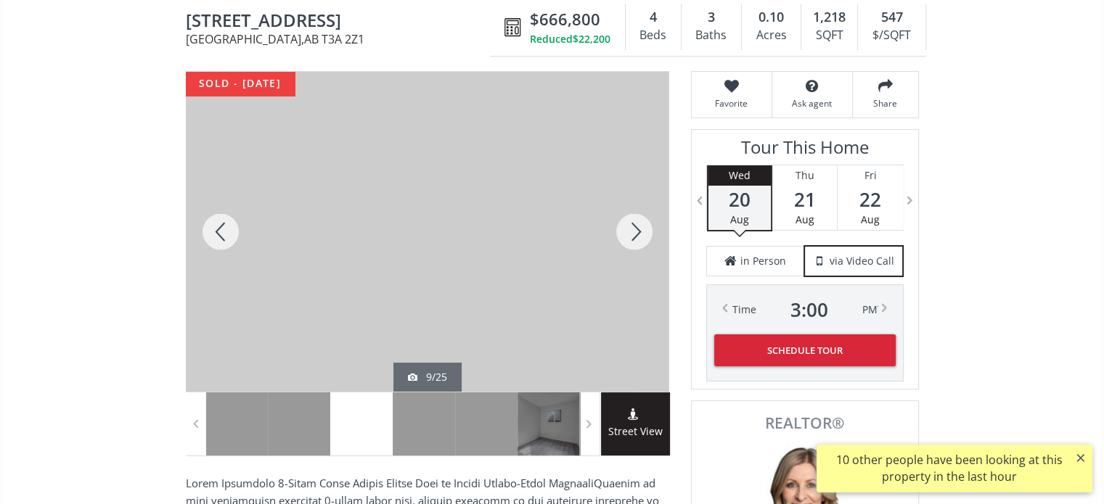
click at [635, 229] on div at bounding box center [634, 232] width 70 height 320
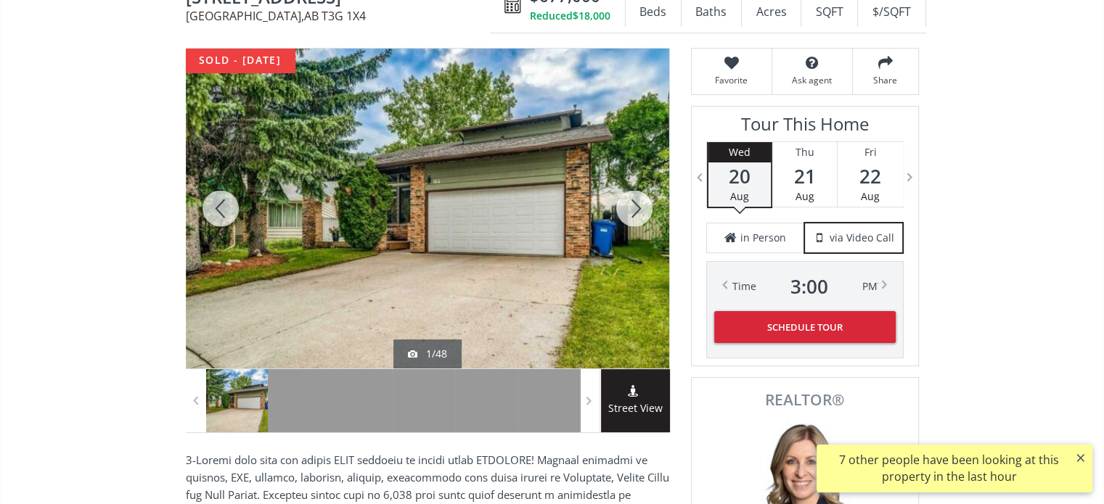
scroll to position [145, 0]
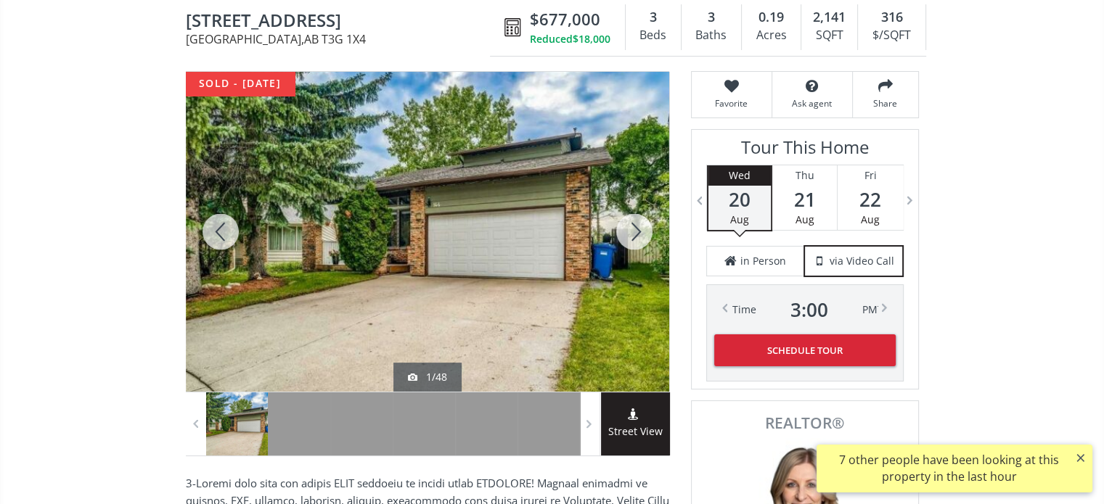
click at [632, 227] on div at bounding box center [634, 232] width 70 height 320
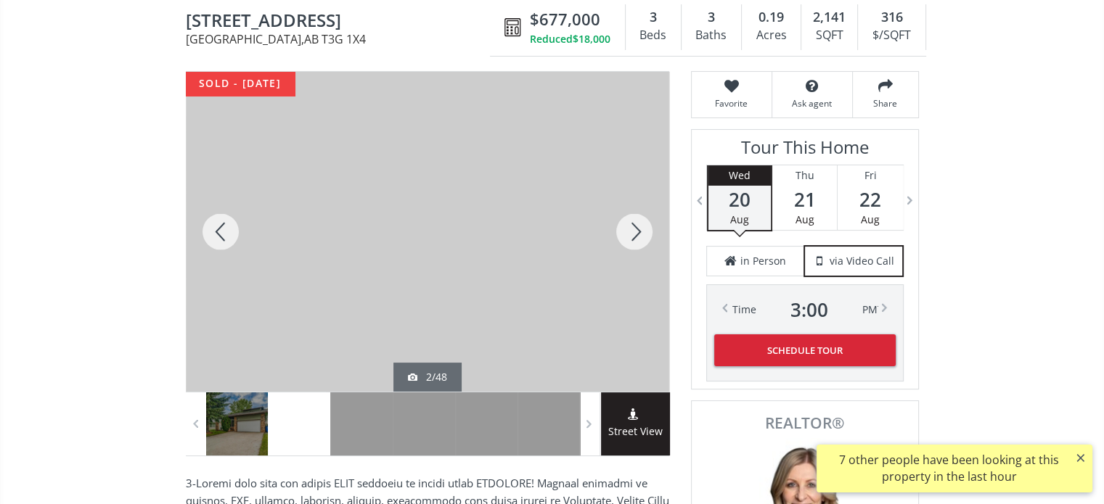
click at [632, 227] on div at bounding box center [634, 232] width 70 height 320
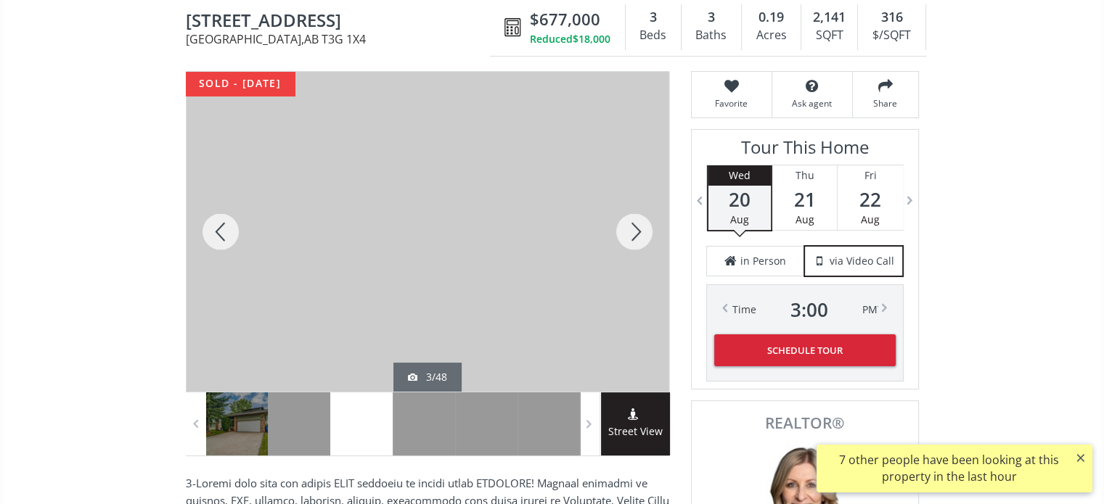
click at [632, 227] on div at bounding box center [634, 232] width 70 height 320
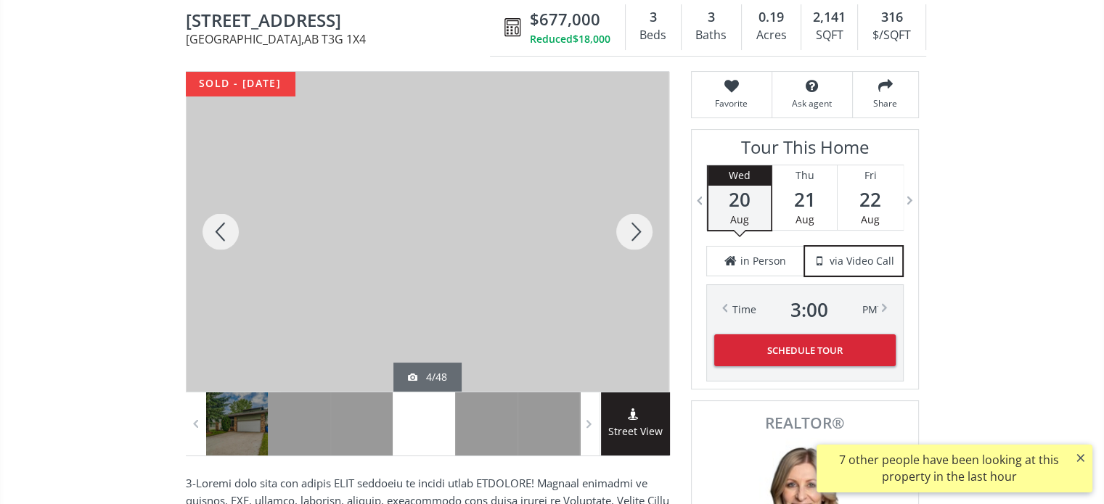
click at [632, 227] on div at bounding box center [634, 232] width 70 height 320
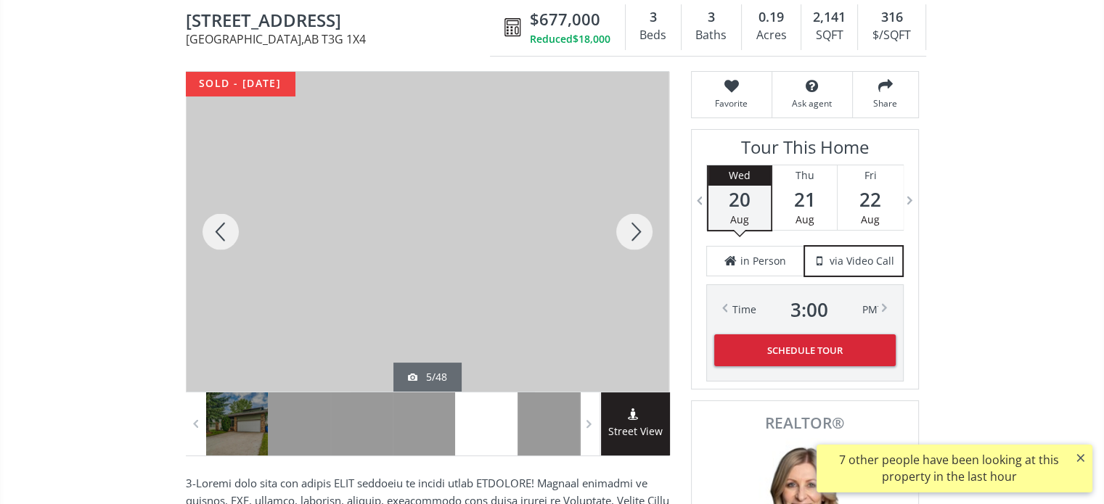
click at [632, 227] on div at bounding box center [634, 232] width 70 height 320
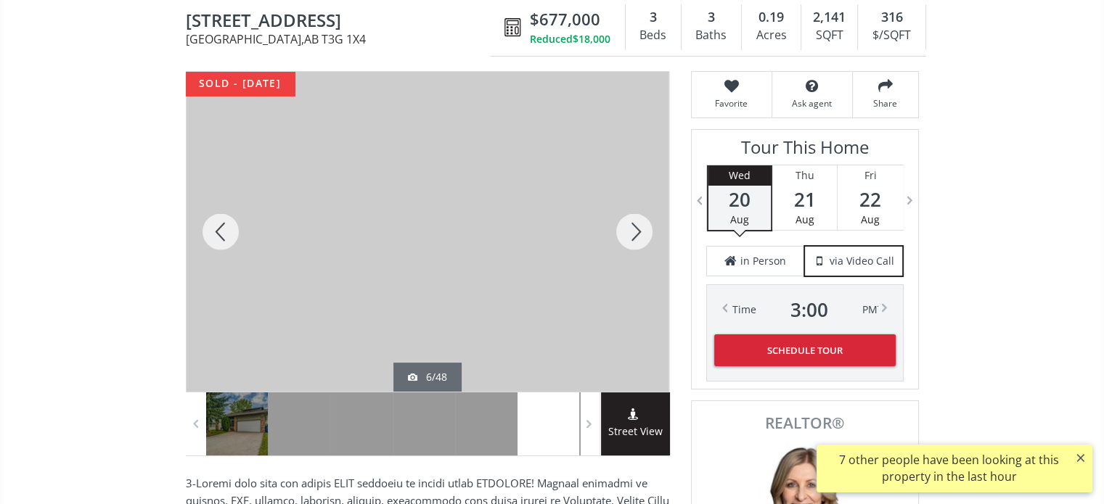
click at [632, 227] on div at bounding box center [634, 232] width 70 height 320
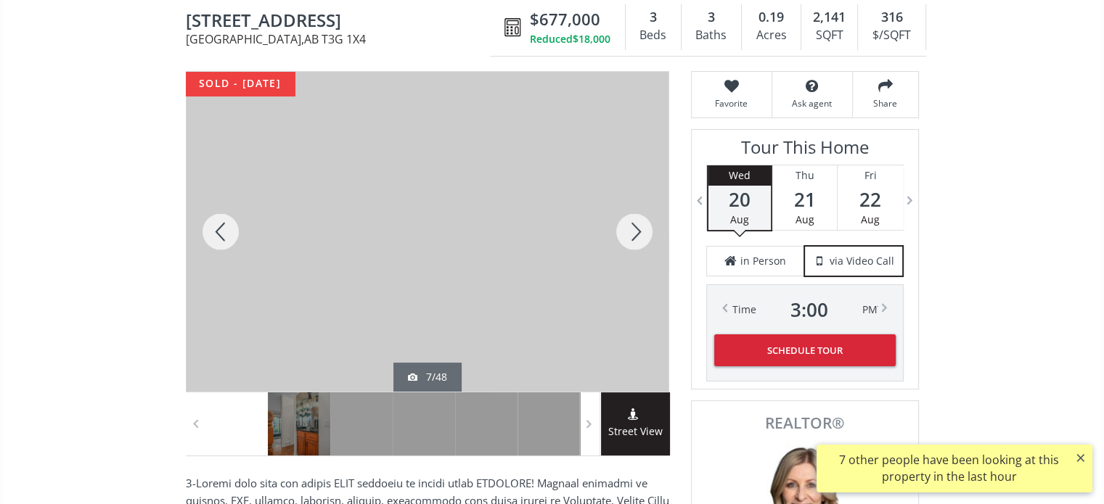
click at [632, 227] on div at bounding box center [634, 232] width 70 height 320
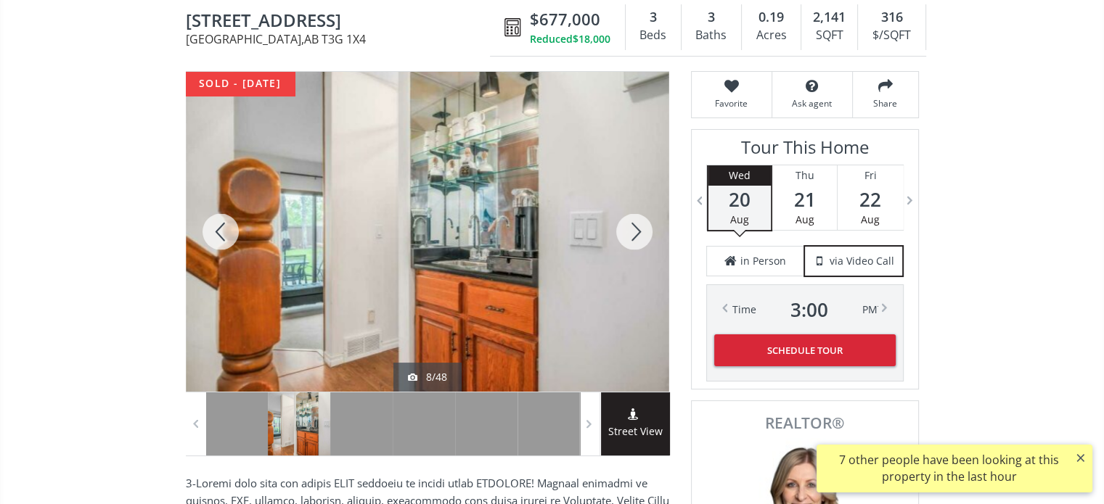
click at [632, 227] on div at bounding box center [634, 232] width 70 height 320
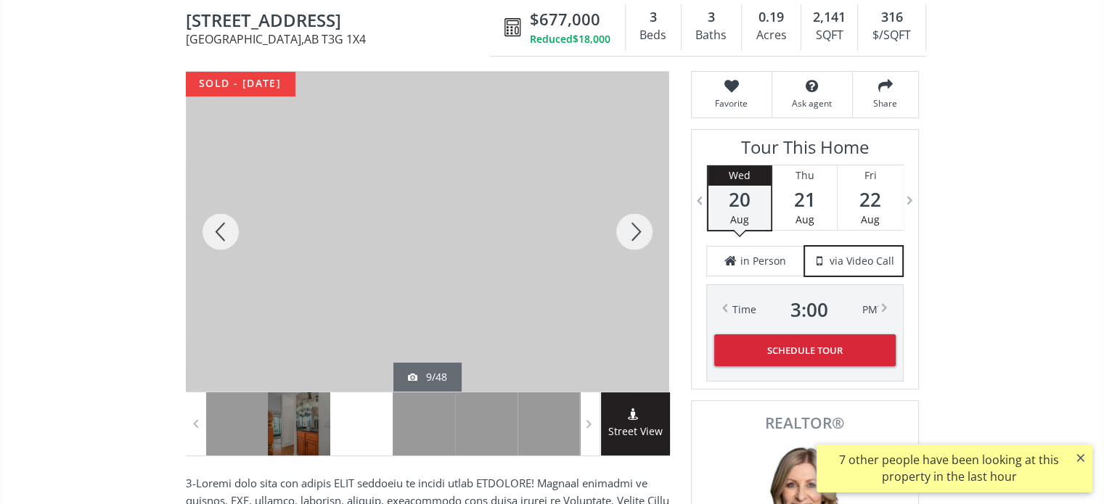
click at [632, 227] on div at bounding box center [634, 232] width 70 height 320
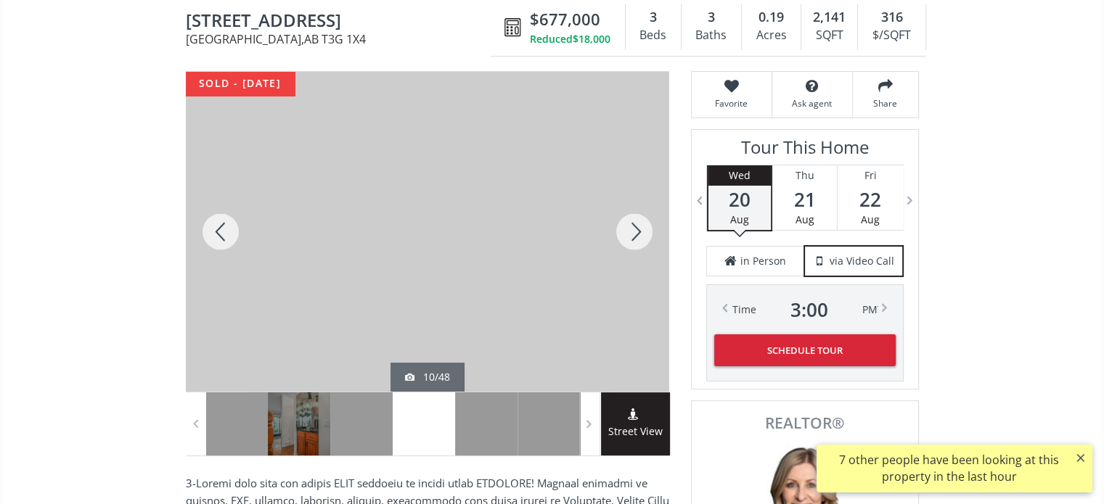
click at [632, 227] on div at bounding box center [634, 232] width 70 height 320
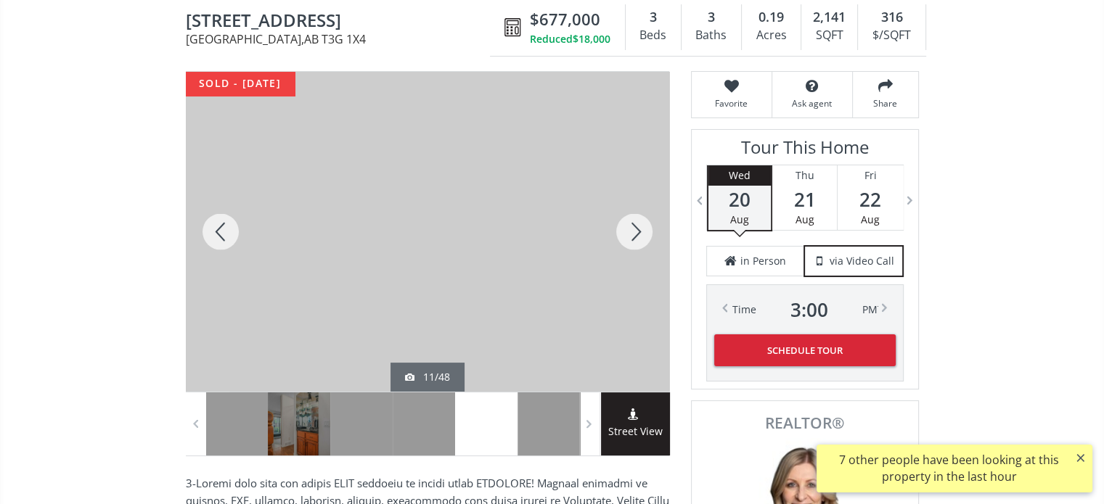
click at [632, 227] on div at bounding box center [634, 232] width 70 height 320
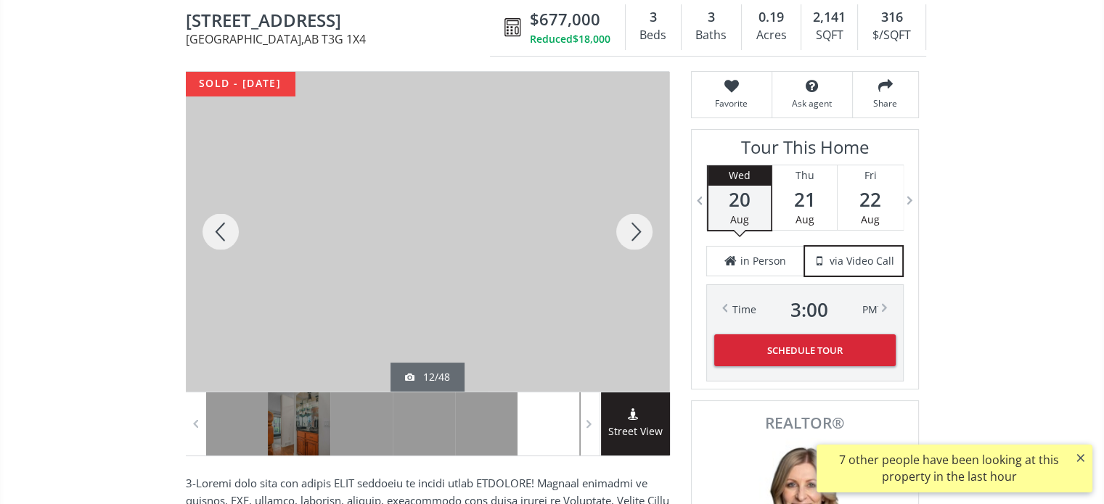
click at [632, 227] on div at bounding box center [634, 232] width 70 height 320
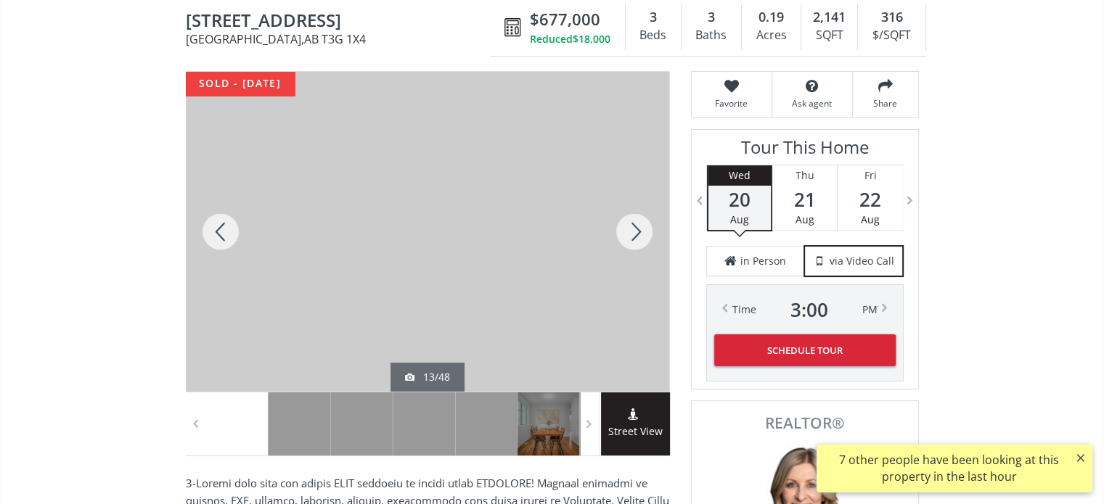
click at [632, 227] on div at bounding box center [634, 232] width 70 height 320
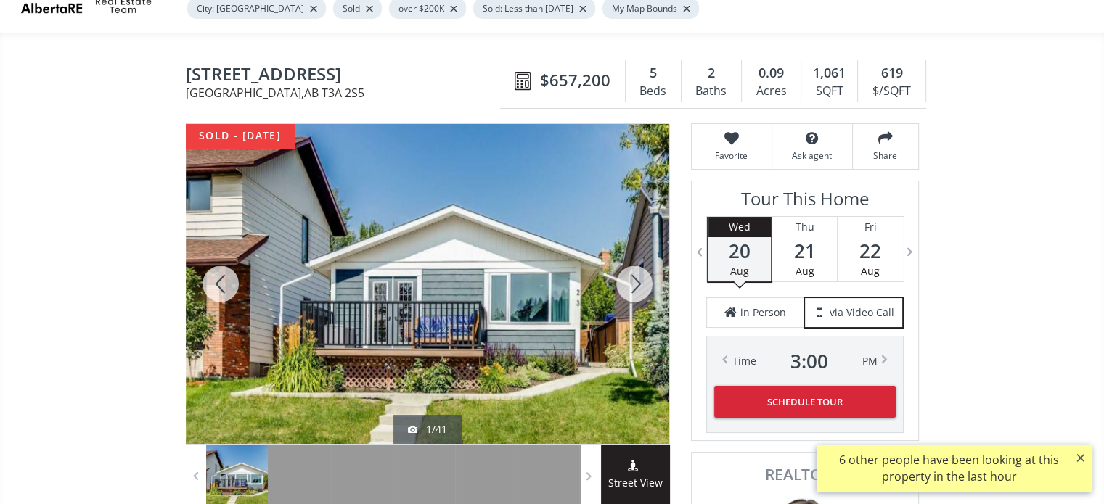
scroll to position [73, 0]
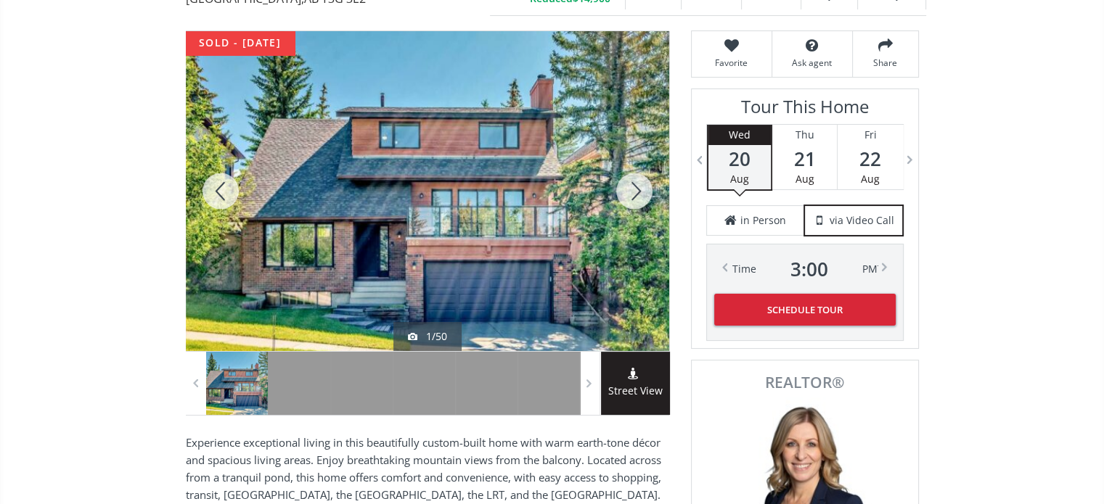
scroll to position [218, 0]
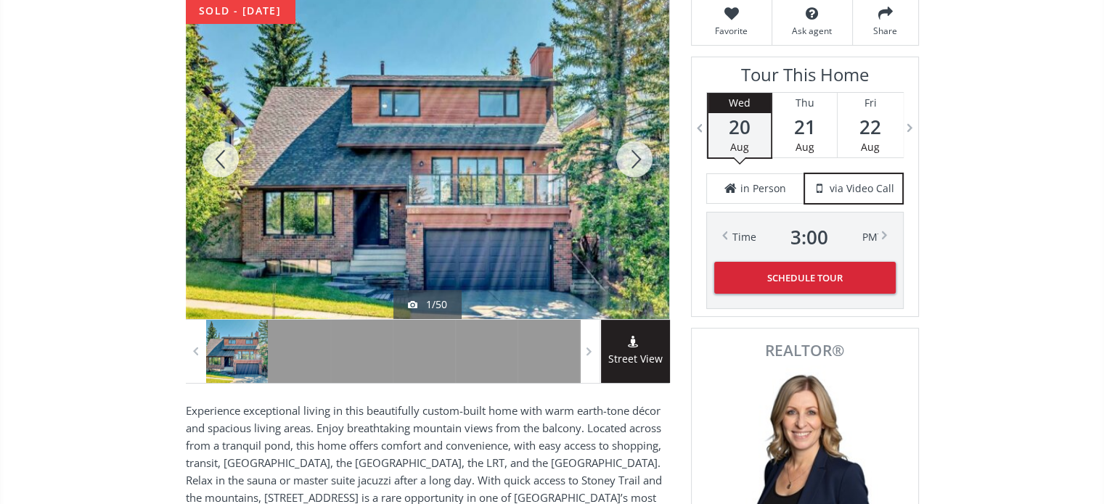
click at [634, 163] on div at bounding box center [634, 159] width 70 height 320
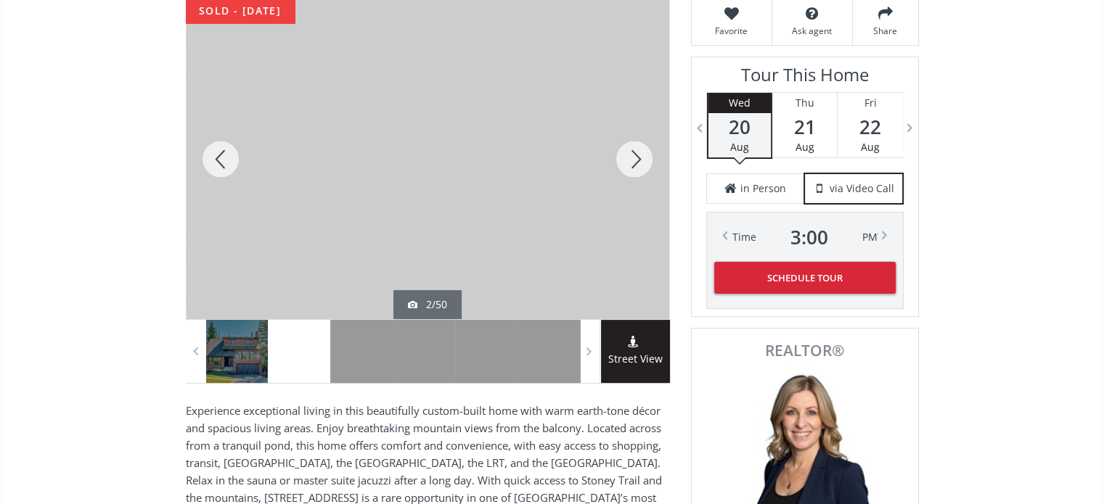
click at [634, 163] on div at bounding box center [634, 159] width 70 height 320
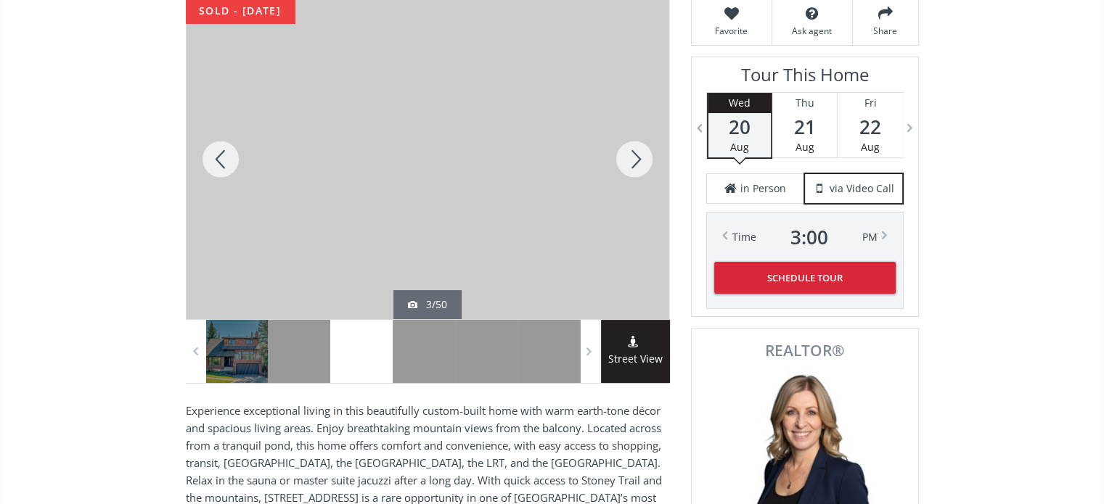
click at [634, 163] on div at bounding box center [634, 159] width 70 height 320
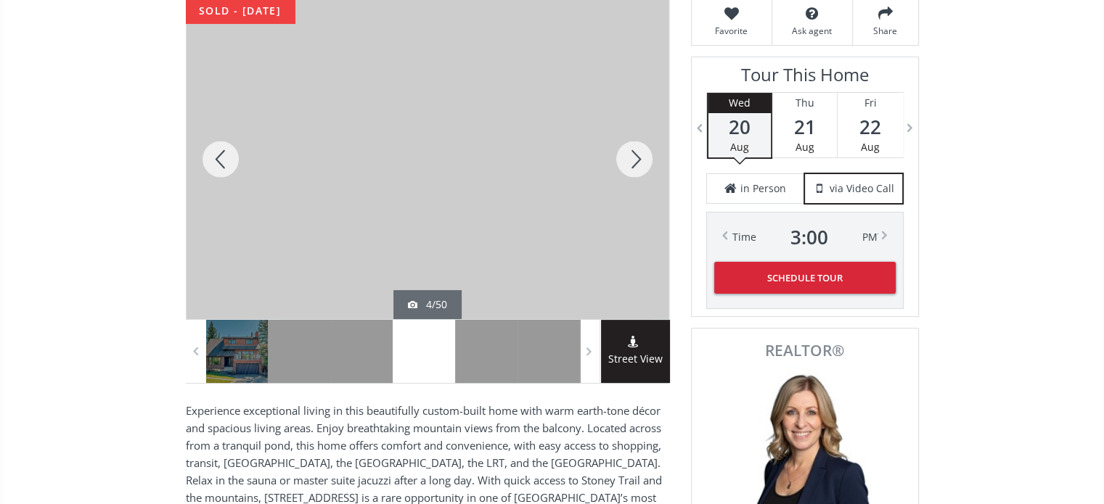
click at [634, 163] on div at bounding box center [634, 159] width 70 height 320
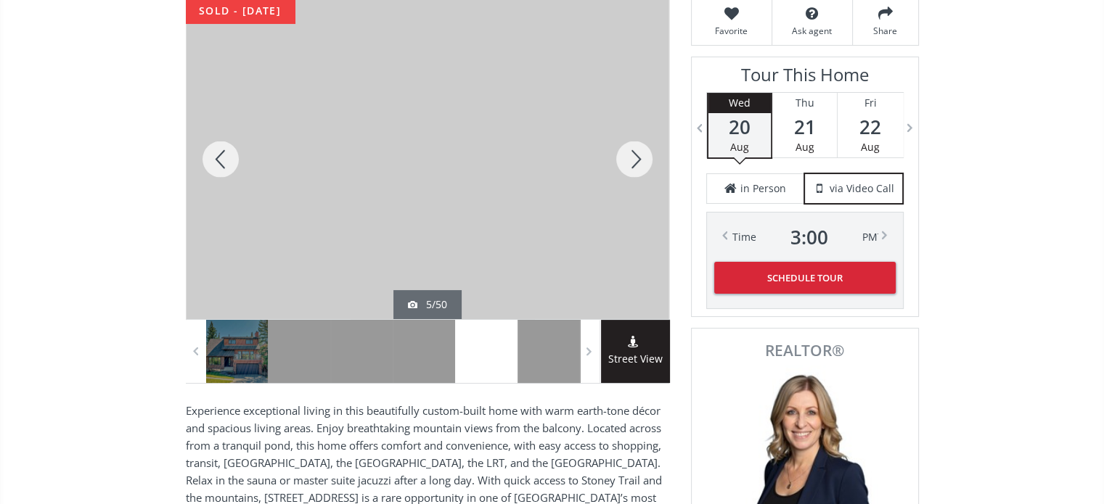
click at [634, 163] on div at bounding box center [634, 159] width 70 height 320
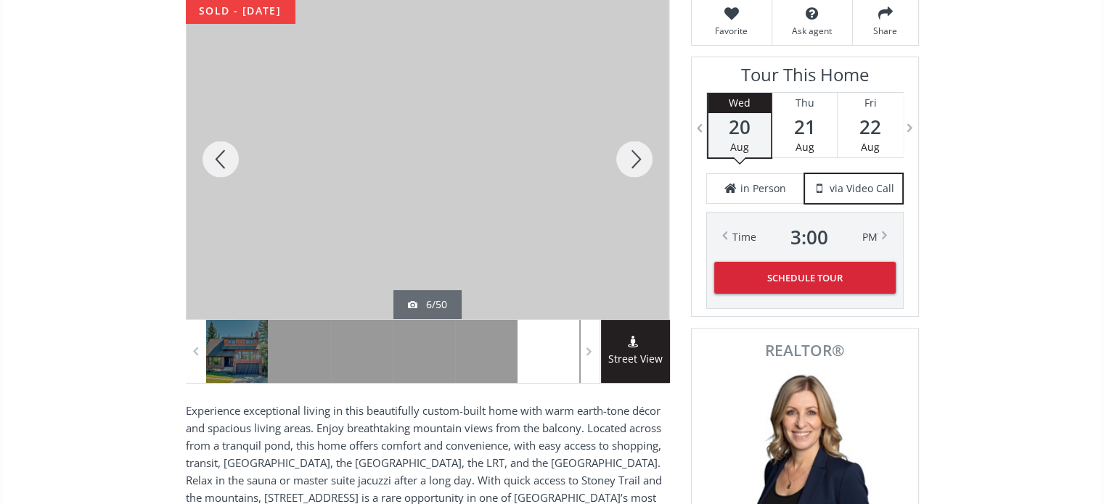
click at [634, 163] on div at bounding box center [634, 159] width 70 height 320
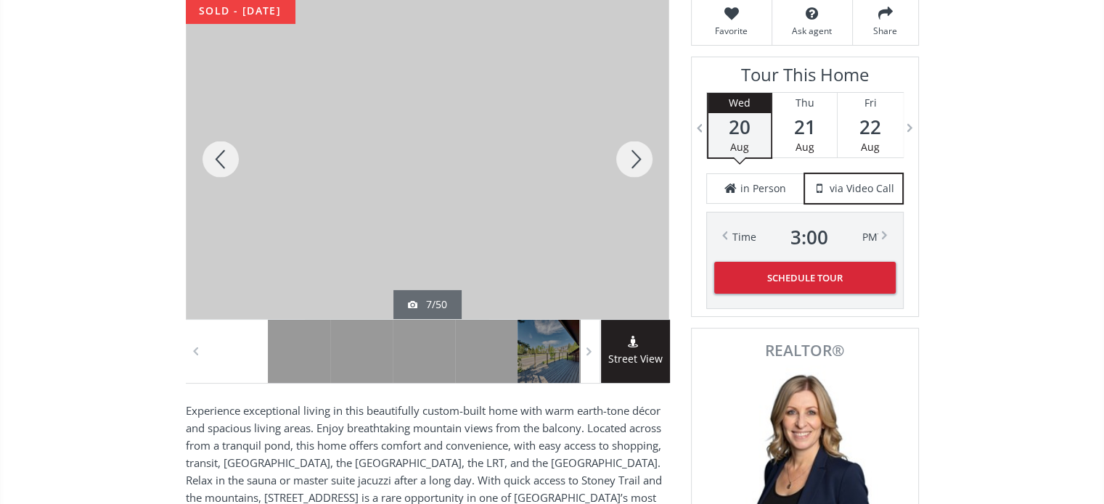
click at [634, 163] on div at bounding box center [634, 159] width 70 height 320
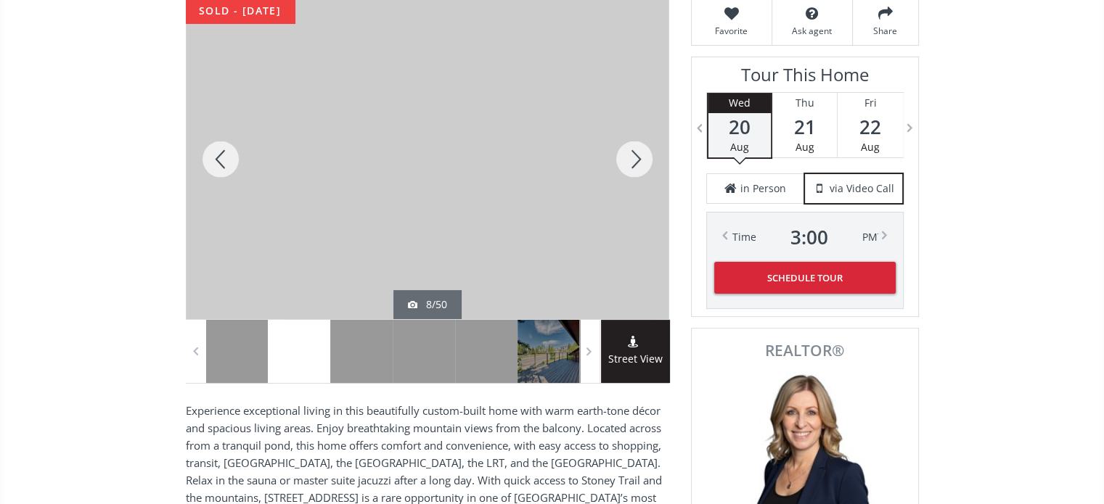
click at [634, 163] on div at bounding box center [634, 159] width 70 height 320
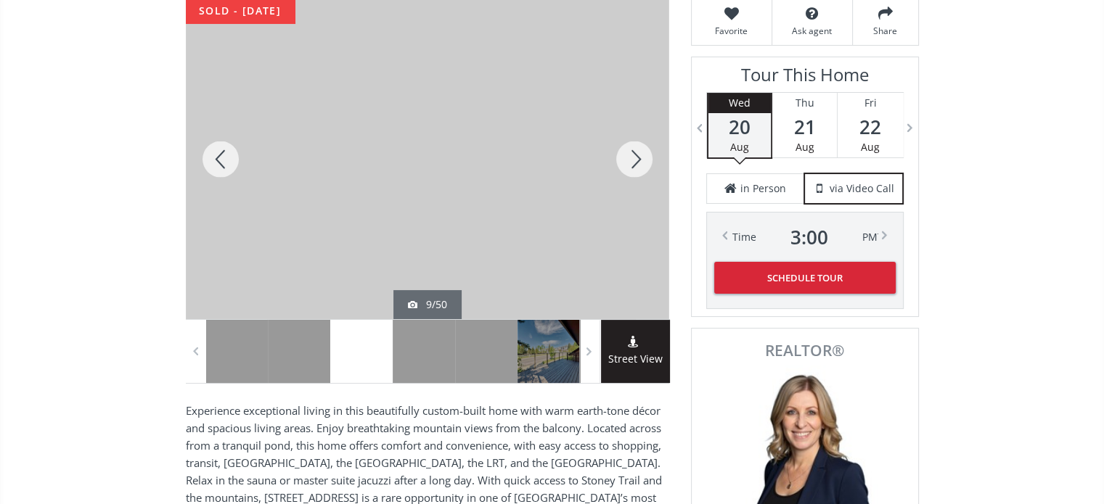
click at [634, 163] on div at bounding box center [634, 159] width 70 height 320
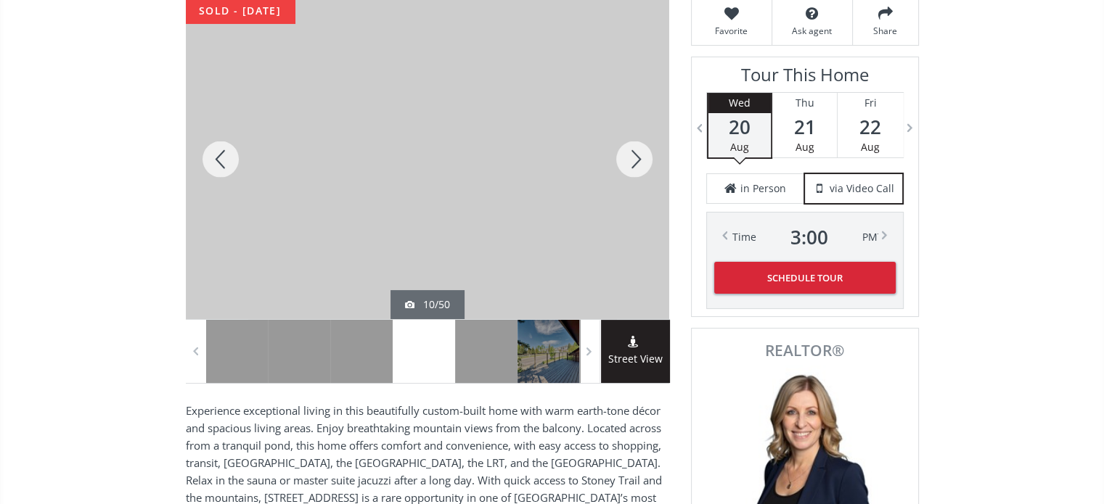
click at [634, 163] on div at bounding box center [634, 159] width 70 height 320
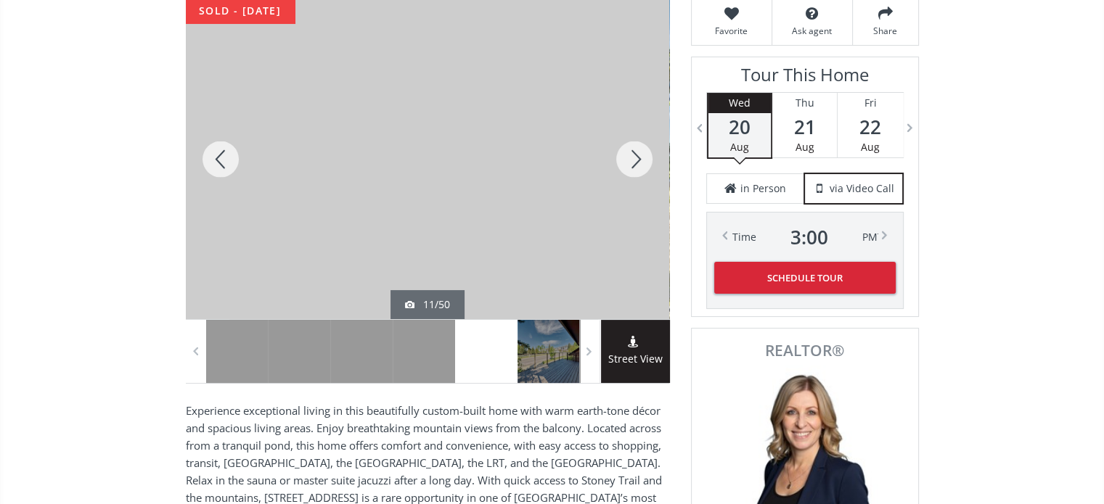
click at [634, 163] on div at bounding box center [634, 159] width 70 height 320
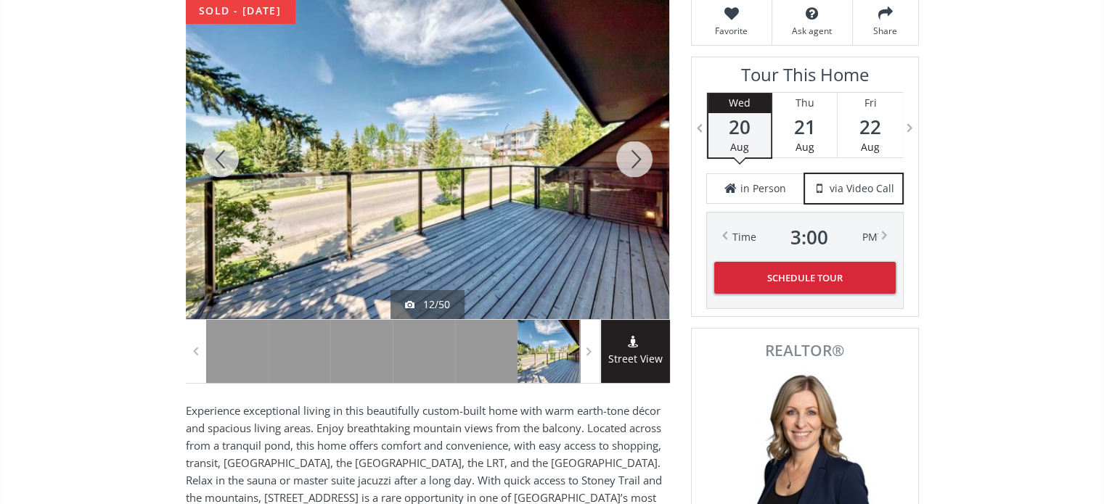
click at [634, 163] on div at bounding box center [634, 159] width 70 height 320
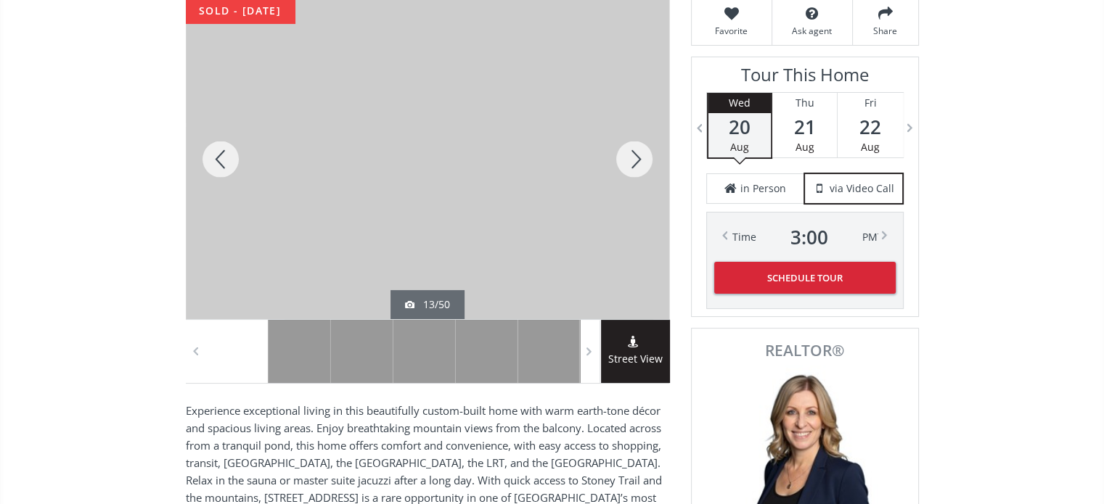
click at [634, 163] on div at bounding box center [634, 159] width 70 height 320
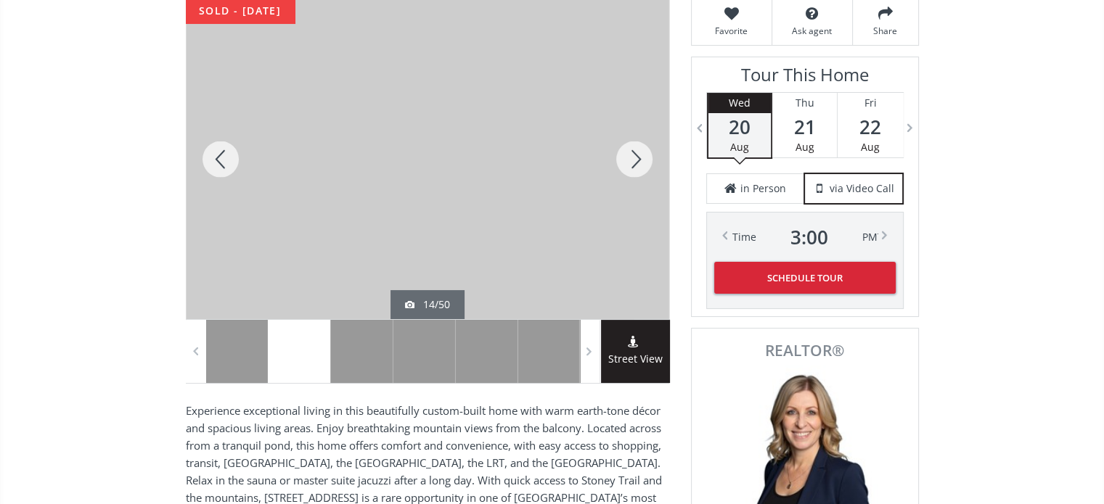
click at [634, 163] on div at bounding box center [634, 159] width 70 height 320
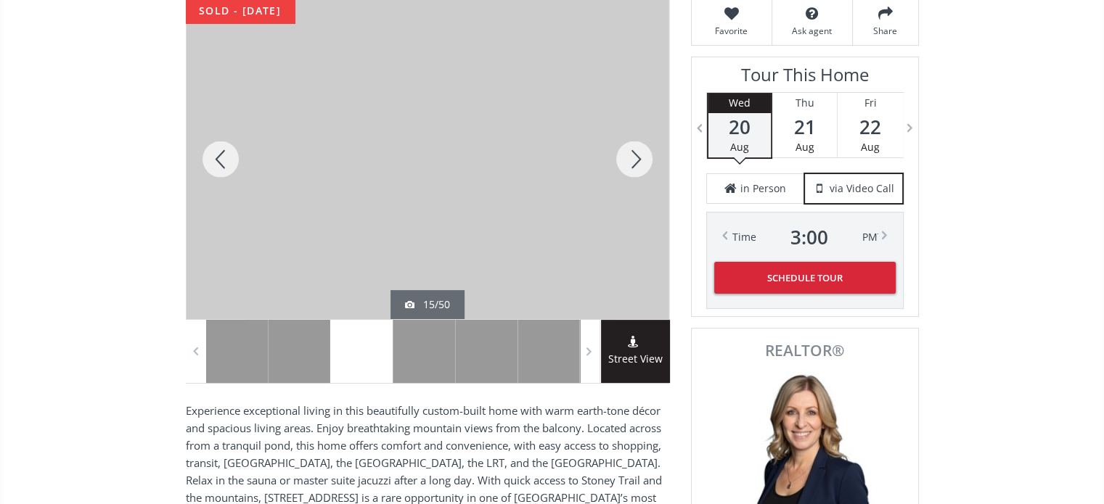
click at [634, 163] on div at bounding box center [634, 159] width 70 height 320
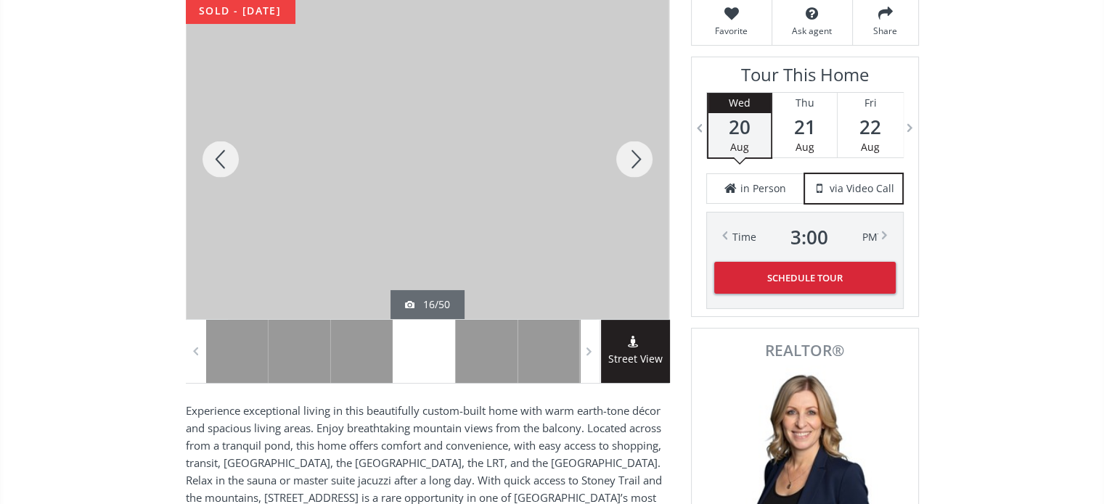
click at [634, 163] on div at bounding box center [634, 159] width 70 height 320
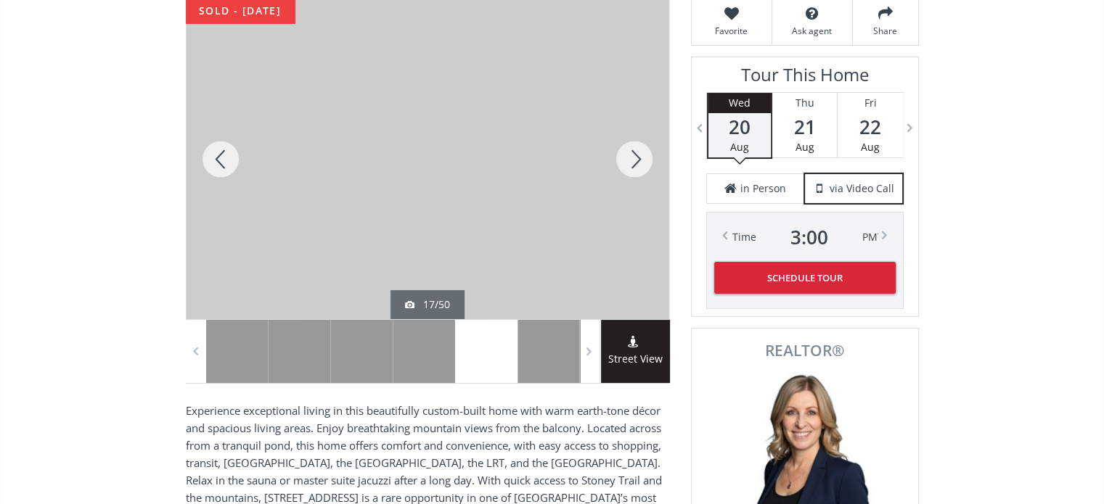
click at [634, 163] on div at bounding box center [634, 159] width 70 height 320
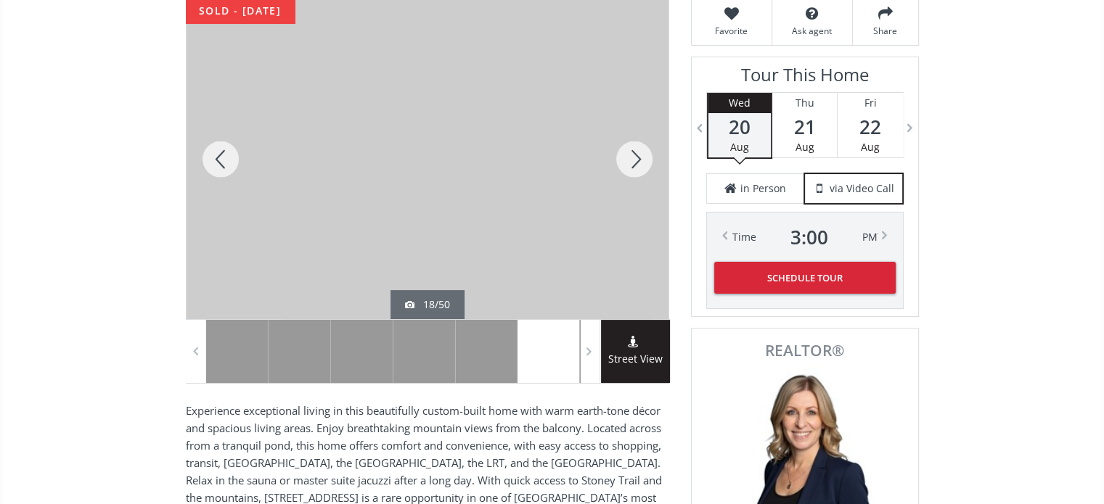
click at [634, 163] on div at bounding box center [634, 159] width 70 height 320
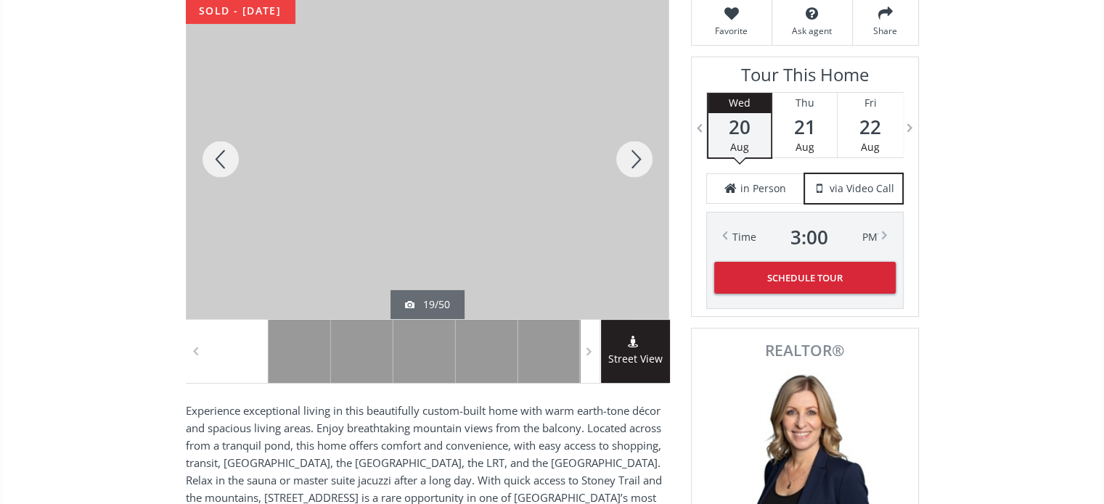
click at [634, 163] on div at bounding box center [634, 159] width 70 height 320
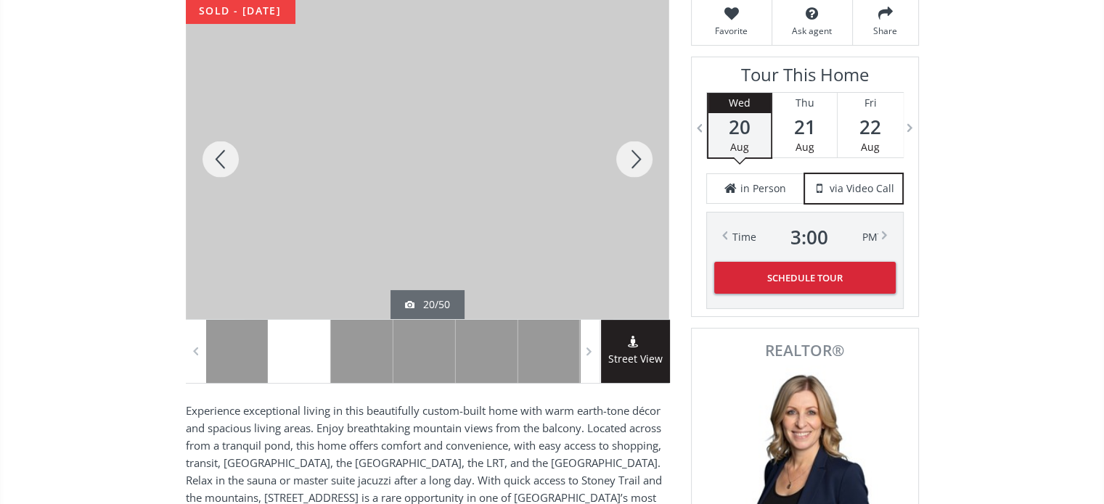
click at [634, 163] on div at bounding box center [634, 159] width 70 height 320
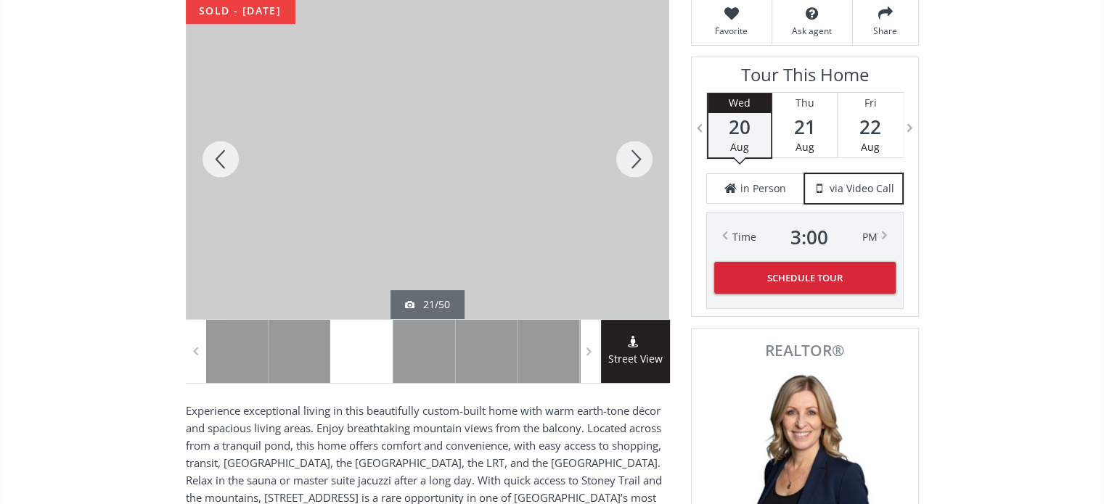
click at [634, 163] on div at bounding box center [634, 159] width 70 height 320
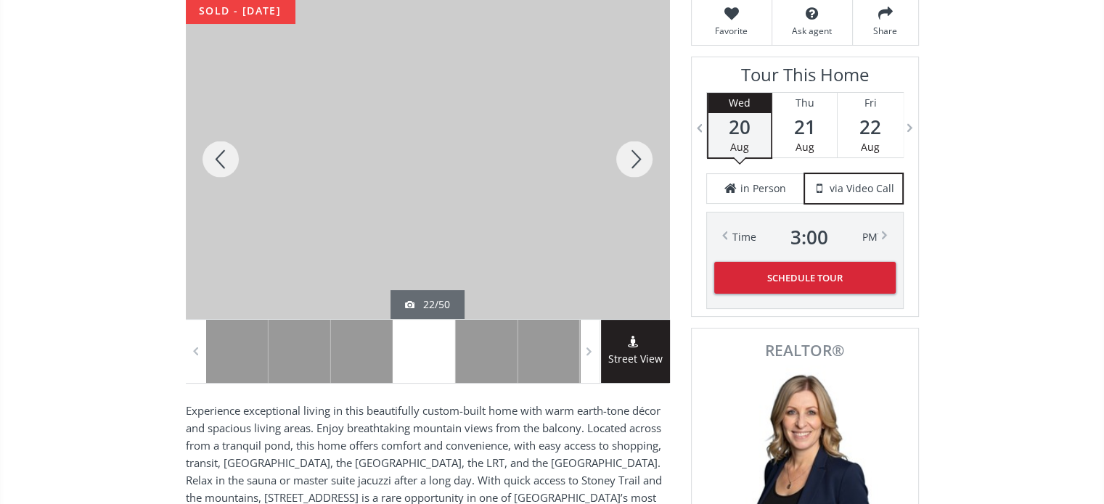
click at [634, 163] on div at bounding box center [634, 159] width 70 height 320
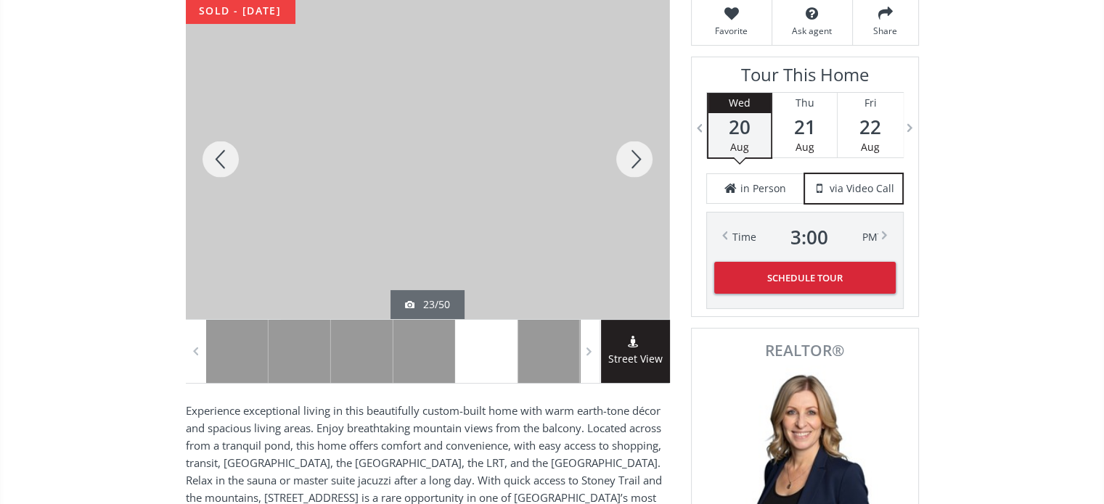
click at [634, 163] on div at bounding box center [634, 159] width 70 height 320
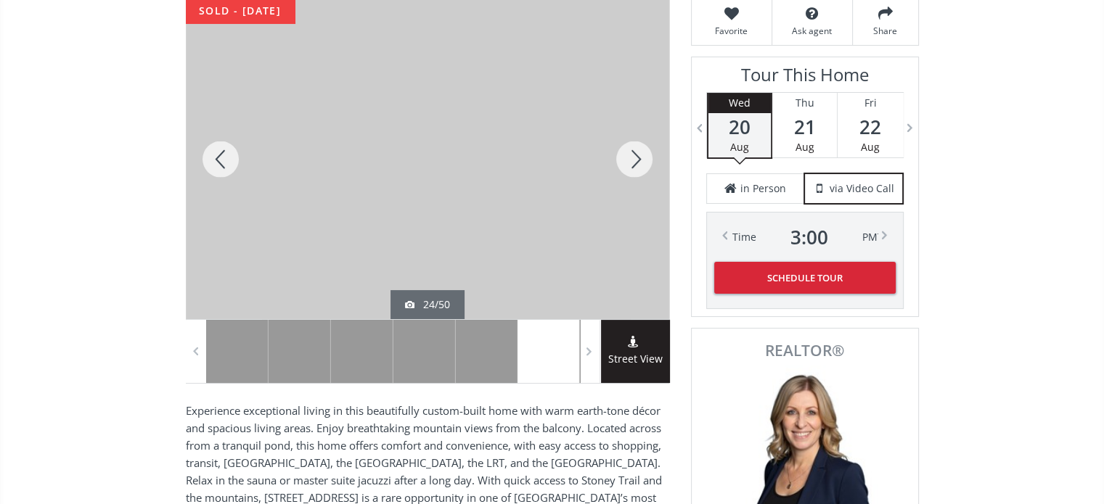
click at [634, 163] on div at bounding box center [634, 159] width 70 height 320
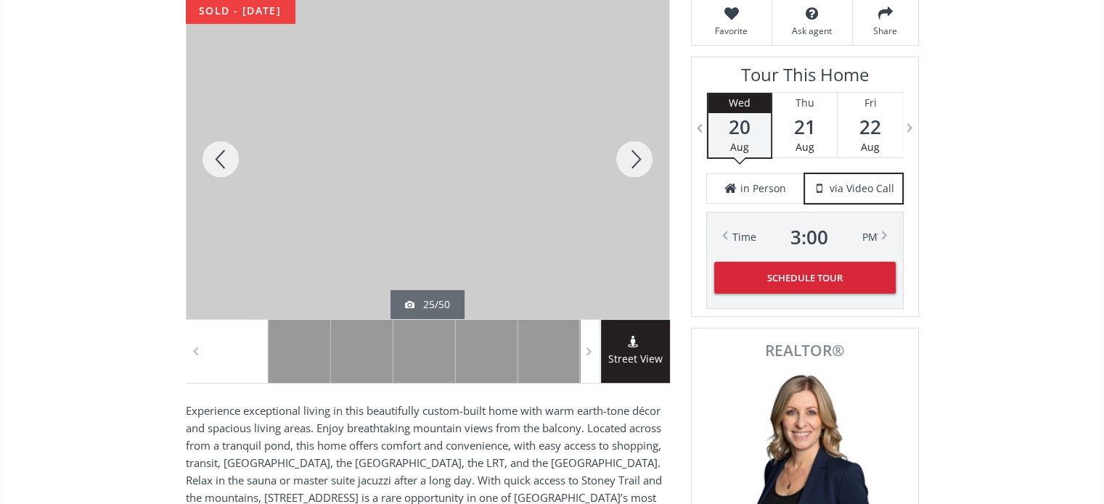
click at [634, 163] on div at bounding box center [634, 159] width 70 height 320
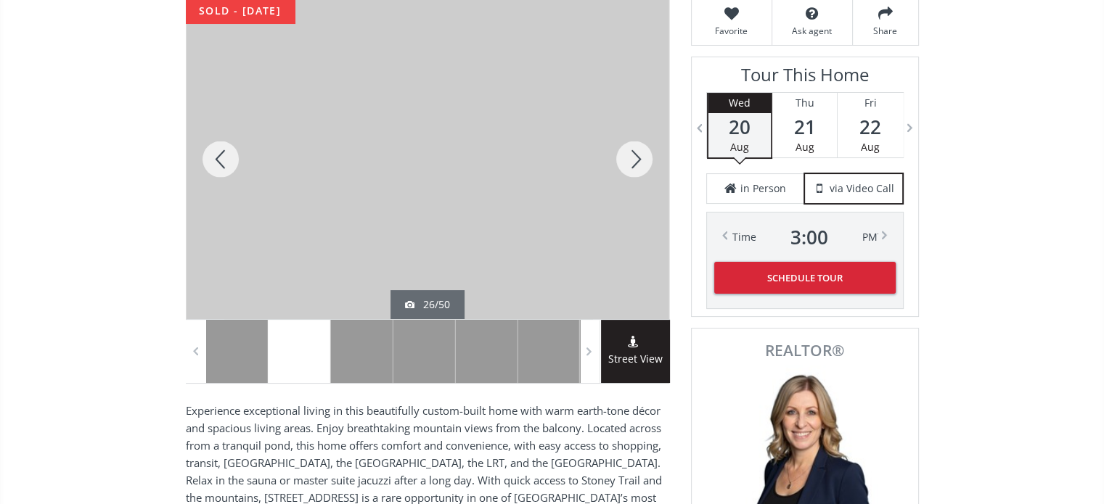
click at [634, 163] on div at bounding box center [634, 159] width 70 height 320
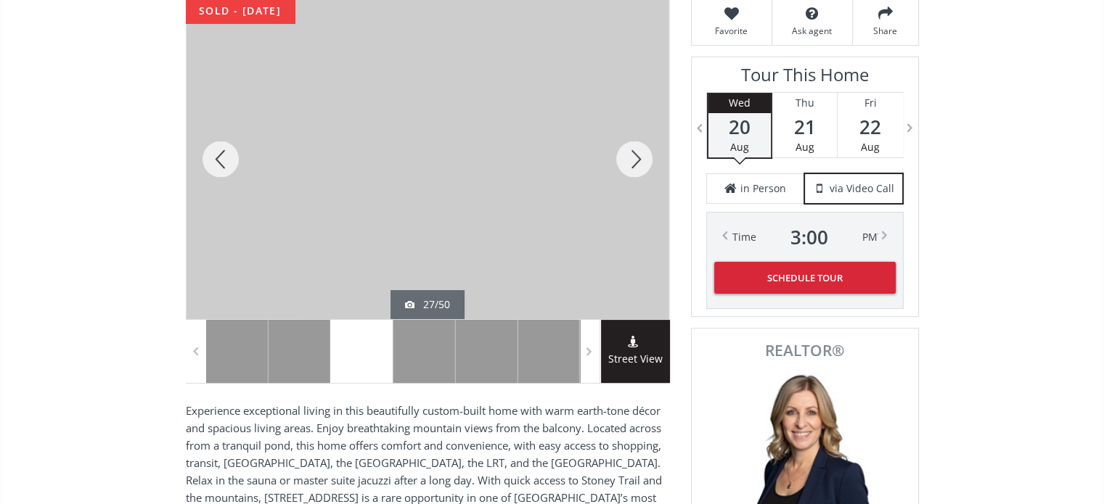
click at [634, 163] on div at bounding box center [634, 159] width 70 height 320
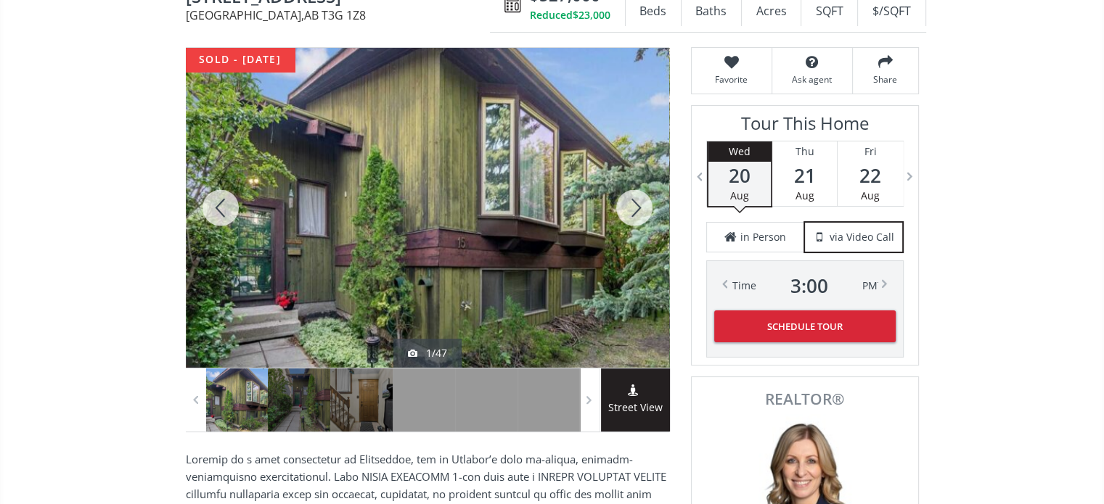
scroll to position [145, 0]
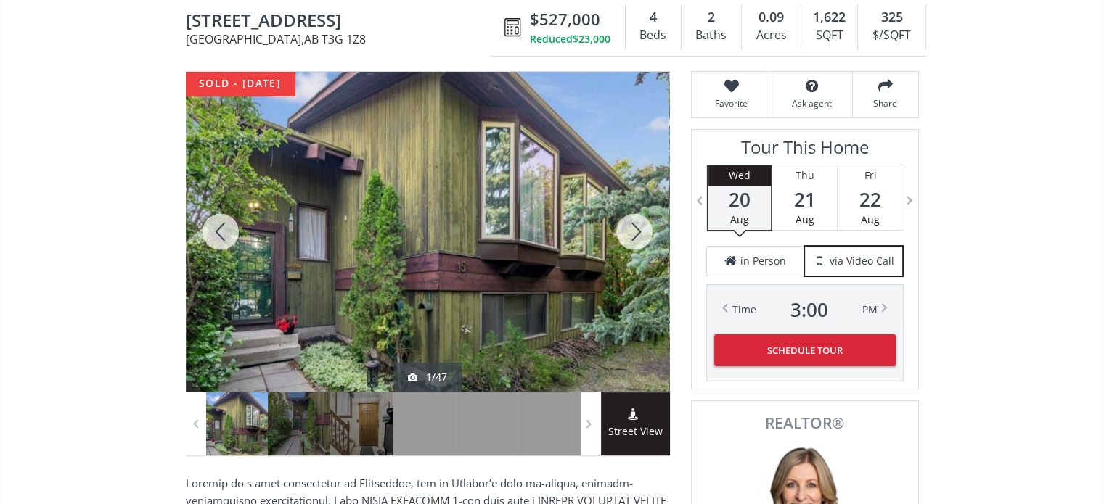
click at [641, 229] on div at bounding box center [634, 232] width 70 height 320
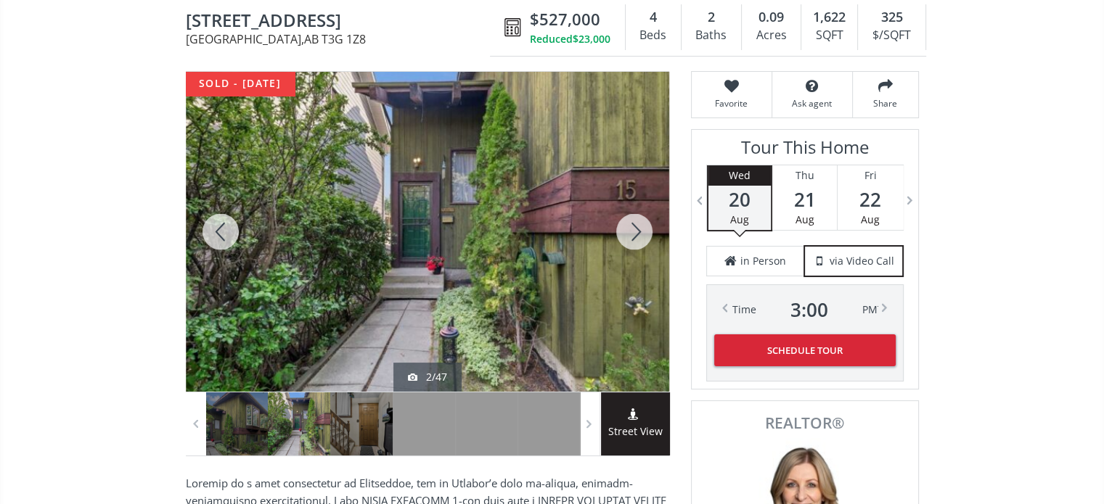
click at [641, 229] on div at bounding box center [634, 232] width 70 height 320
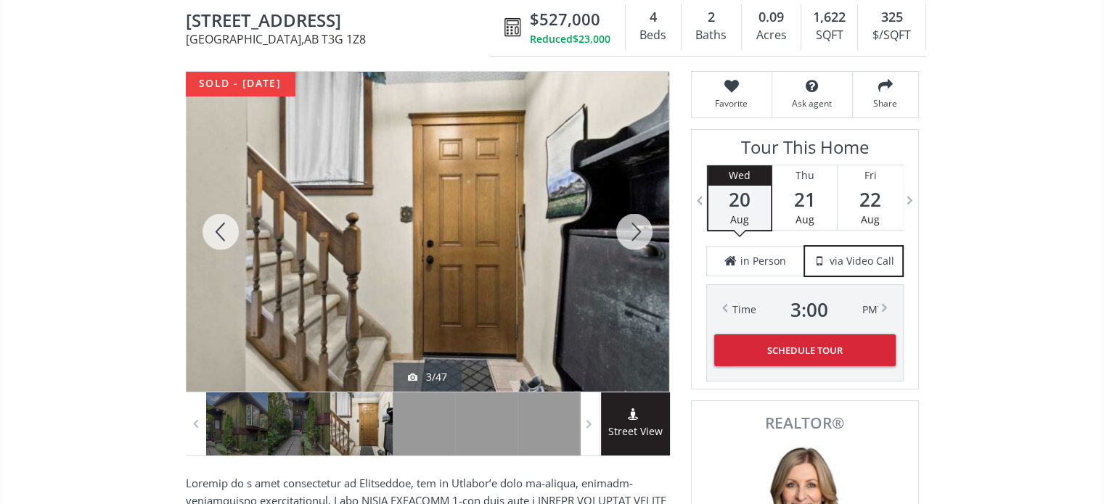
click at [641, 229] on div at bounding box center [634, 232] width 70 height 320
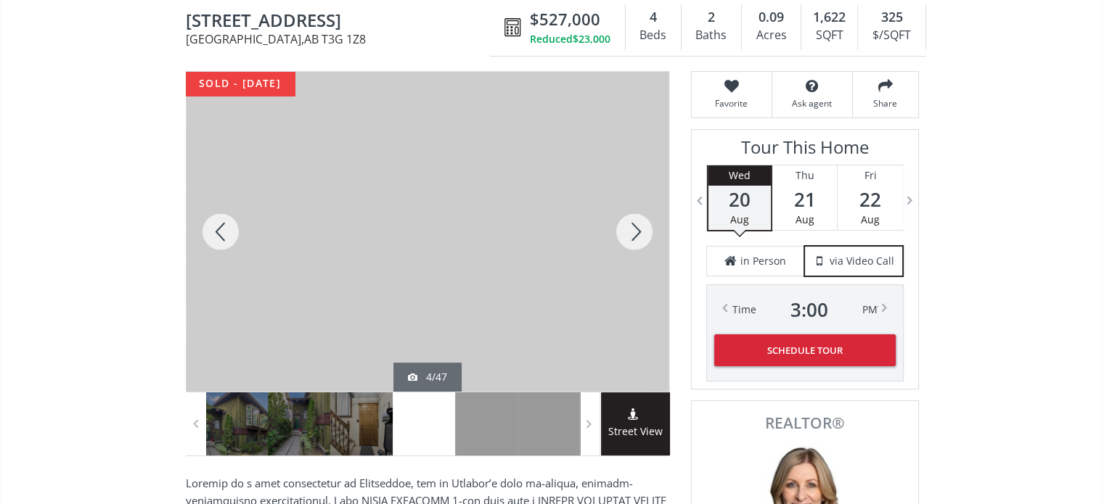
click at [641, 229] on div at bounding box center [634, 232] width 70 height 320
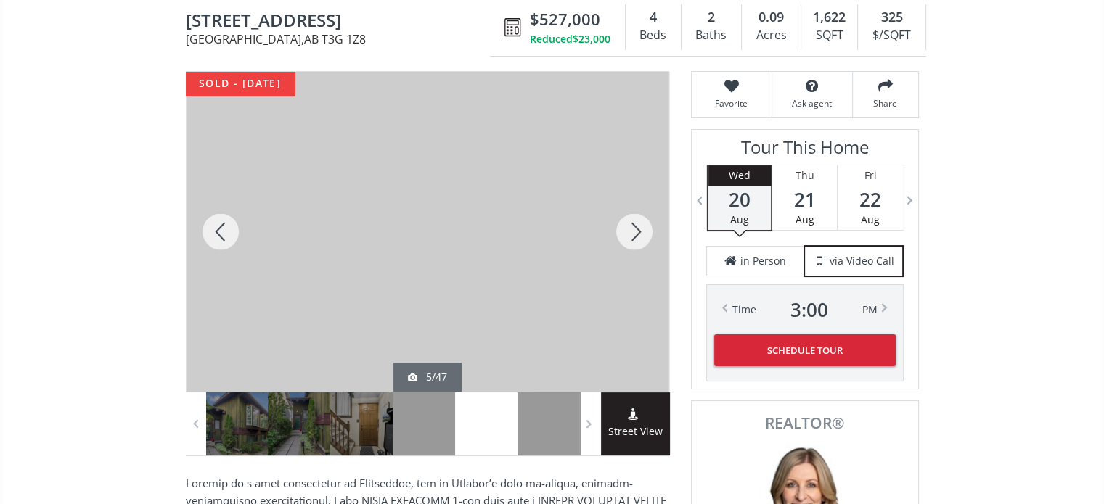
click at [641, 229] on div at bounding box center [634, 232] width 70 height 320
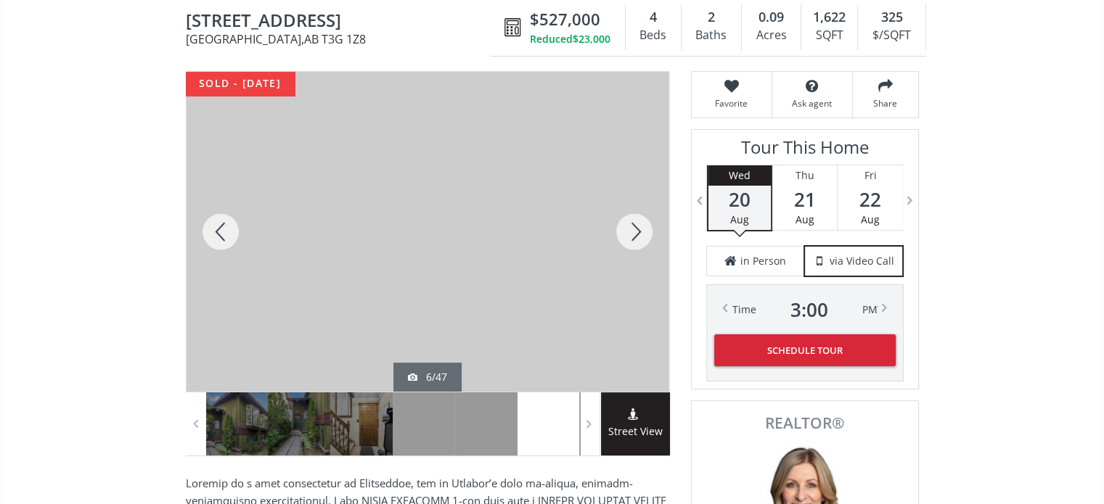
click at [641, 229] on div at bounding box center [634, 232] width 70 height 320
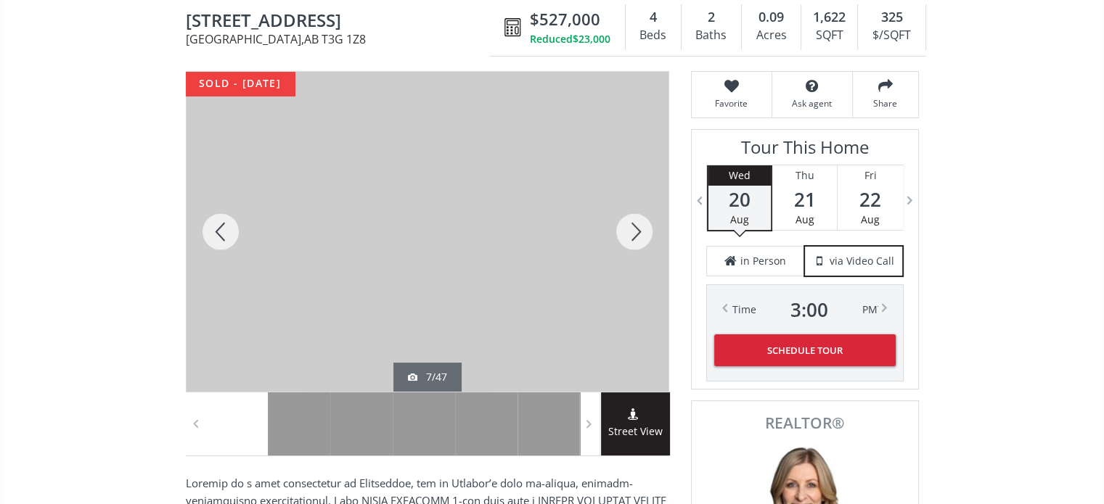
click at [641, 229] on div at bounding box center [634, 232] width 70 height 320
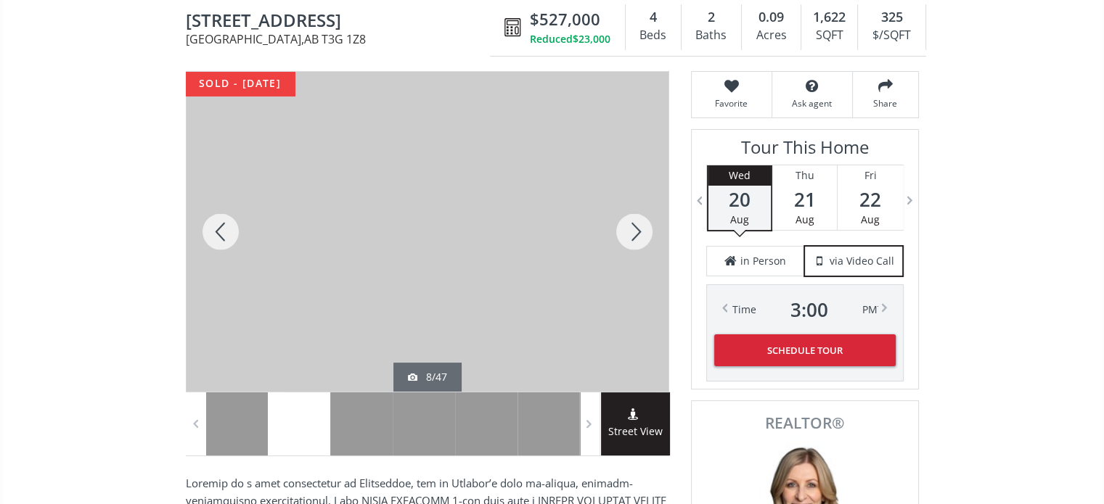
click at [641, 229] on div at bounding box center [634, 232] width 70 height 320
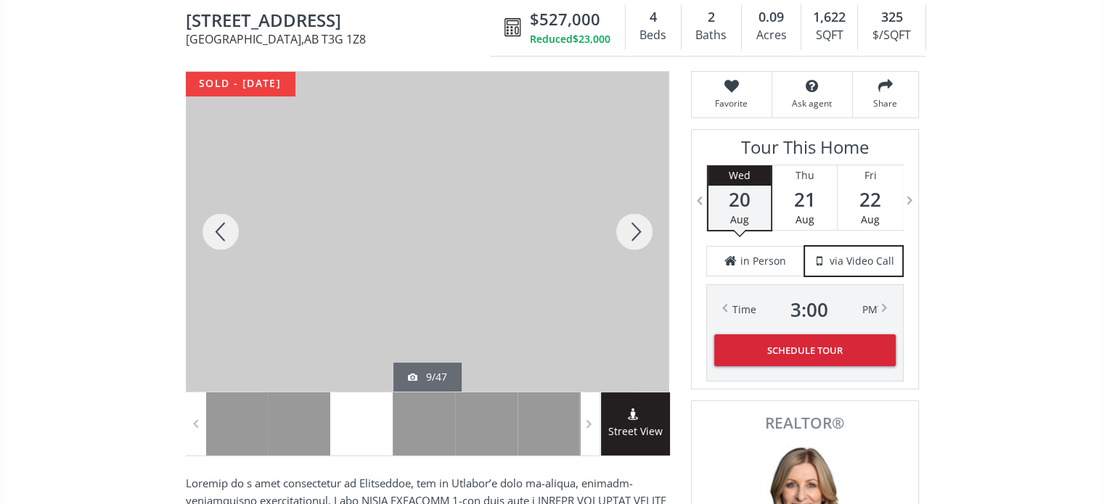
click at [641, 229] on div at bounding box center [634, 232] width 70 height 320
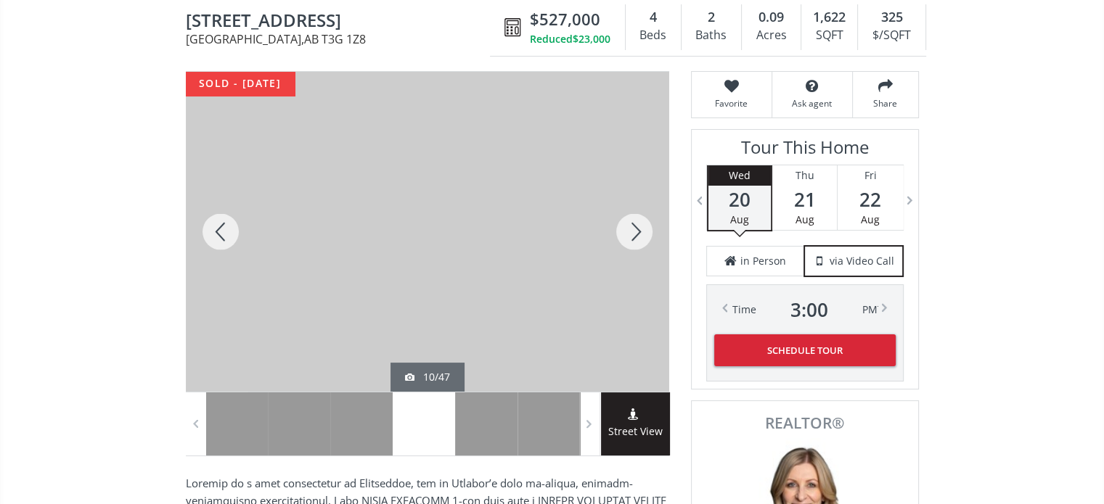
click at [641, 229] on div at bounding box center [634, 232] width 70 height 320
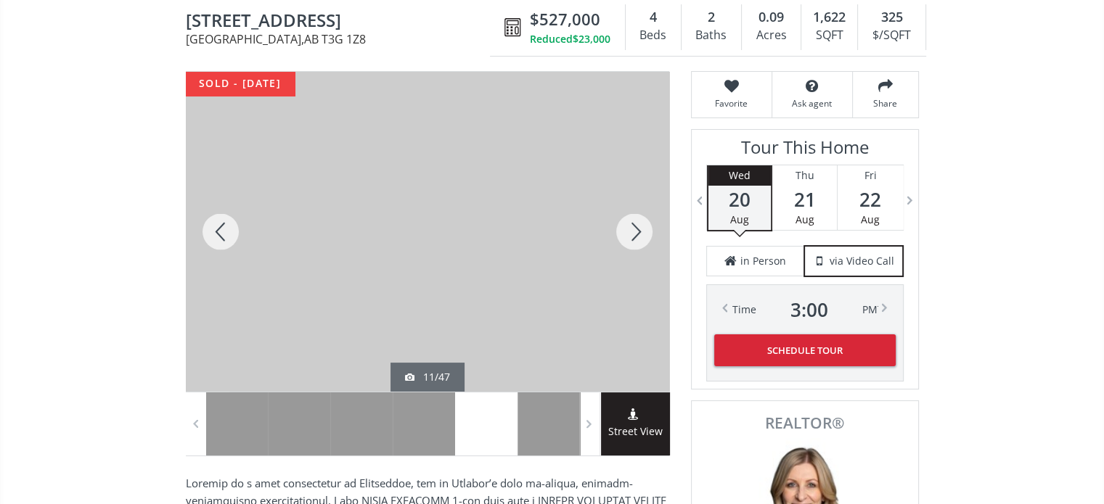
click at [641, 229] on div at bounding box center [634, 232] width 70 height 320
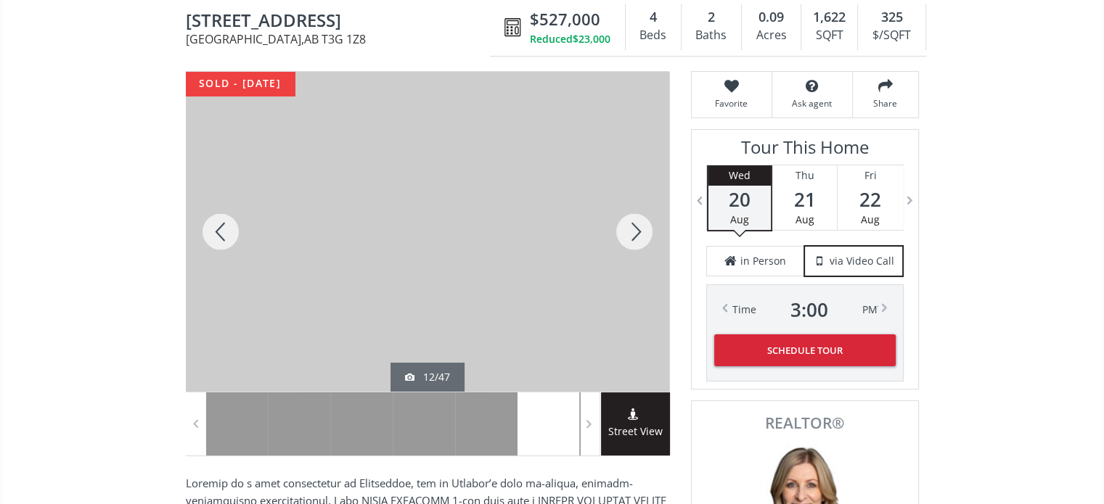
click at [641, 229] on div at bounding box center [634, 232] width 70 height 320
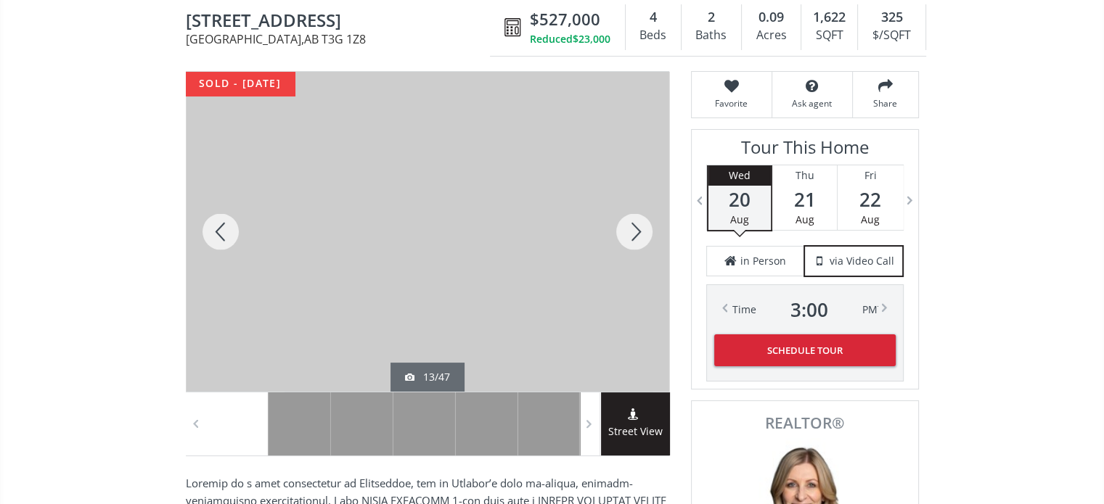
click at [641, 229] on div at bounding box center [634, 232] width 70 height 320
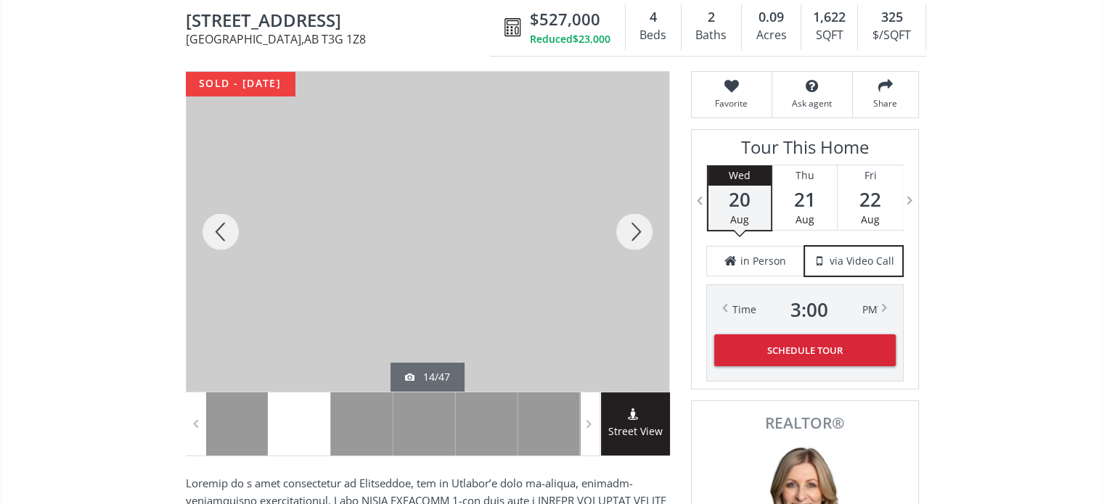
click at [641, 229] on div at bounding box center [634, 232] width 70 height 320
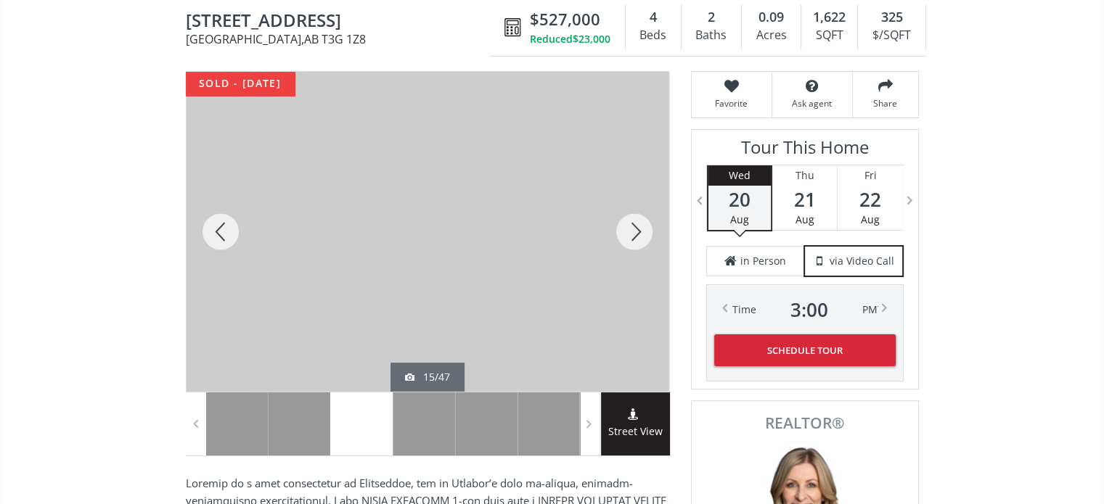
click at [641, 229] on div at bounding box center [634, 232] width 70 height 320
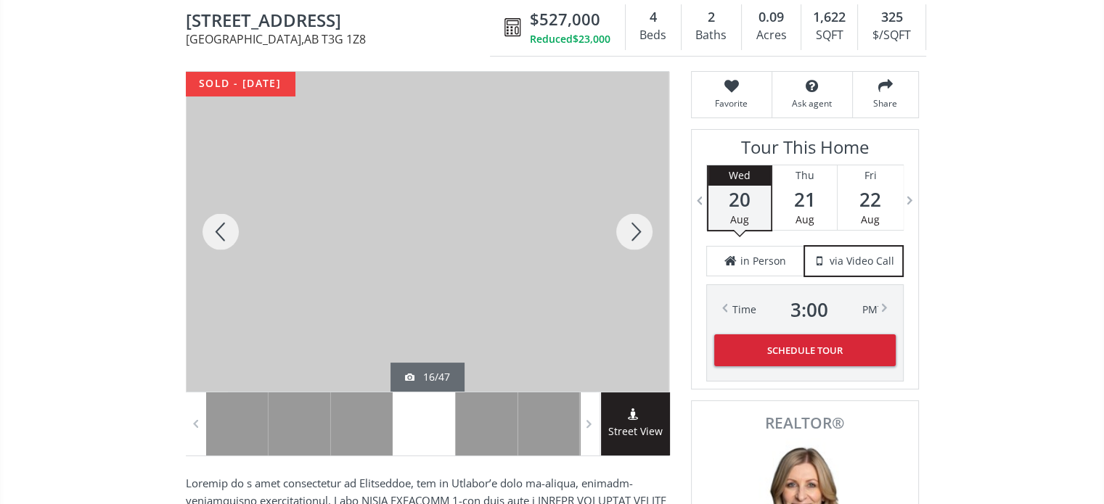
click at [641, 229] on div at bounding box center [634, 232] width 70 height 320
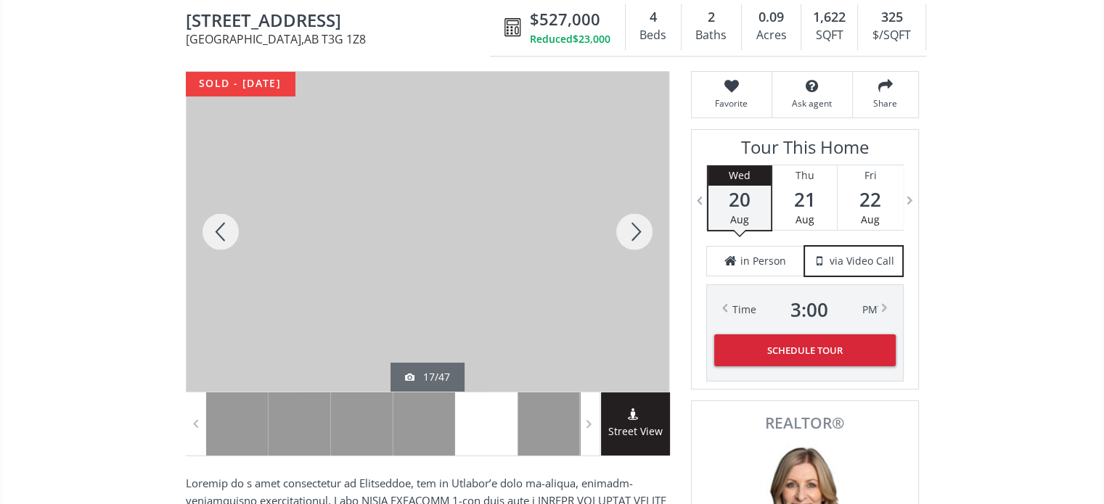
click at [641, 229] on div at bounding box center [634, 232] width 70 height 320
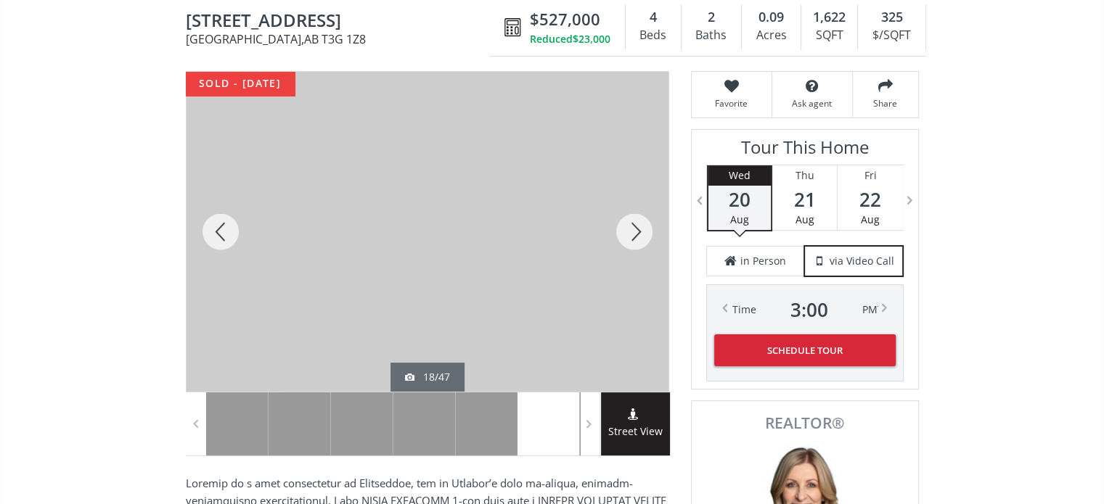
click at [641, 229] on div at bounding box center [634, 232] width 70 height 320
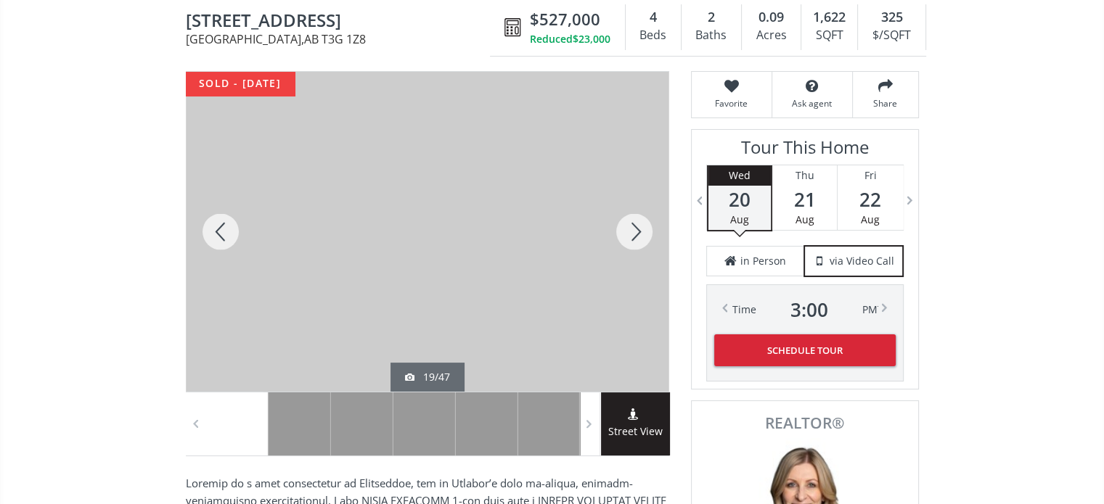
click at [641, 229] on div at bounding box center [634, 232] width 70 height 320
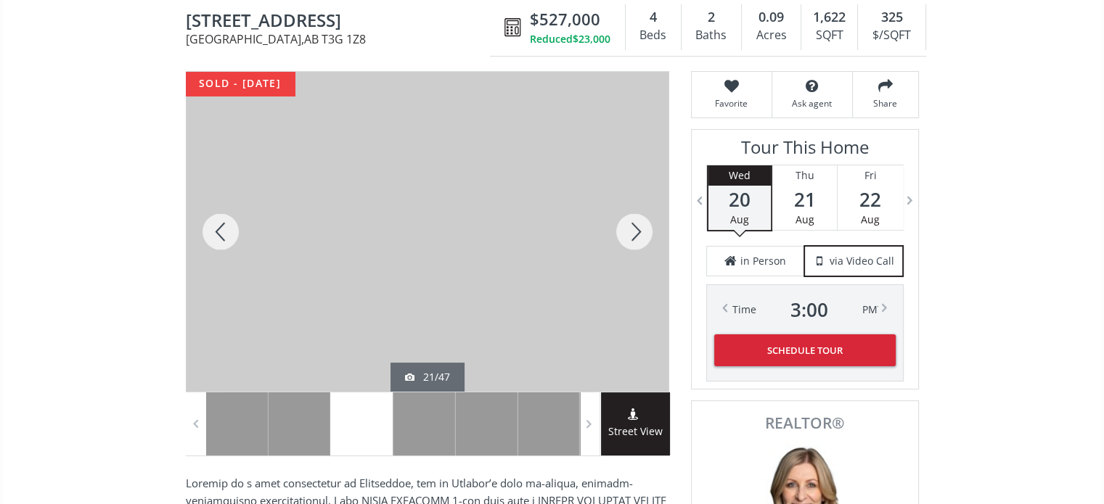
click at [641, 229] on div at bounding box center [634, 232] width 70 height 320
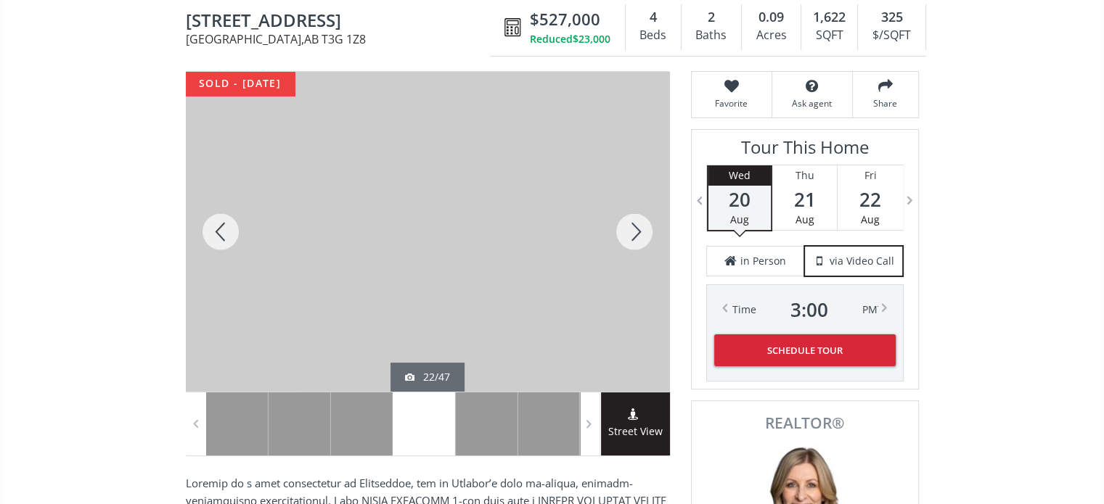
click at [641, 229] on div at bounding box center [634, 232] width 70 height 320
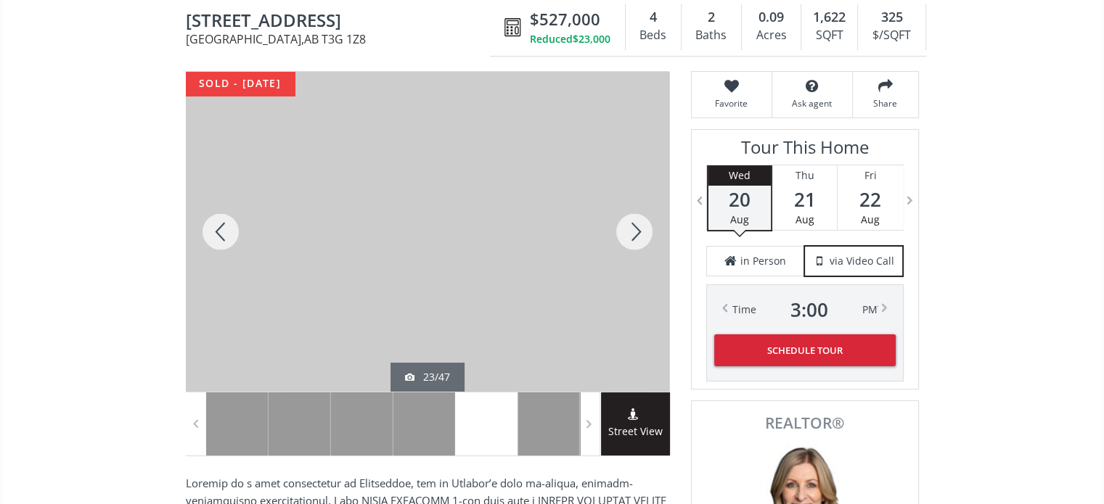
click at [641, 229] on div at bounding box center [634, 232] width 70 height 320
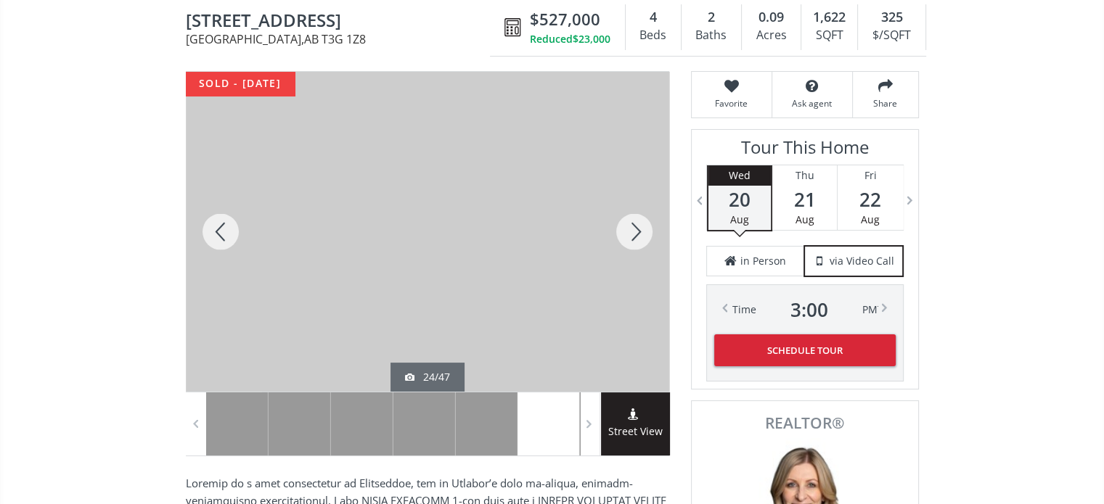
click at [641, 229] on div at bounding box center [634, 232] width 70 height 320
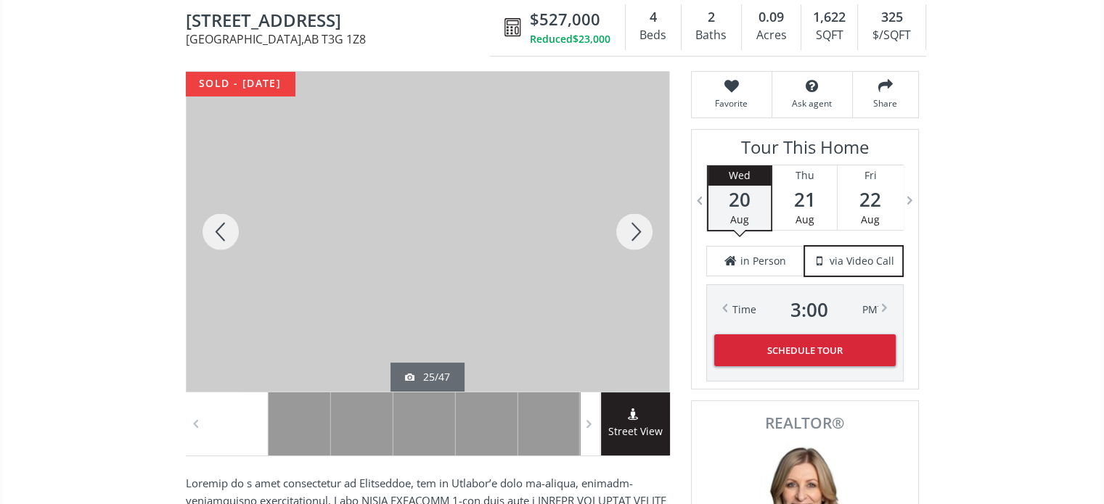
click at [641, 229] on div at bounding box center [634, 232] width 70 height 320
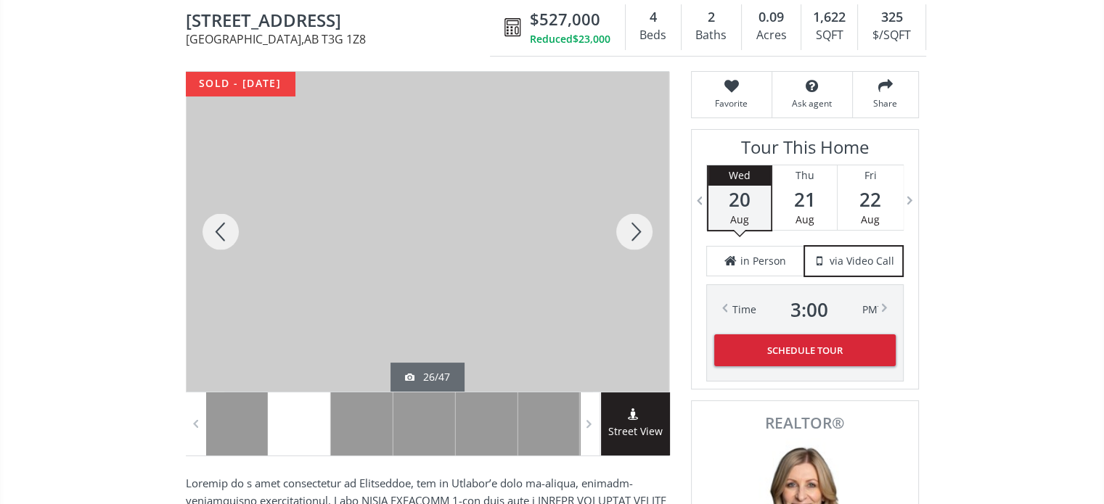
click at [641, 229] on div at bounding box center [634, 232] width 70 height 320
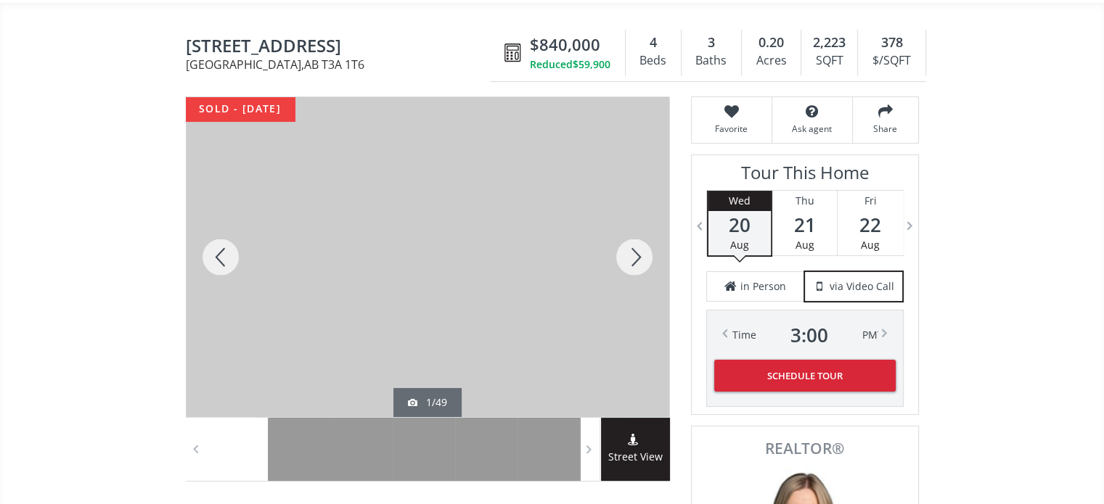
scroll to position [145, 0]
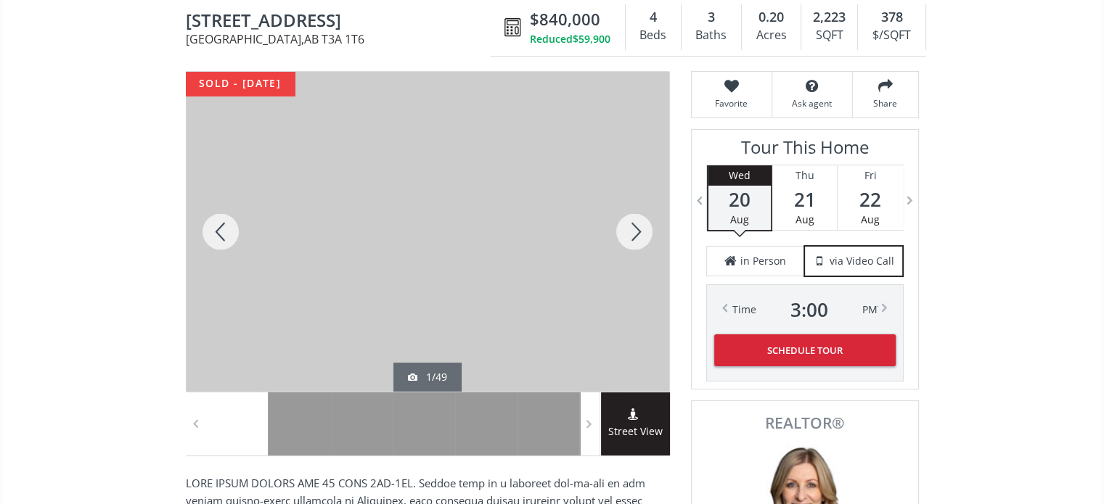
click at [641, 234] on div at bounding box center [634, 232] width 70 height 320
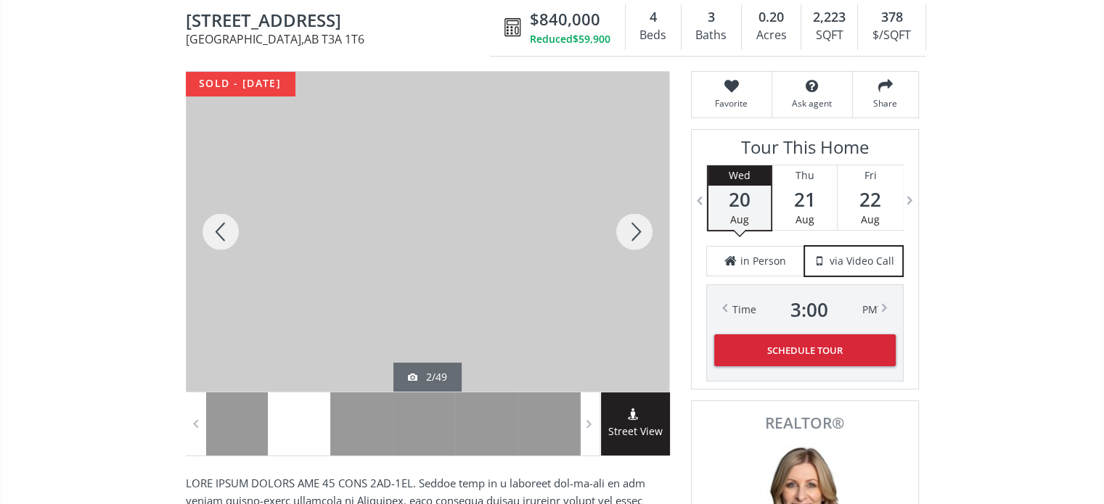
click at [641, 234] on div at bounding box center [634, 232] width 70 height 320
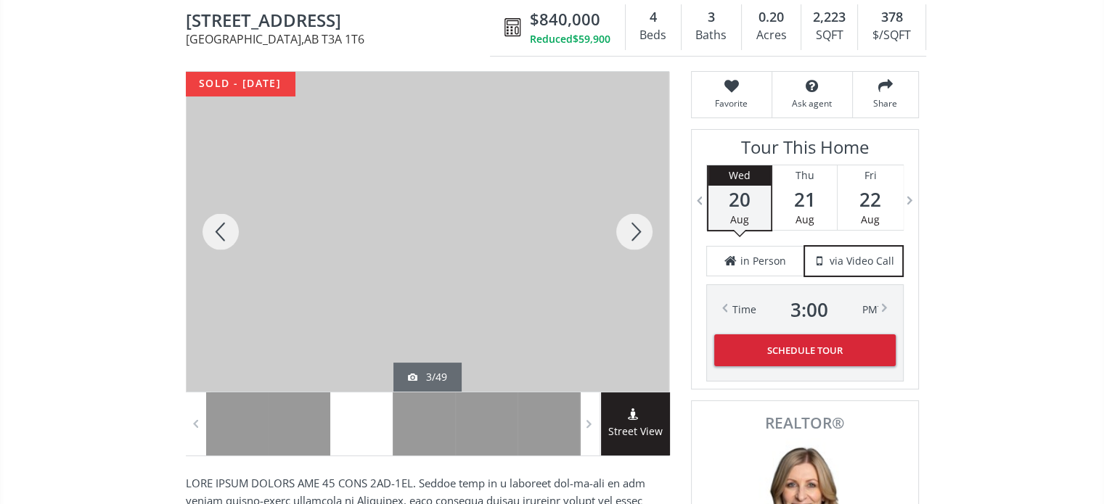
click at [641, 234] on div at bounding box center [634, 232] width 70 height 320
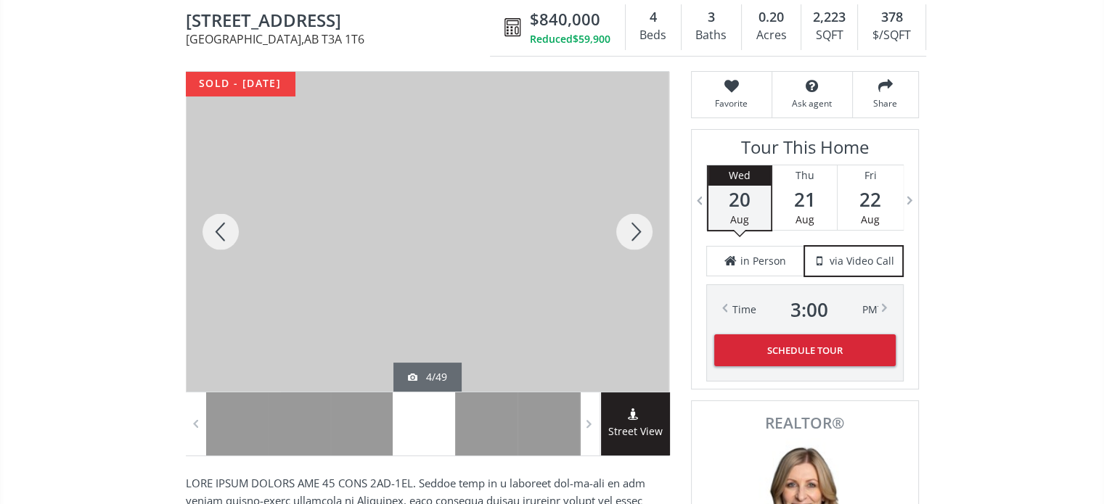
click at [641, 234] on div at bounding box center [634, 232] width 70 height 320
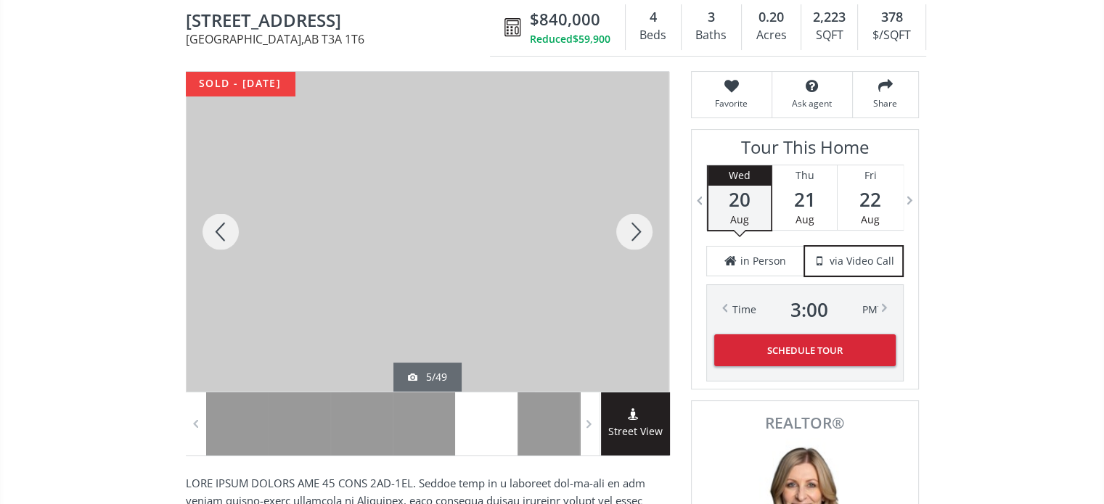
click at [641, 234] on div at bounding box center [634, 232] width 70 height 320
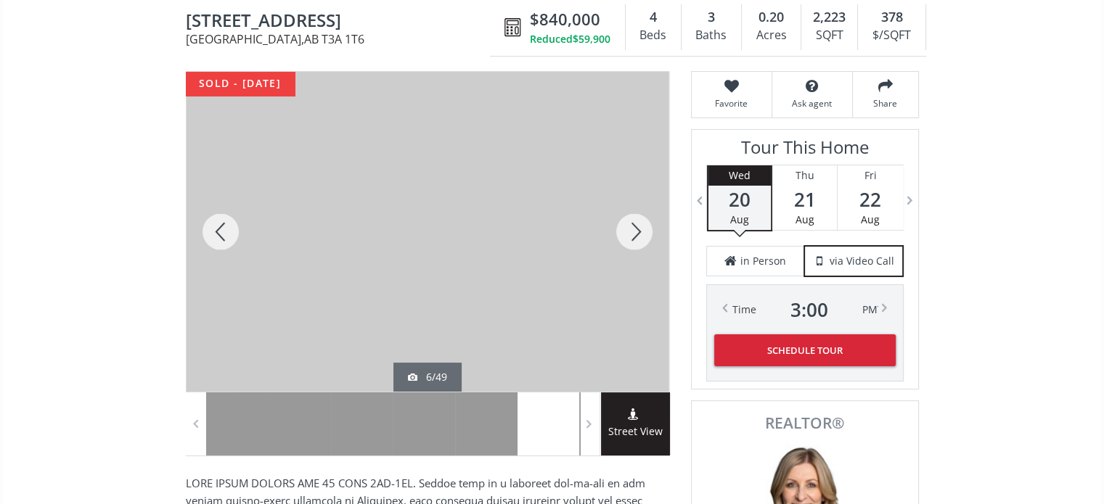
click at [641, 234] on div at bounding box center [634, 232] width 70 height 320
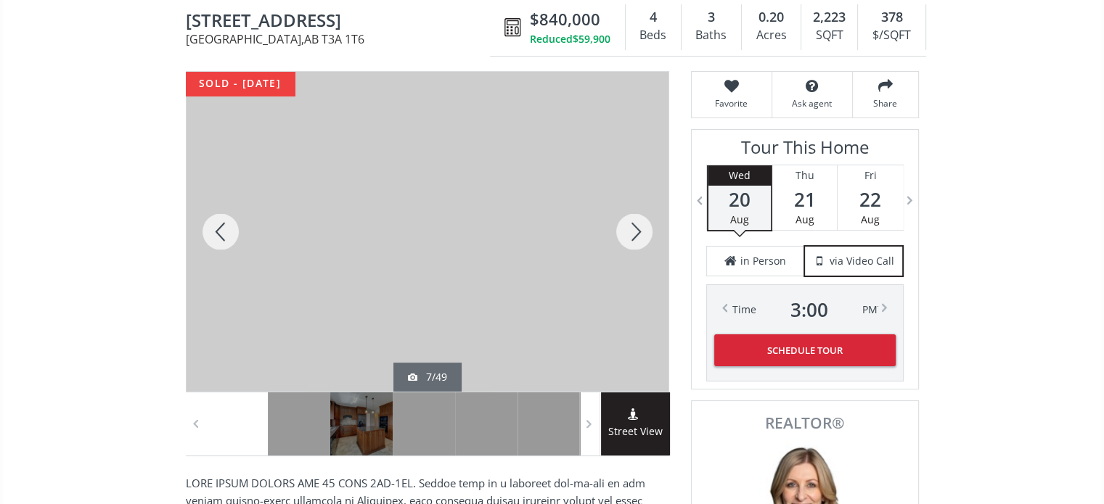
click at [641, 234] on div at bounding box center [634, 232] width 70 height 320
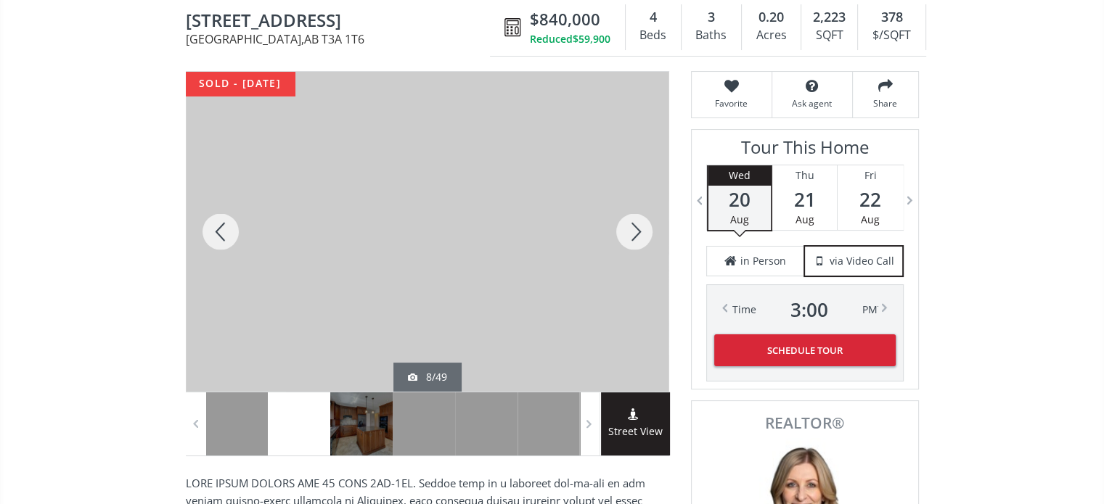
click at [641, 234] on div at bounding box center [634, 232] width 70 height 320
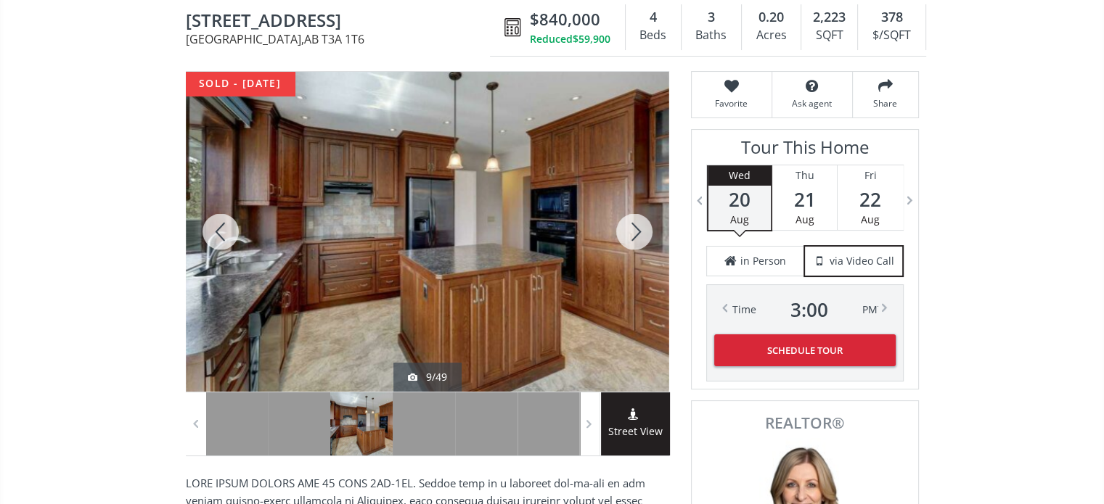
click at [641, 234] on div at bounding box center [634, 232] width 70 height 320
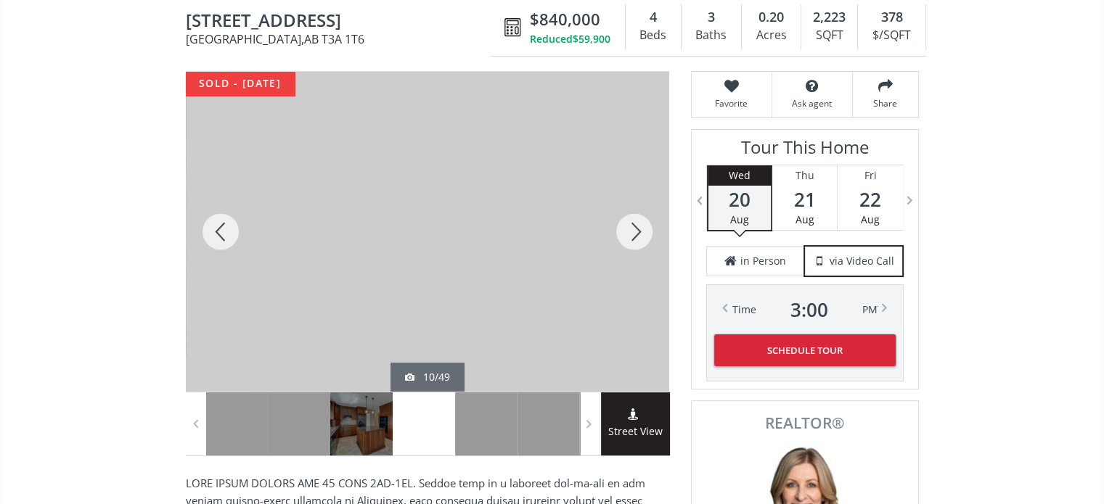
click at [641, 234] on div at bounding box center [634, 232] width 70 height 320
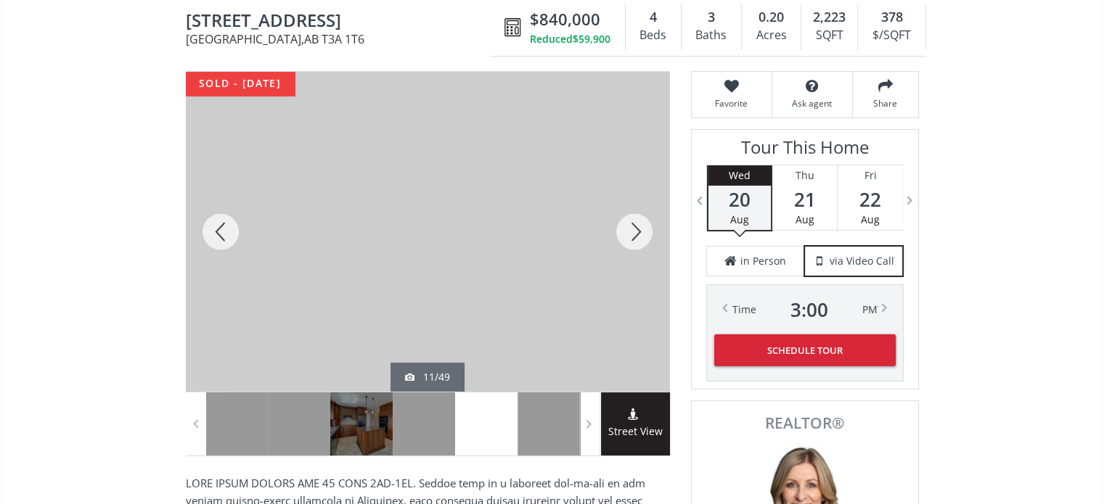
click at [641, 234] on div at bounding box center [634, 232] width 70 height 320
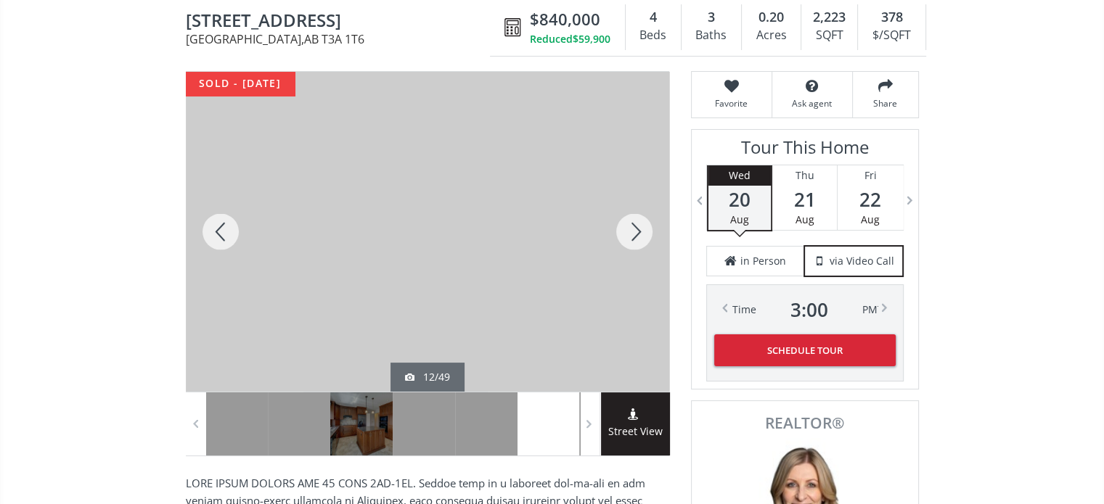
click at [641, 234] on div at bounding box center [634, 232] width 70 height 320
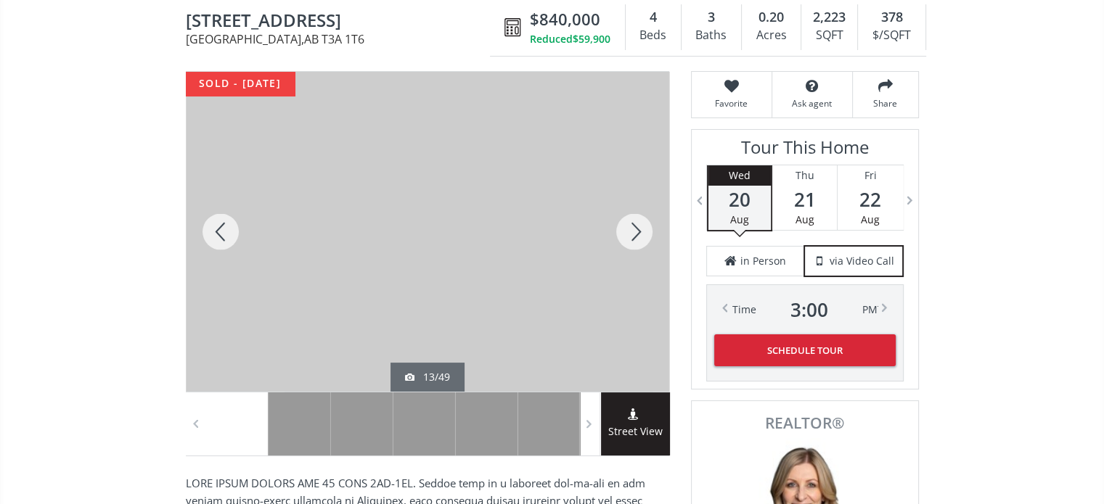
click at [641, 234] on div at bounding box center [634, 232] width 70 height 320
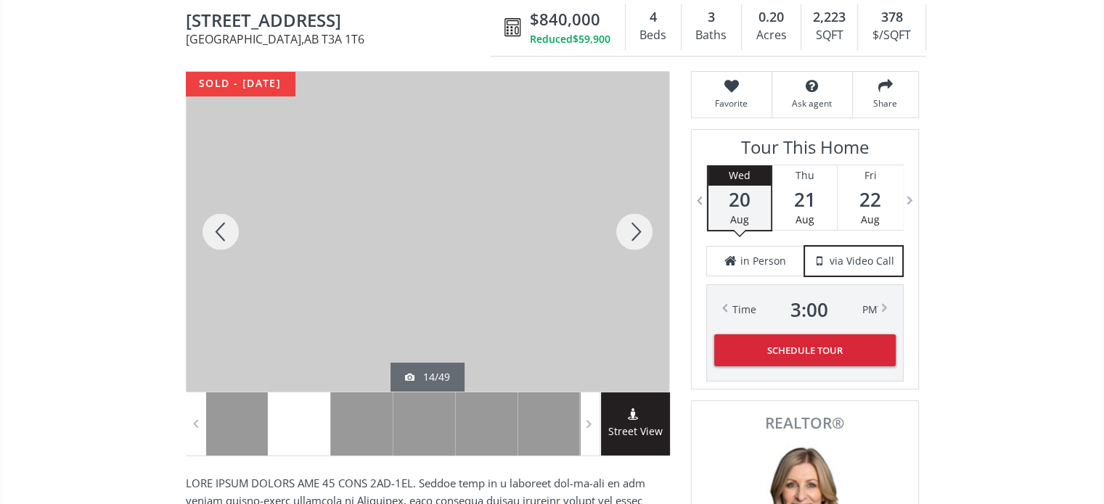
click at [641, 234] on div at bounding box center [634, 232] width 70 height 320
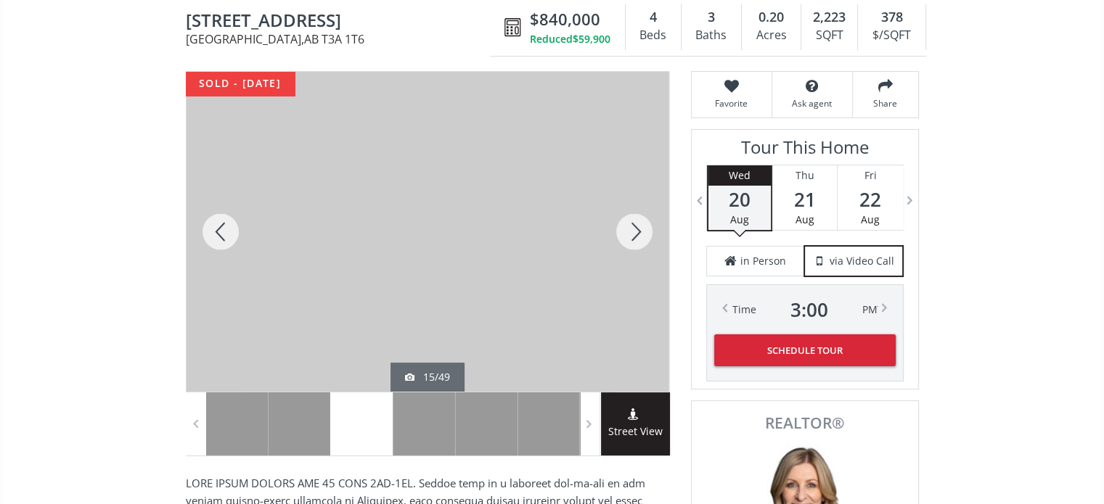
click at [641, 234] on div at bounding box center [634, 232] width 70 height 320
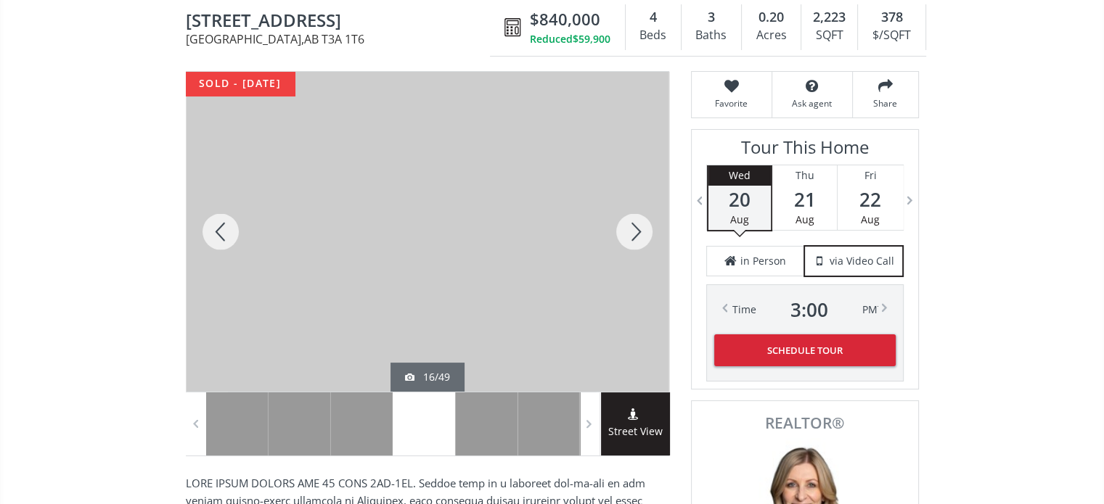
click at [641, 234] on div at bounding box center [634, 232] width 70 height 320
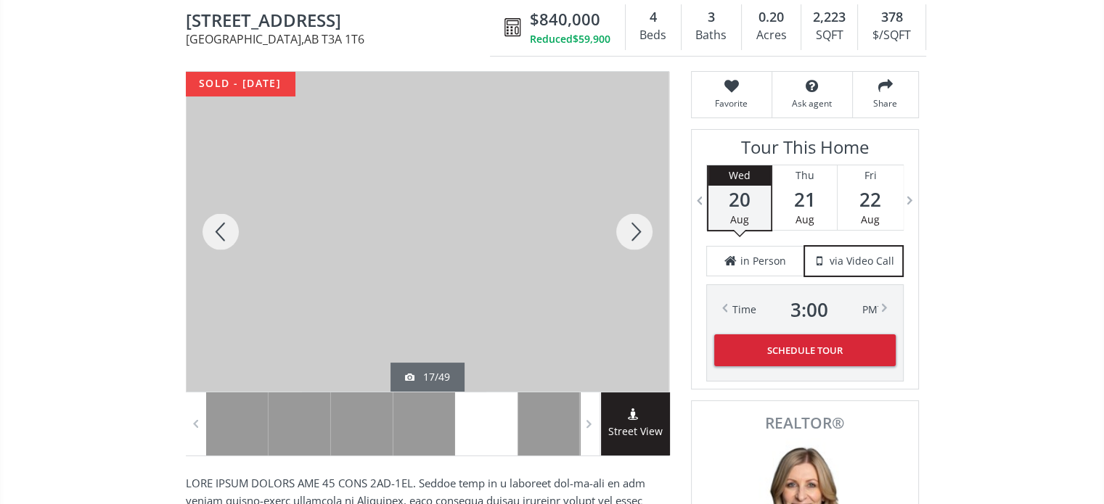
click at [641, 234] on div at bounding box center [634, 232] width 70 height 320
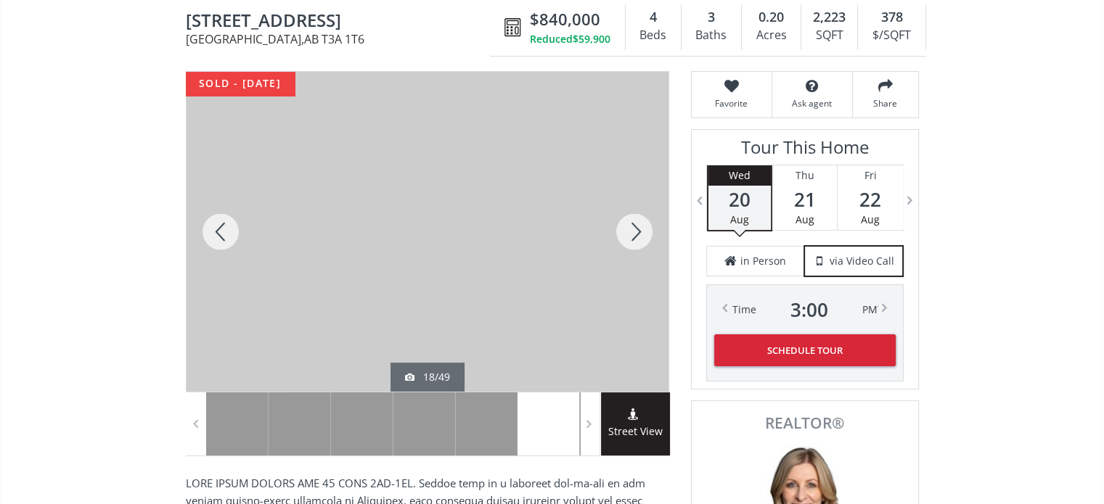
click at [641, 234] on div at bounding box center [634, 232] width 70 height 320
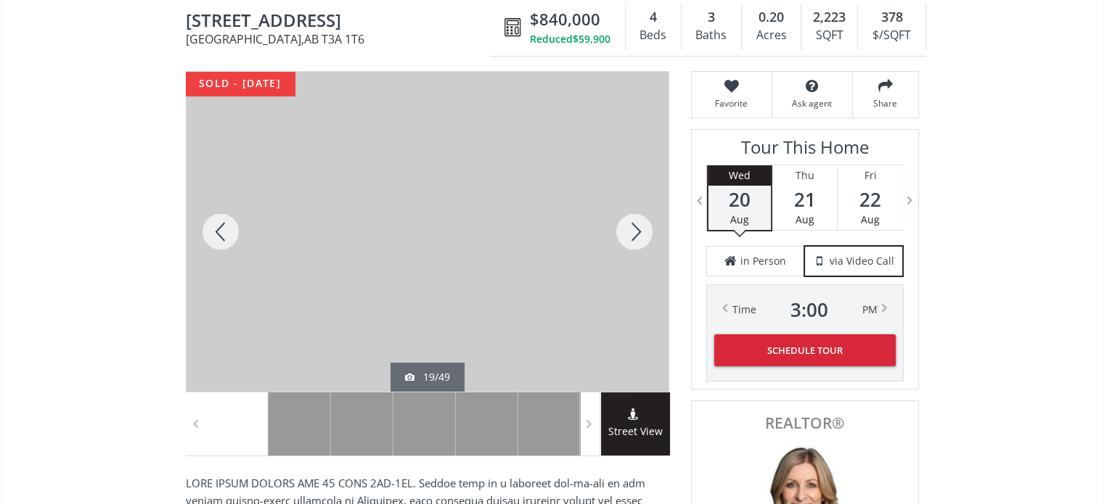
click at [641, 234] on div at bounding box center [634, 232] width 70 height 320
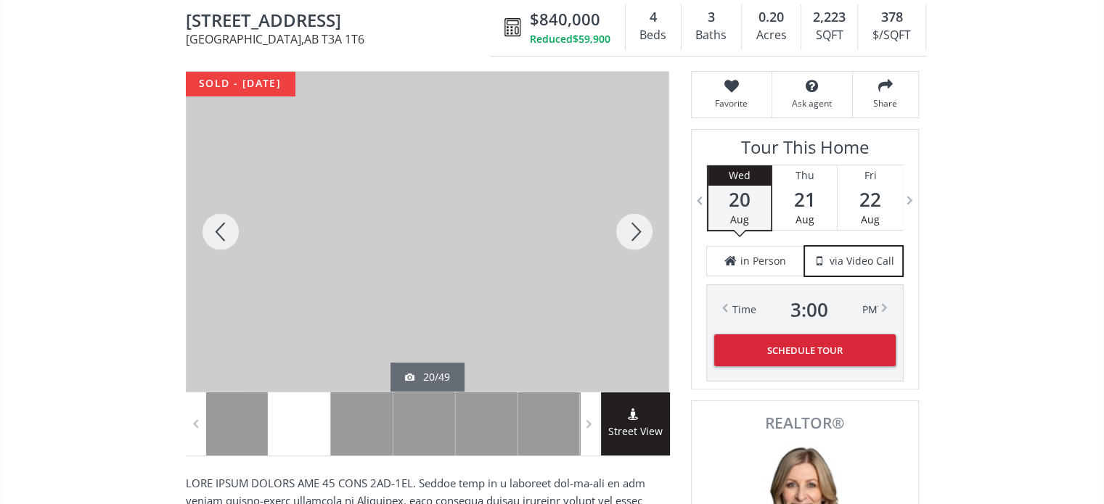
click at [641, 234] on div at bounding box center [634, 232] width 70 height 320
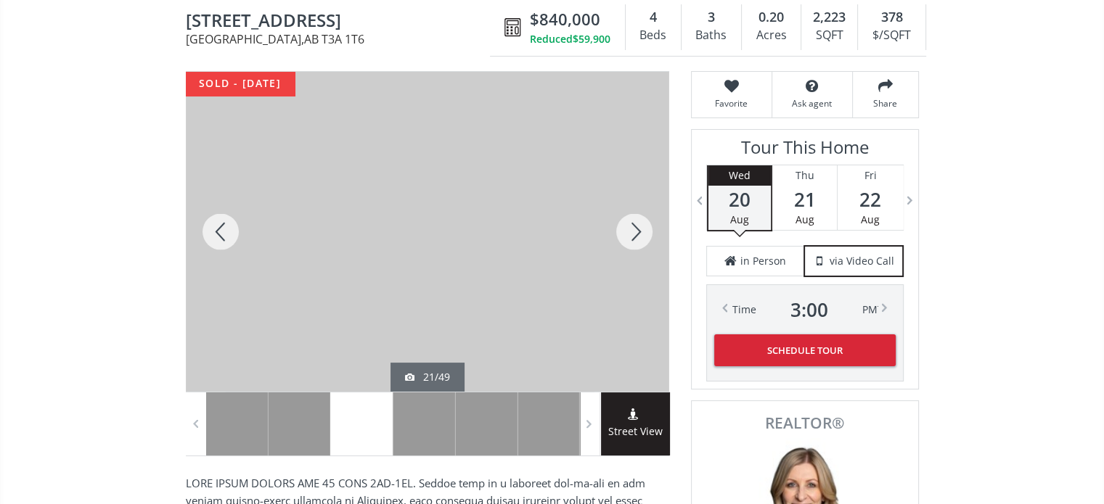
click at [641, 234] on div at bounding box center [634, 232] width 70 height 320
